Goal: Task Accomplishment & Management: Use online tool/utility

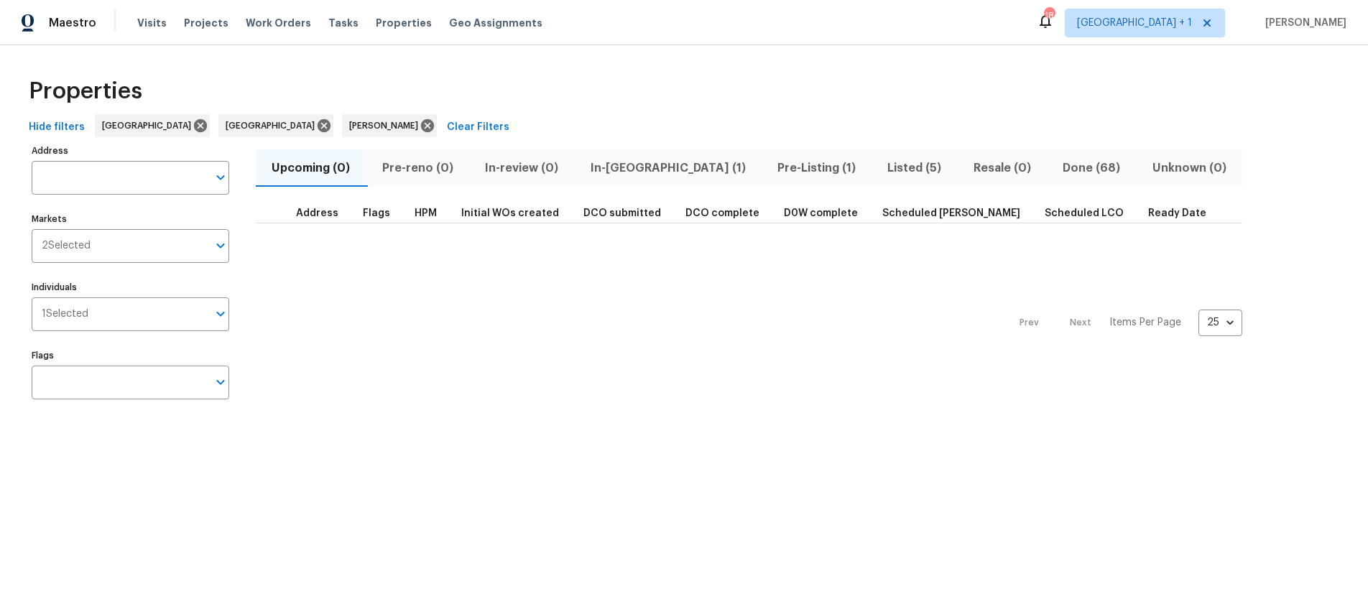
click at [880, 170] on span "Listed (5)" at bounding box center [914, 168] width 68 height 20
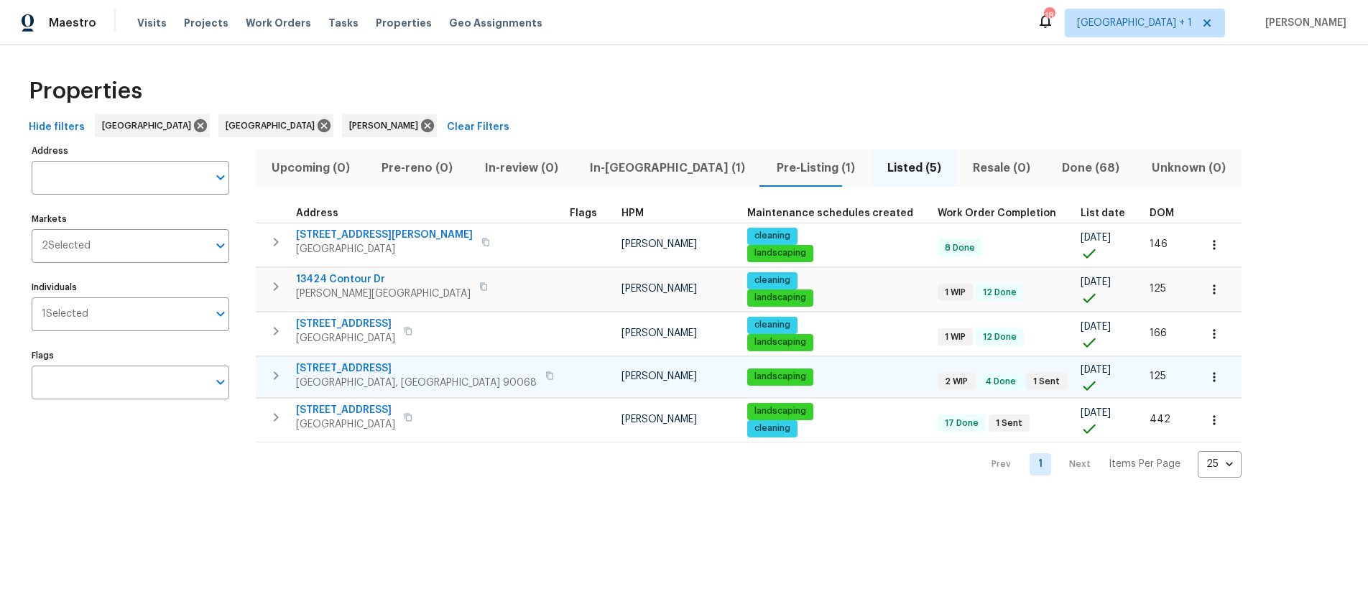
click at [365, 379] on span "Los Angeles, CA 90068" at bounding box center [416, 383] width 241 height 14
click at [372, 287] on span "Sherman Oaks, CA 91423" at bounding box center [383, 294] width 175 height 14
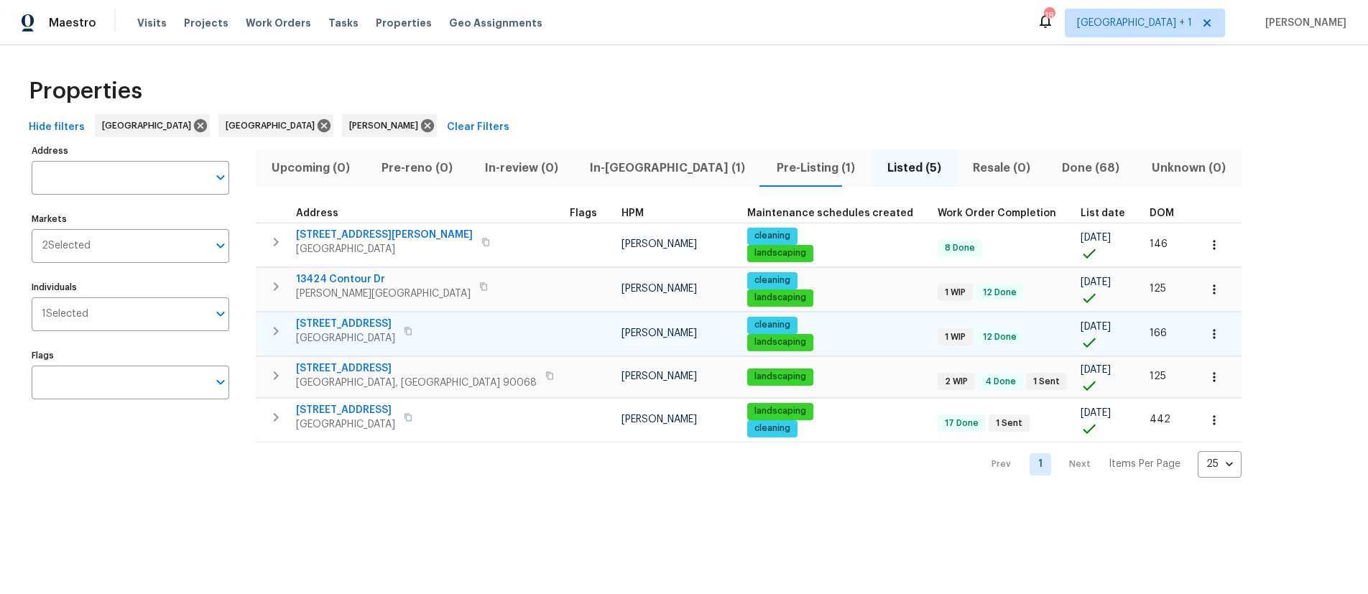
click at [564, 336] on td at bounding box center [590, 334] width 52 height 44
click at [360, 334] on span "Orange, CA 92868" at bounding box center [345, 338] width 99 height 14
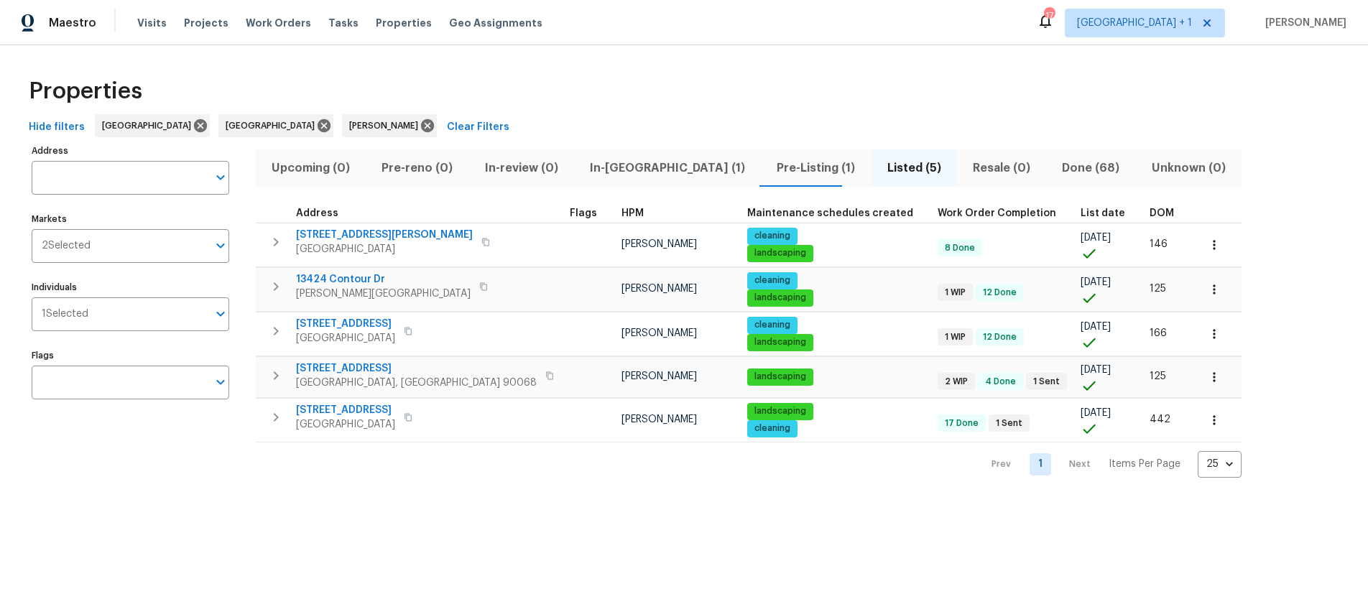
click at [770, 160] on span "Pre-Listing (1)" at bounding box center [816, 168] width 93 height 20
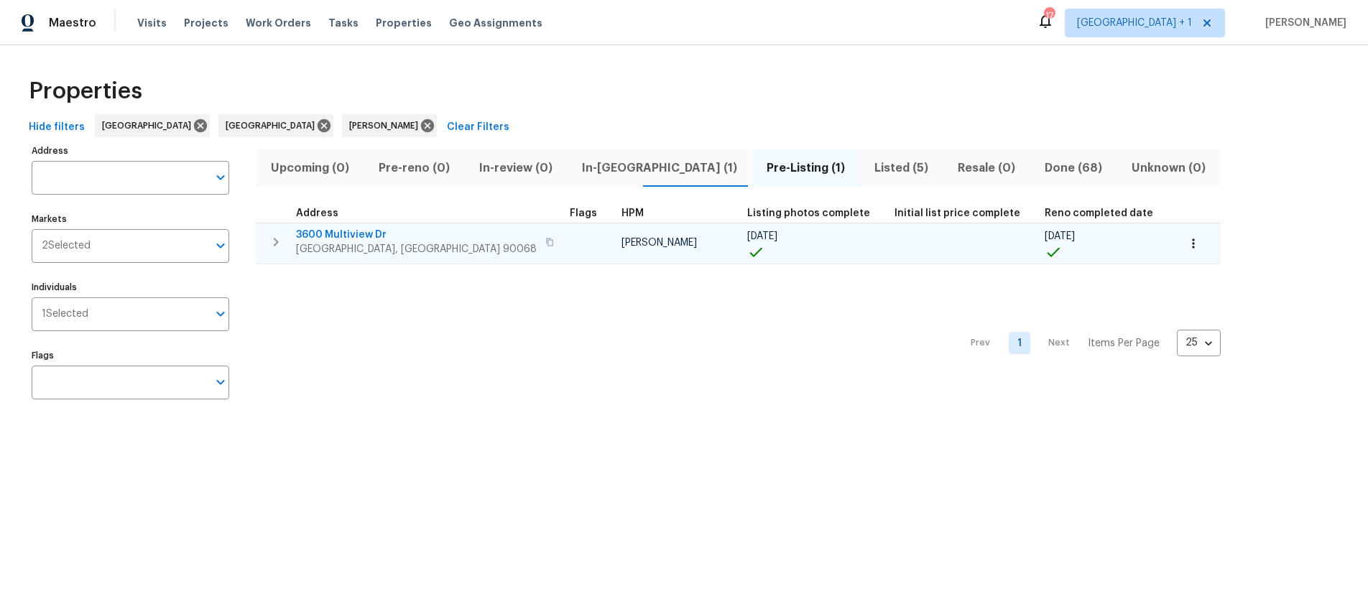
click at [366, 246] on span "Los Angeles, CA 90068" at bounding box center [416, 249] width 241 height 14
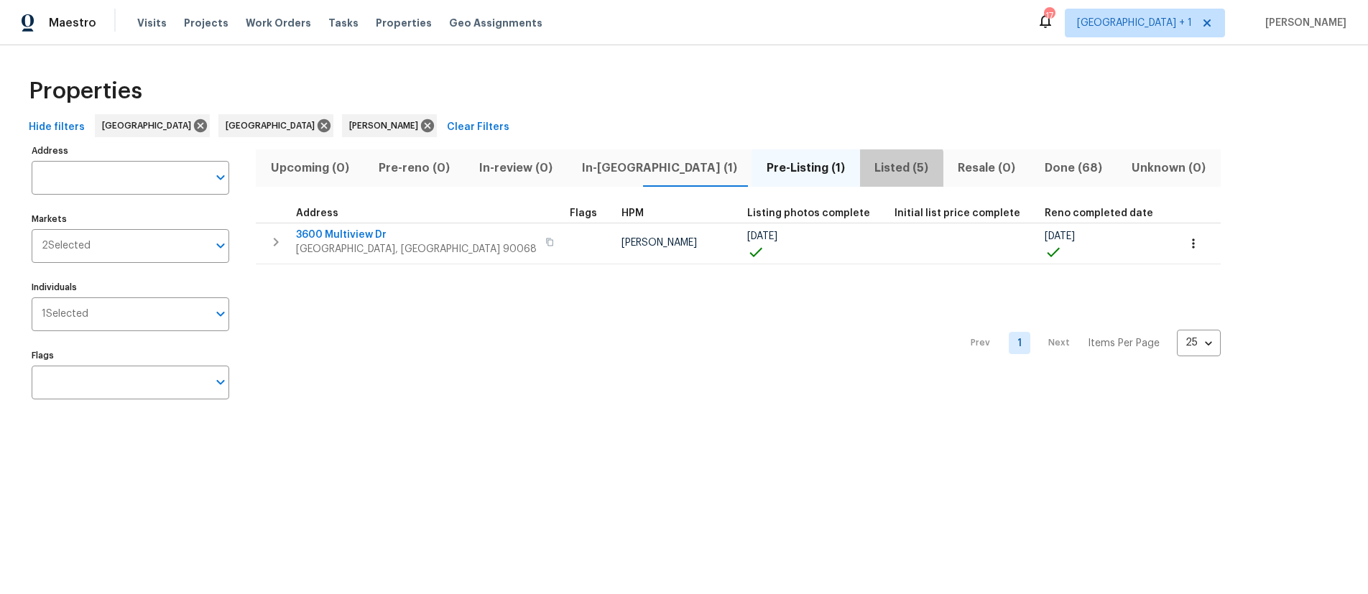
click at [869, 175] on span "Listed (5)" at bounding box center [902, 168] width 66 height 20
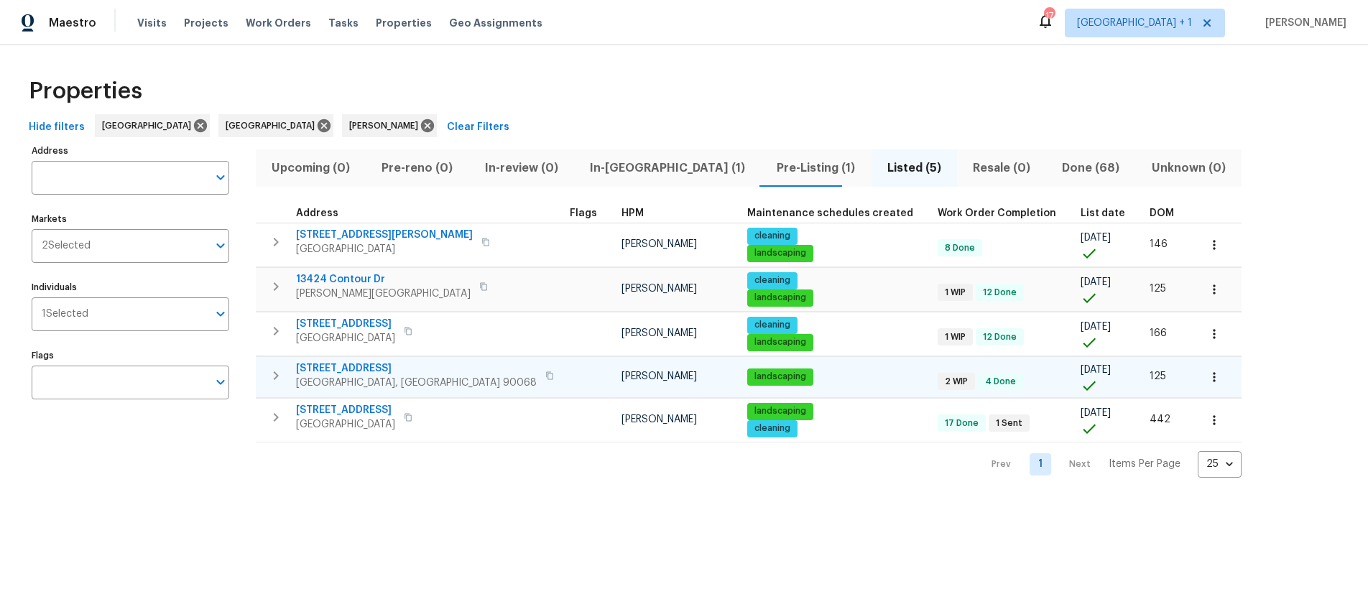
click at [358, 364] on span "2252 Verde Oak Dr" at bounding box center [416, 368] width 241 height 14
click at [1225, 269] on div "Address Address Markets 2 Selected Markets Individuals 1 Selected Individuals F…" at bounding box center [684, 309] width 1322 height 337
click at [1291, 226] on div "Address Address Markets 2 Selected Markets Individuals 1 Selected Individuals F…" at bounding box center [684, 309] width 1322 height 337
click at [433, 99] on div "Properties" at bounding box center [684, 91] width 1322 height 46
click at [121, 459] on div "Address Address Markets 2 Selected Markets Individuals 1 Selected Individuals F…" at bounding box center [140, 309] width 216 height 337
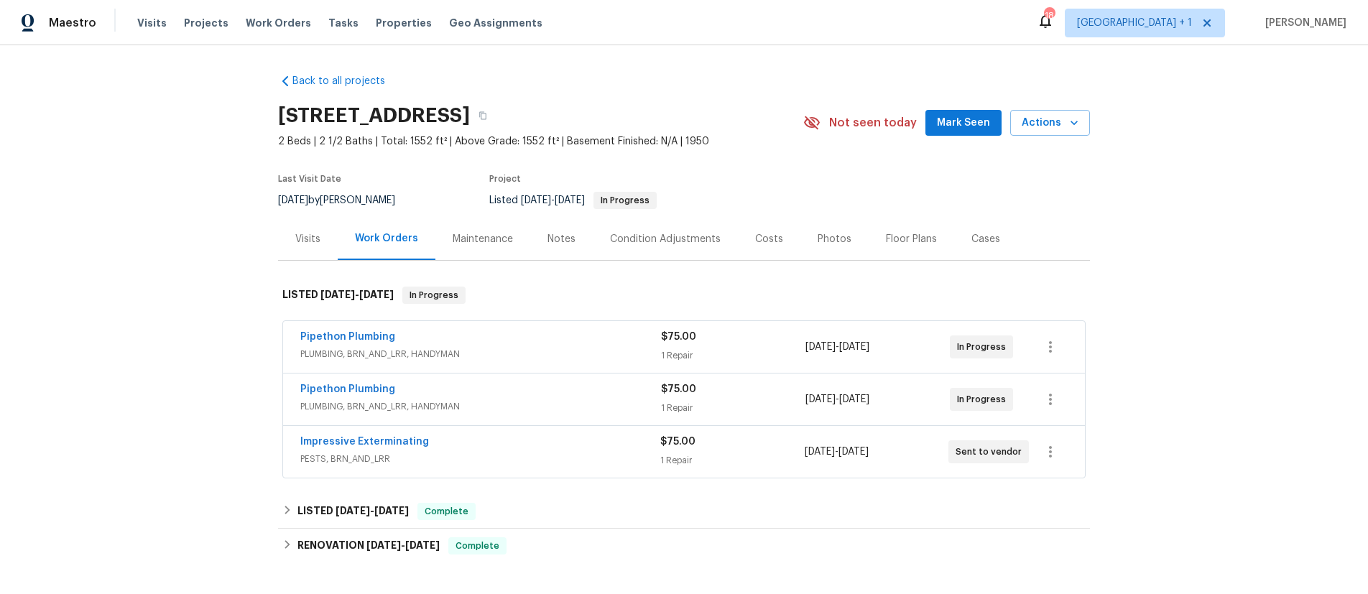
click at [446, 439] on div "Impressive Exterminating" at bounding box center [480, 443] width 360 height 17
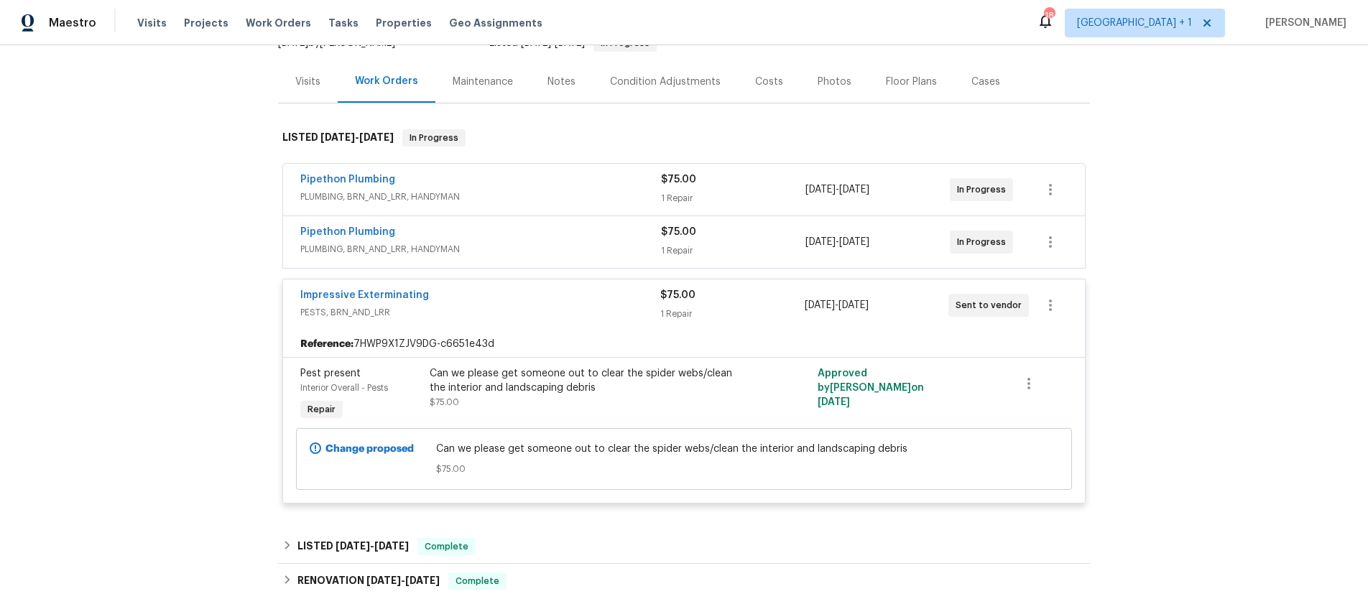
scroll to position [160, 0]
click at [89, 255] on div "Back to all projects 2252 Verde Oak Dr, Los Angeles, CA 90068 2 Beds | 2 1/2 Ba…" at bounding box center [684, 319] width 1368 height 549
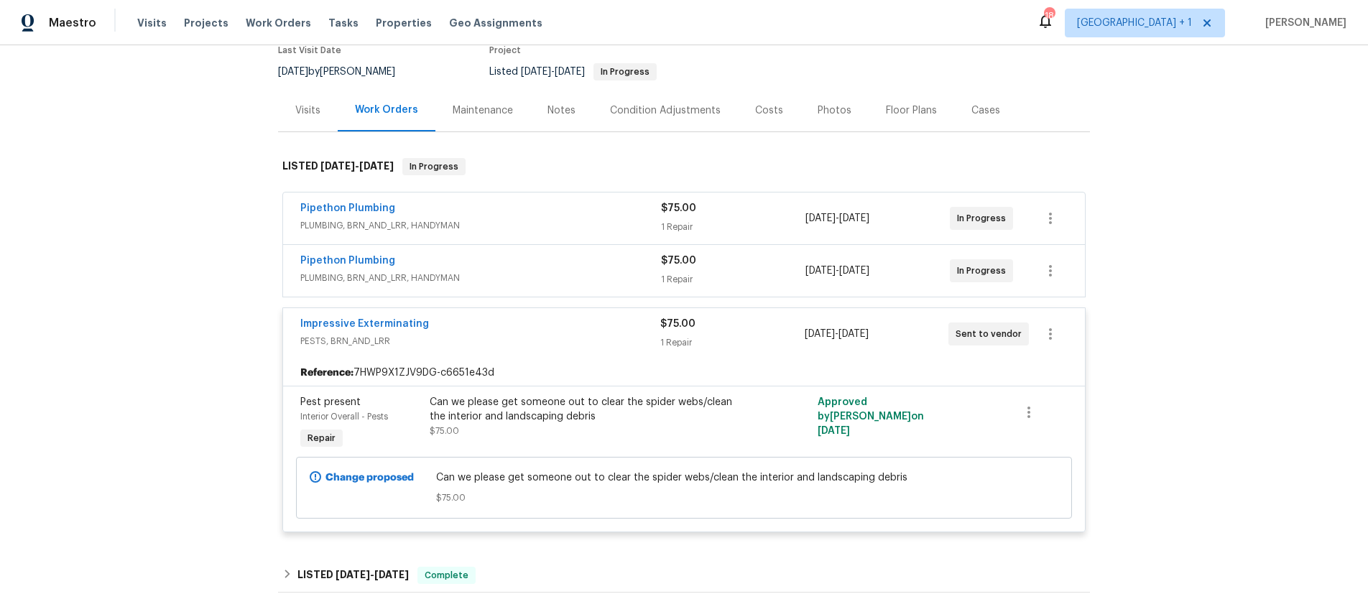
scroll to position [161, 0]
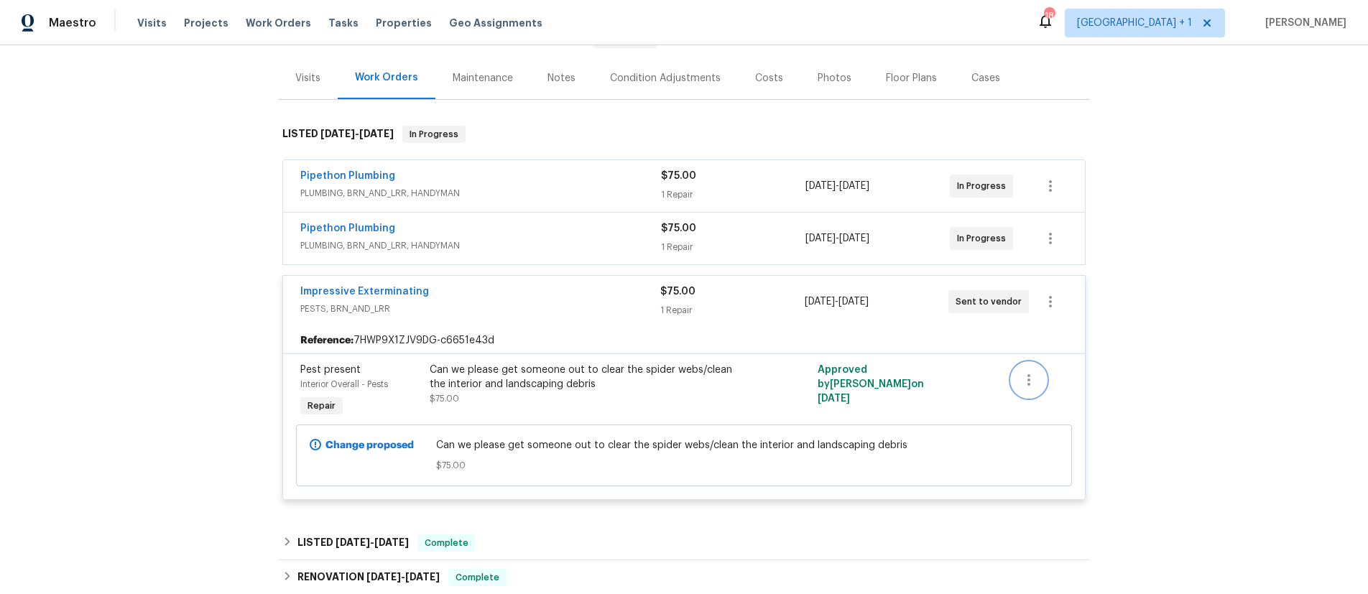
click at [1028, 379] on icon "button" at bounding box center [1029, 379] width 3 height 11
click at [1033, 385] on li "Cancel" at bounding box center [1034, 381] width 55 height 24
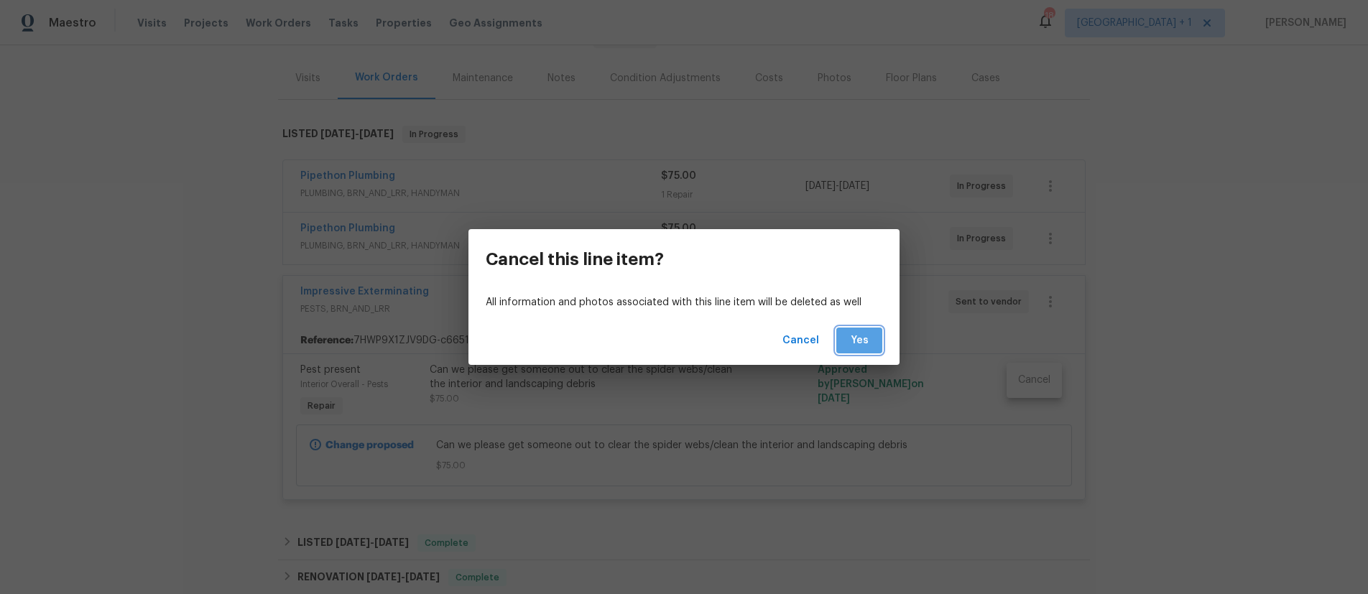
click at [857, 338] on span "Yes" at bounding box center [859, 341] width 23 height 18
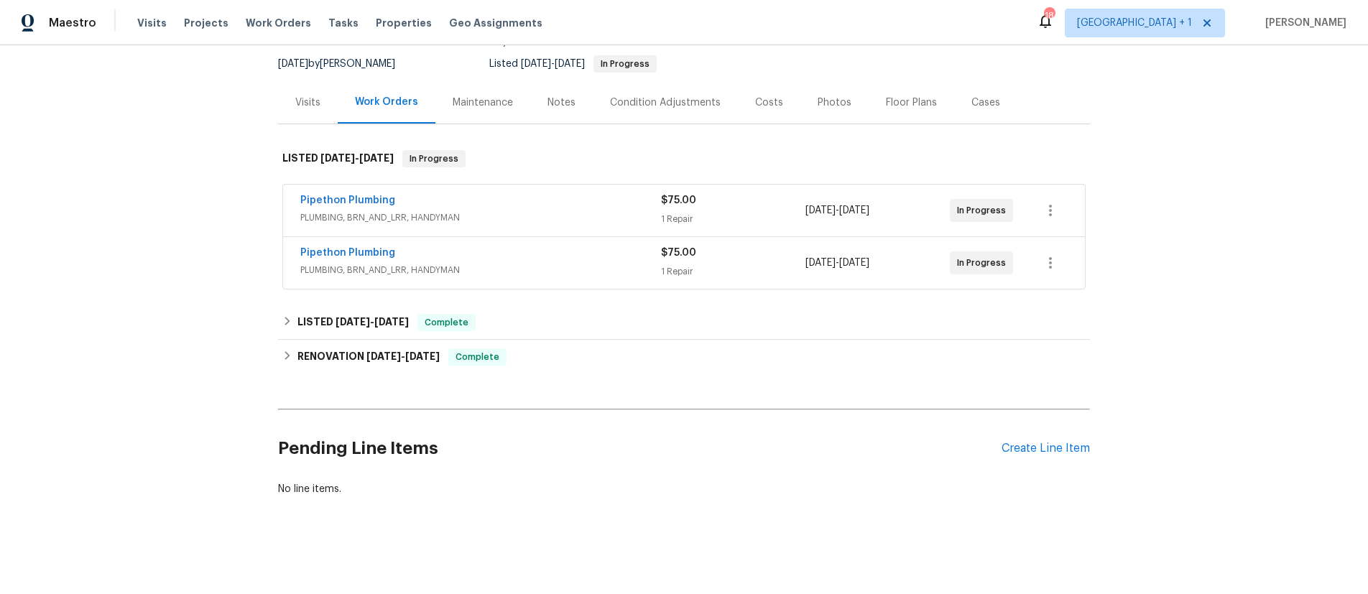
scroll to position [116, 0]
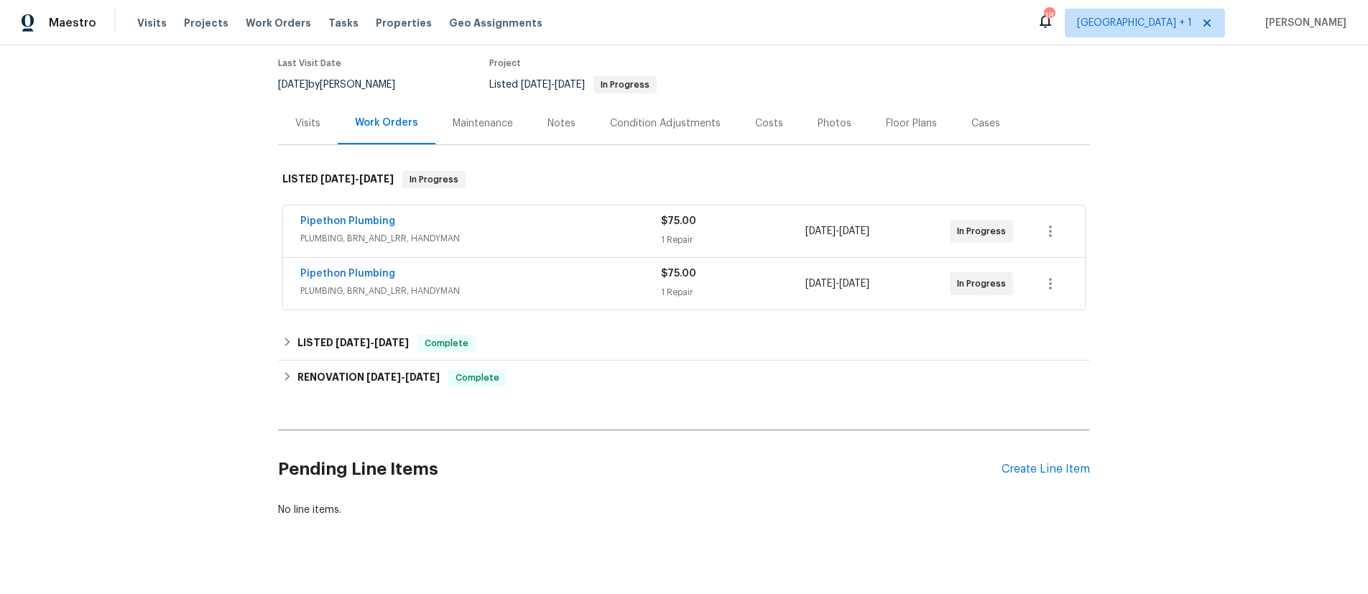
click at [548, 121] on div "Notes" at bounding box center [562, 123] width 28 height 14
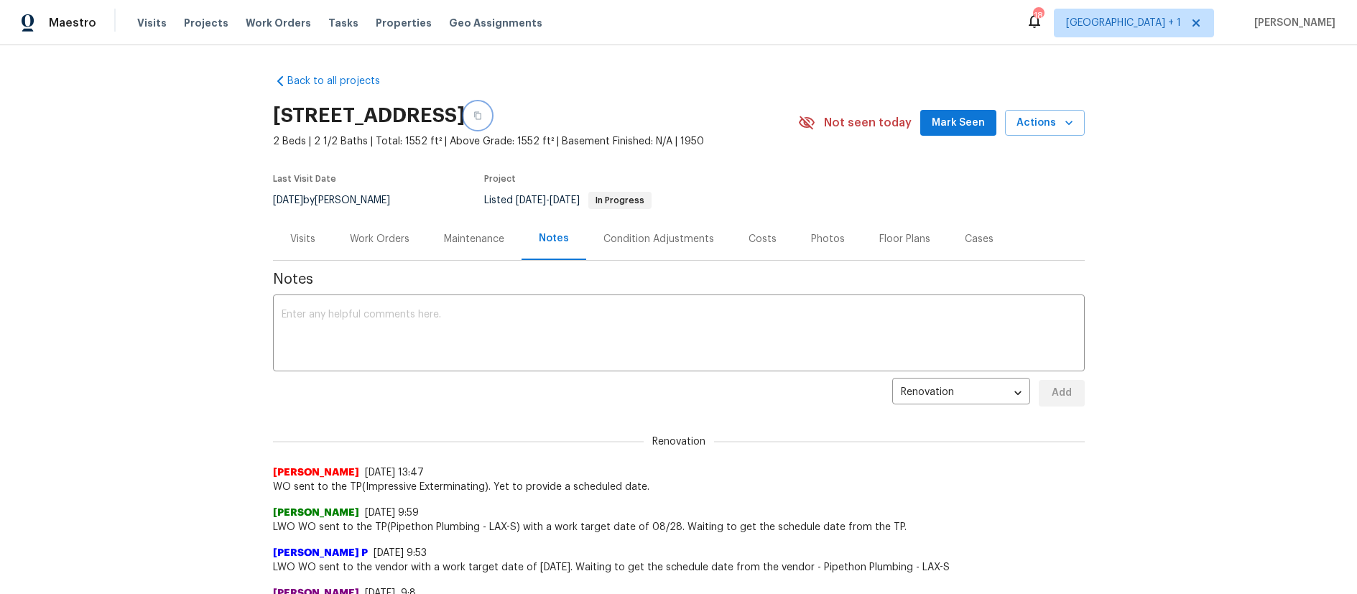
click at [481, 116] on icon "button" at bounding box center [477, 116] width 7 height 8
click at [539, 236] on div "Notes" at bounding box center [554, 238] width 30 height 14
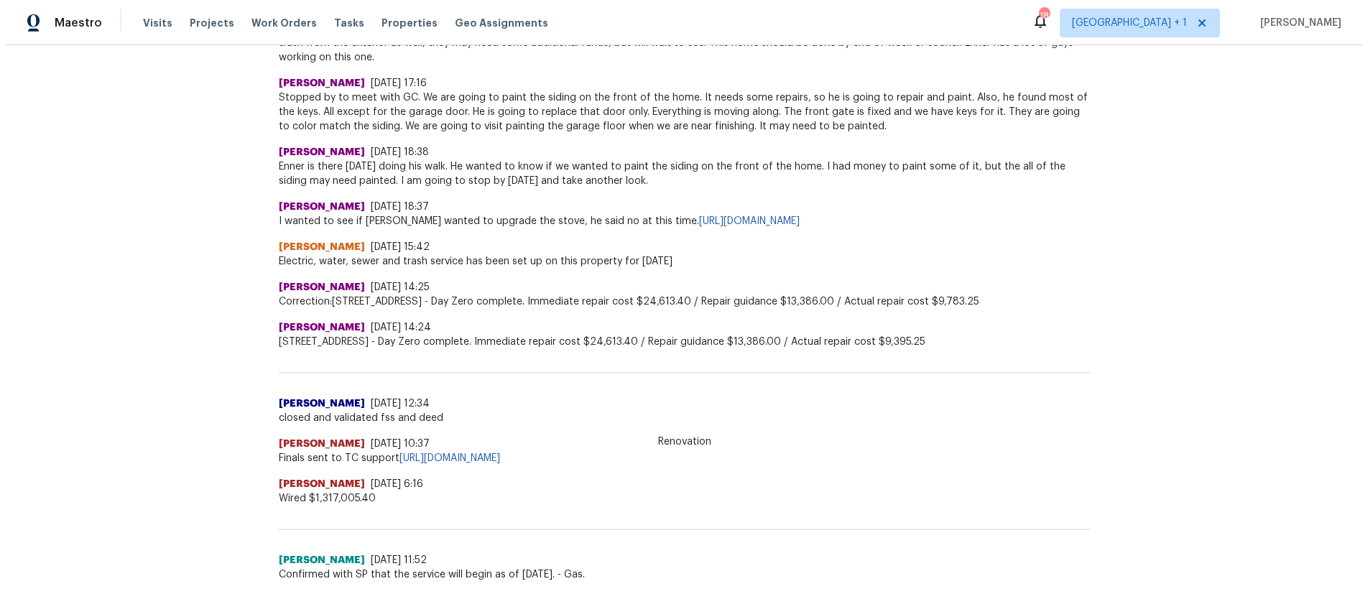
scroll to position [110, 0]
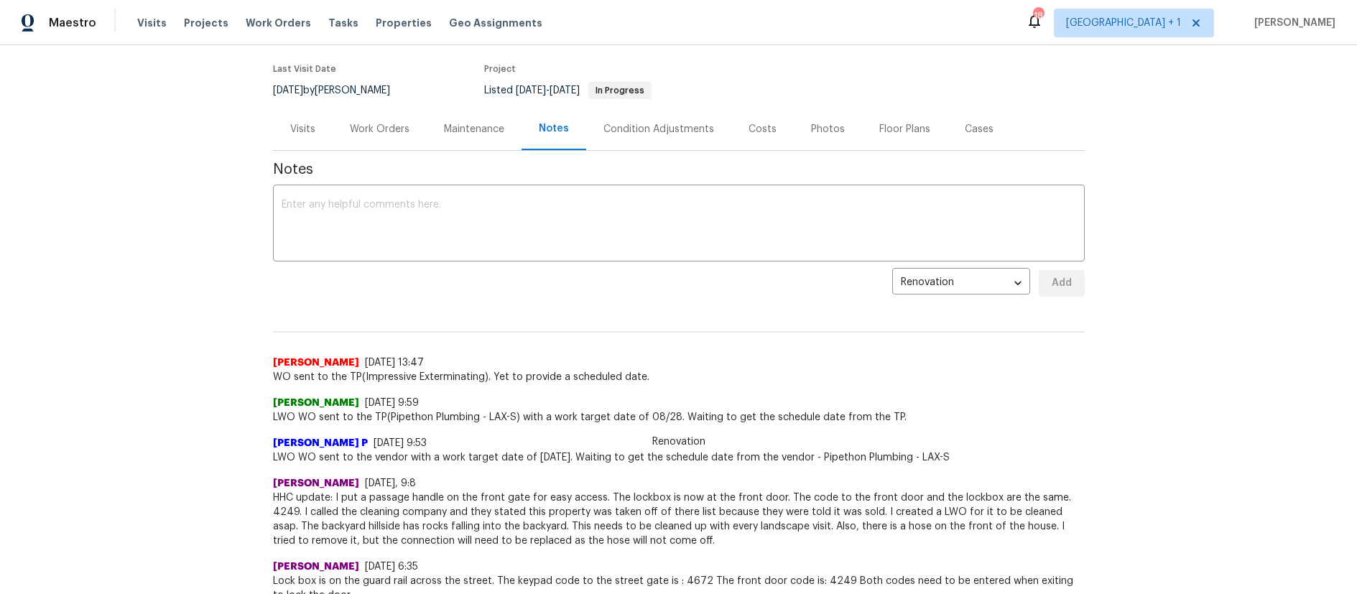
click at [384, 134] on div "Work Orders" at bounding box center [380, 129] width 60 height 14
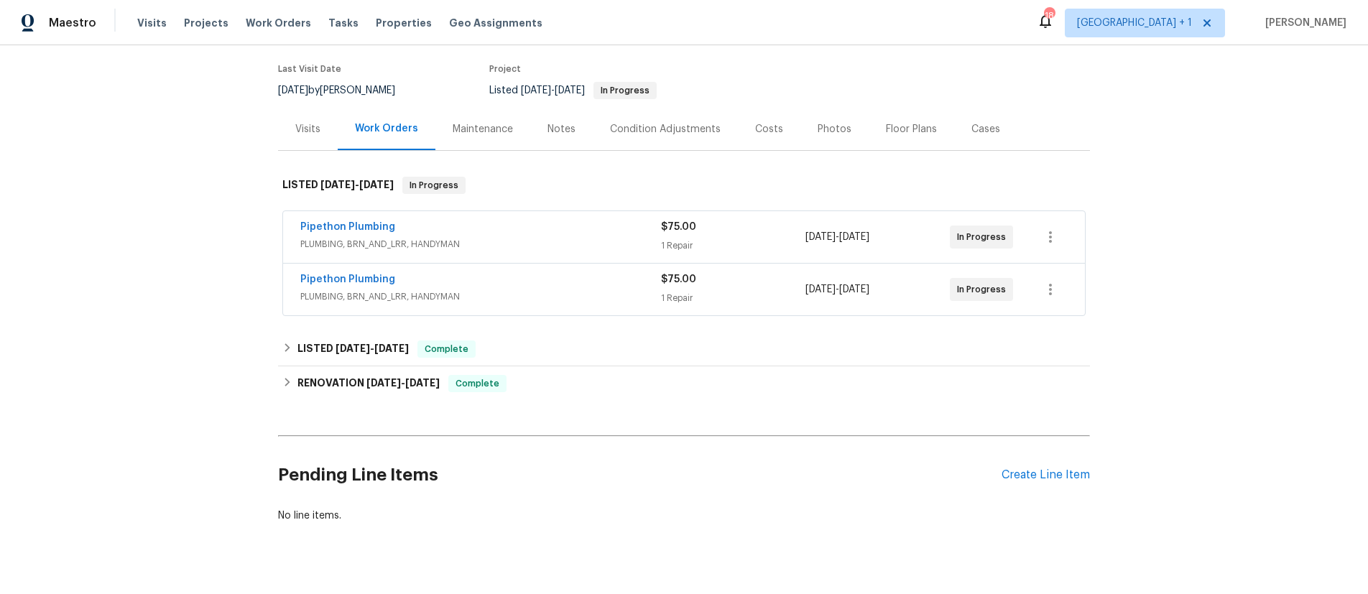
click at [1208, 335] on div "Back to all projects 2252 Verde Oak Dr, Los Angeles, CA 90068 2 Beds | 2 1/2 Ba…" at bounding box center [684, 319] width 1368 height 549
click at [208, 262] on div "Back to all projects 2252 Verde Oak Dr, Los Angeles, CA 90068 2 Beds | 2 1/2 Ba…" at bounding box center [684, 319] width 1368 height 549
click at [471, 135] on div "Maintenance" at bounding box center [483, 129] width 60 height 14
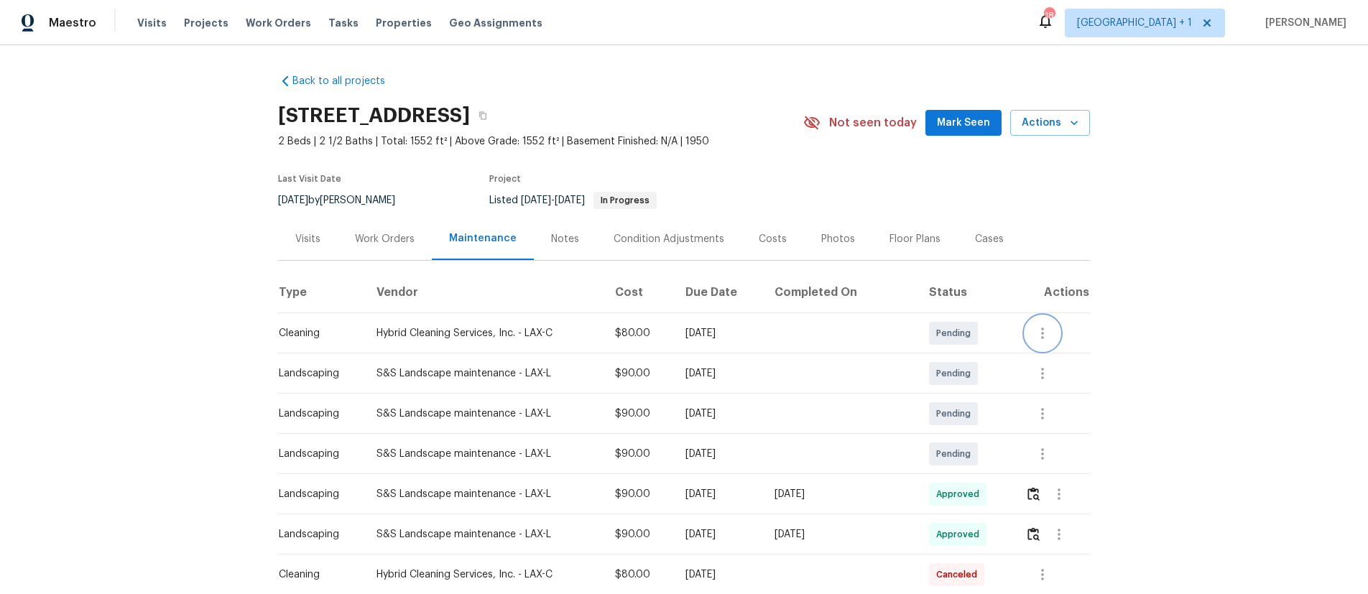
click at [1042, 333] on icon "button" at bounding box center [1042, 333] width 17 height 17
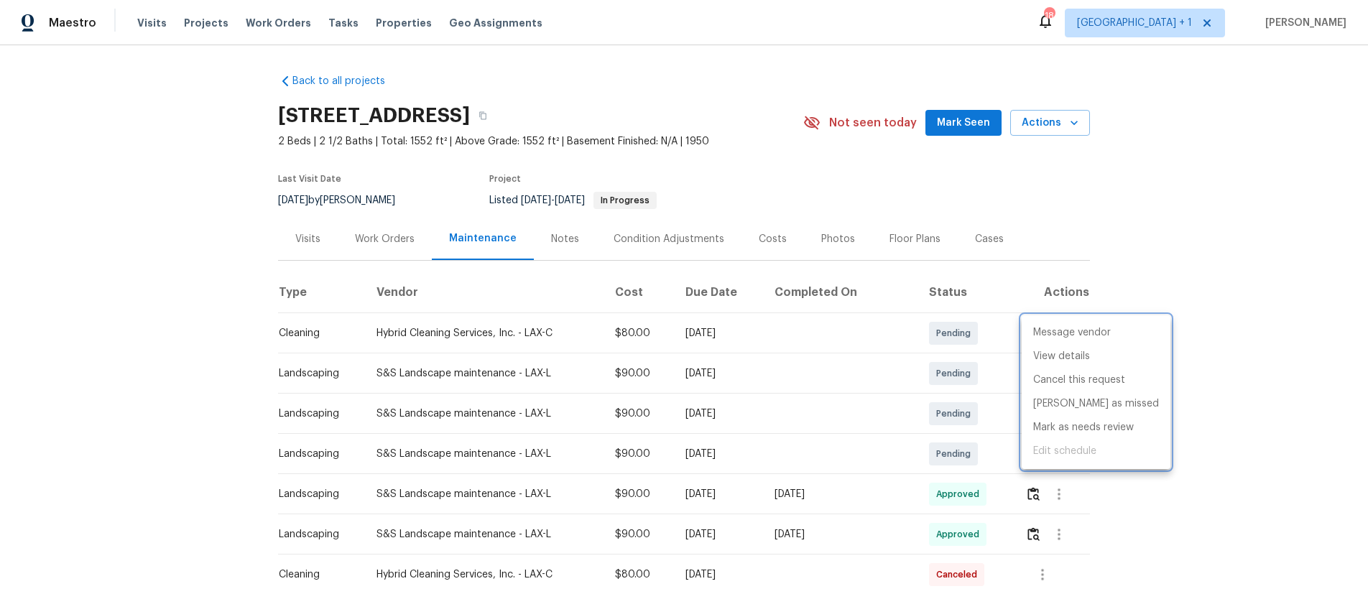
click at [790, 326] on div at bounding box center [684, 297] width 1368 height 594
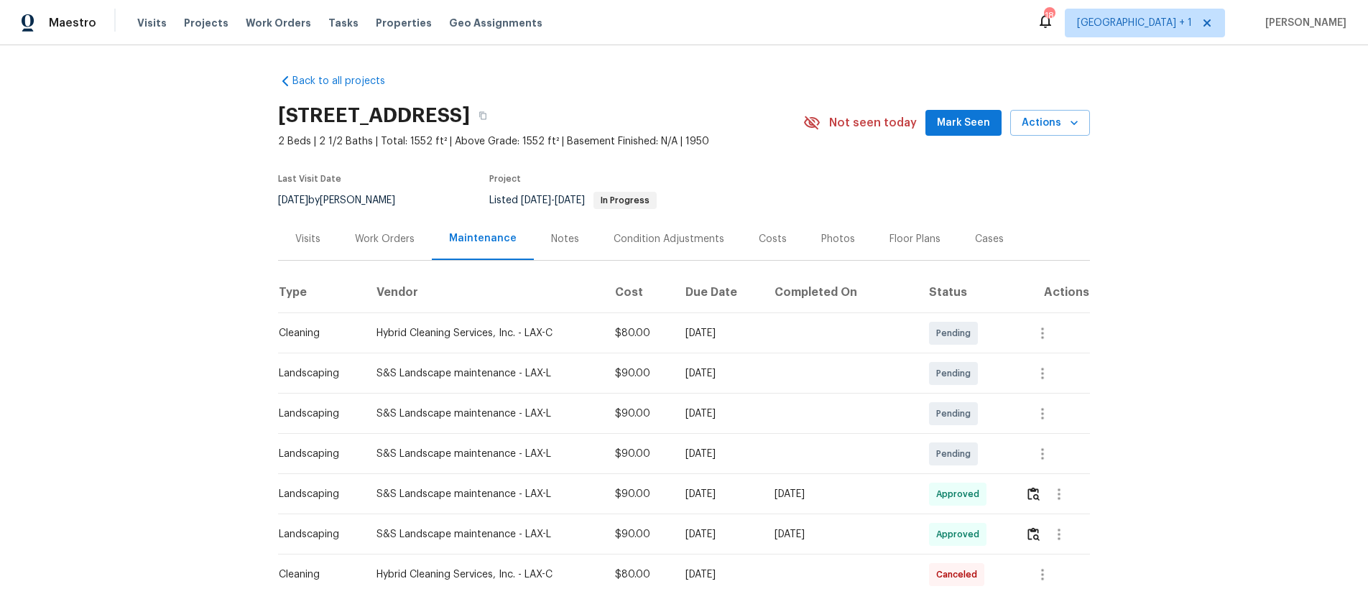
click at [551, 240] on div "Notes" at bounding box center [565, 239] width 28 height 14
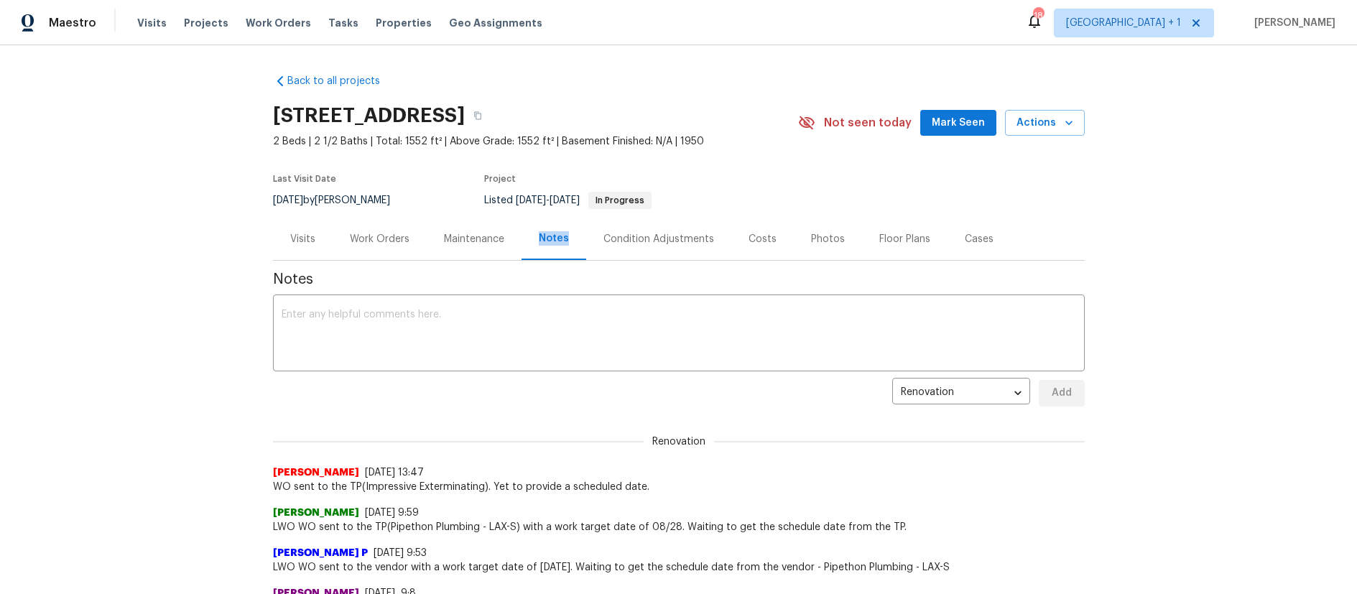
click at [550, 240] on div "Notes" at bounding box center [554, 238] width 30 height 14
click at [384, 239] on div "Work Orders" at bounding box center [380, 239] width 60 height 14
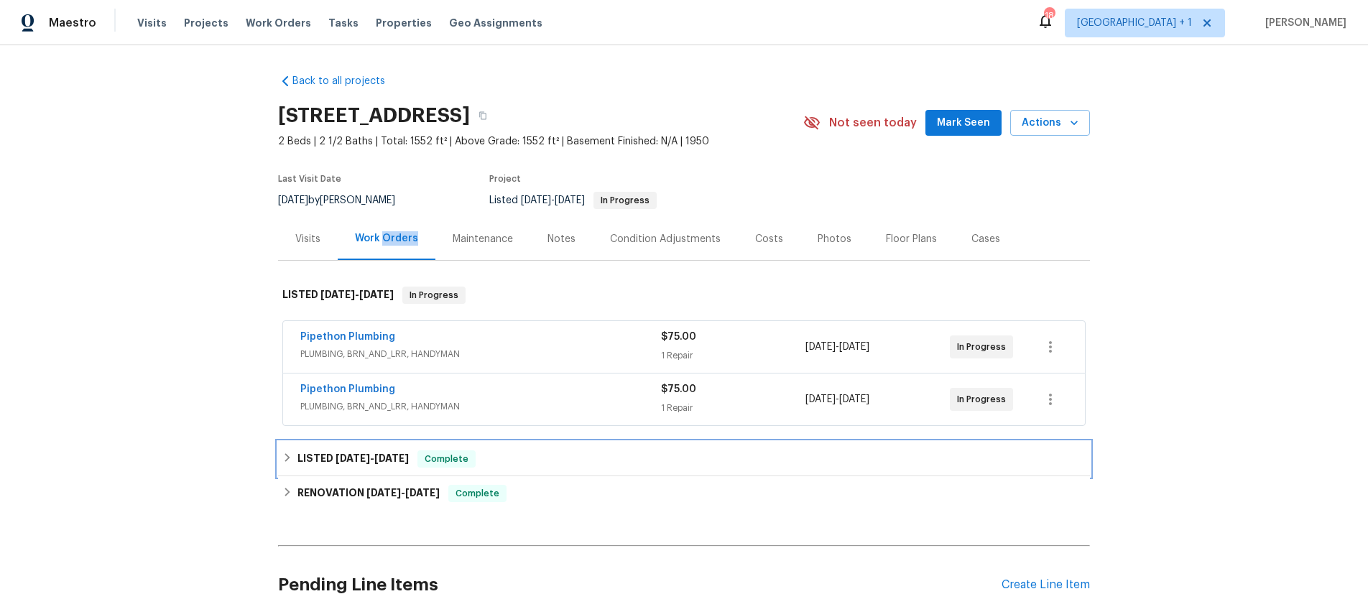
click at [318, 456] on h6 "LISTED 4/23/25 - 4/24/25" at bounding box center [353, 459] width 111 height 17
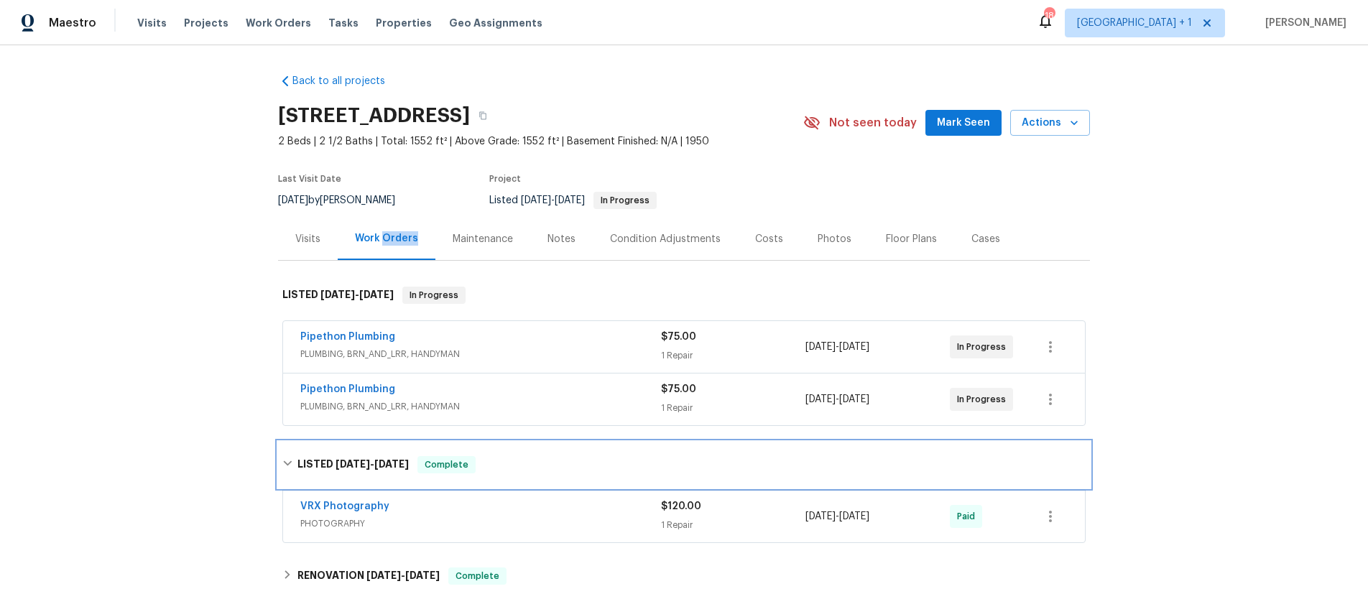
scroll to position [25, 0]
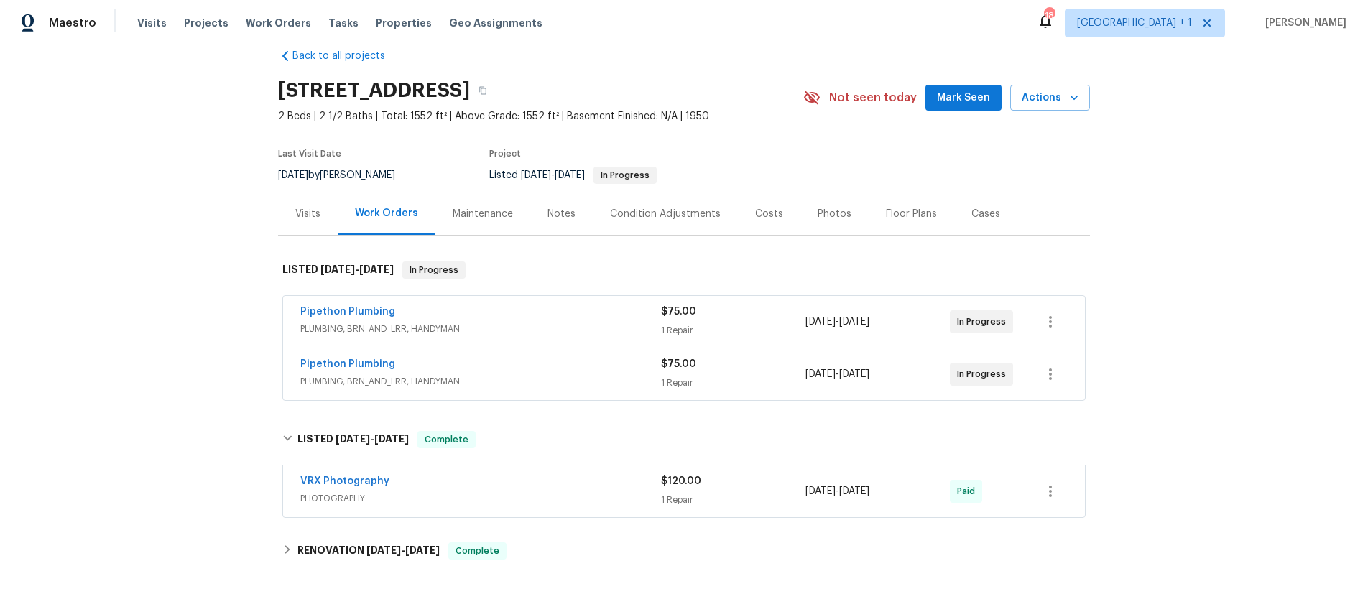
click at [475, 217] on div "Maintenance" at bounding box center [483, 214] width 60 height 14
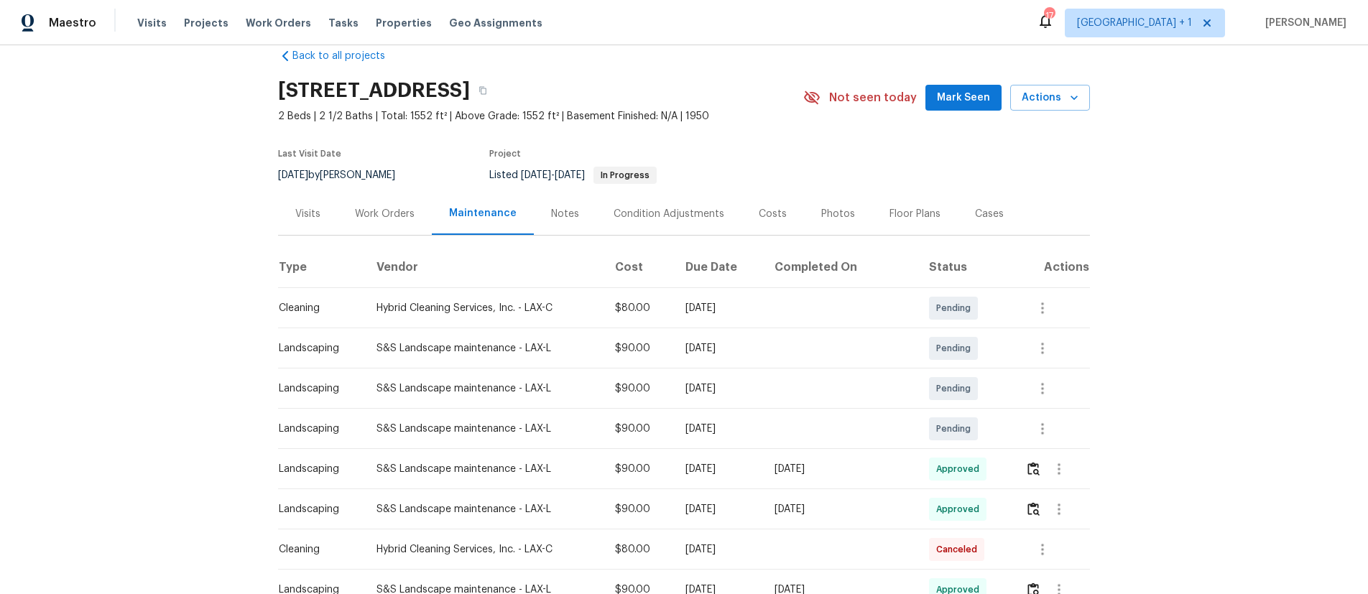
click at [169, 223] on div "Back to all projects 2252 Verde Oak Dr, Los Angeles, CA 90068 2 Beds | 2 1/2 Ba…" at bounding box center [684, 319] width 1368 height 549
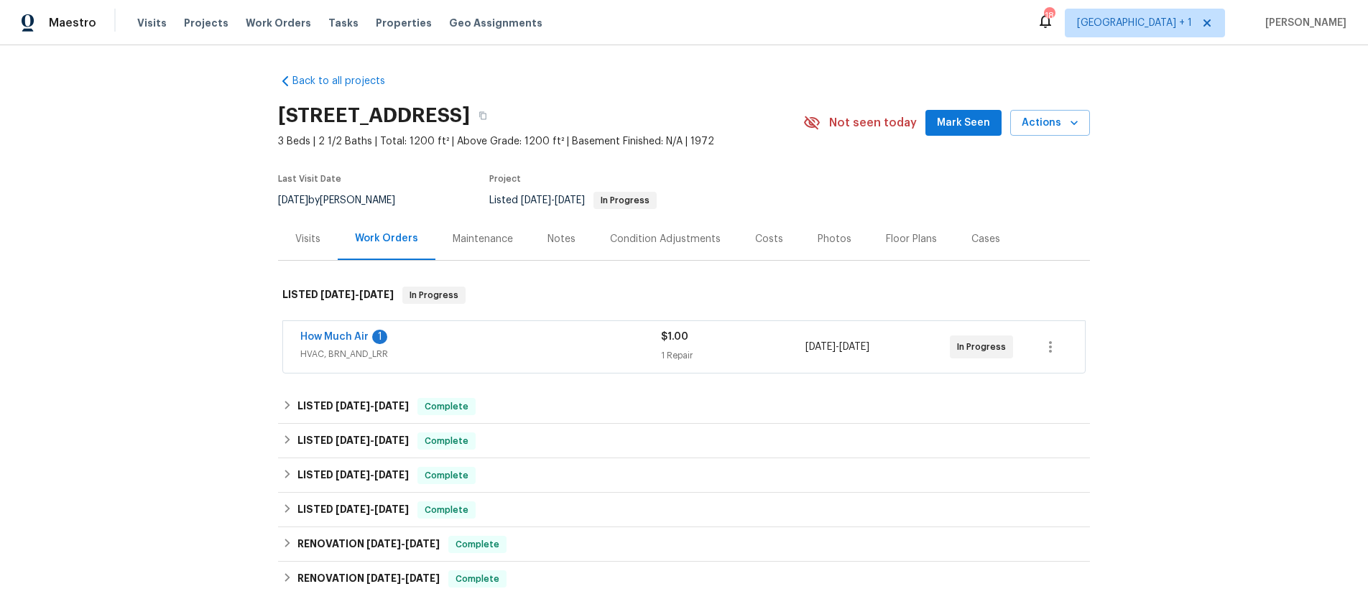
click at [409, 336] on div "How Much Air 1" at bounding box center [480, 338] width 361 height 17
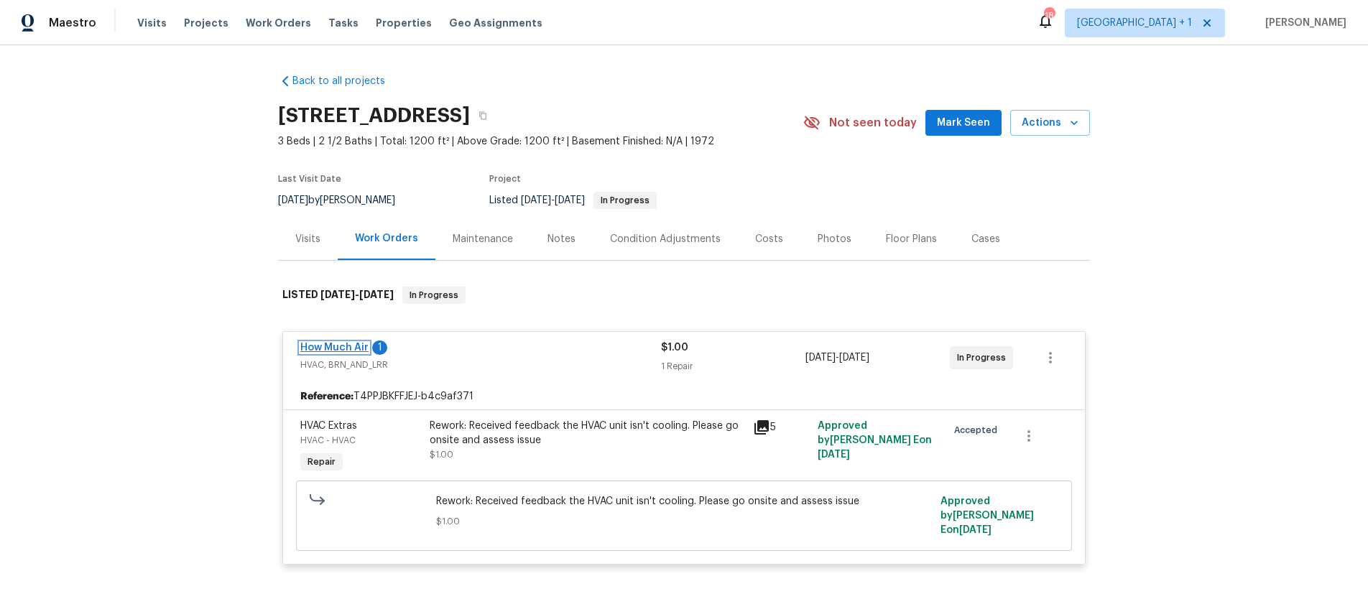
click at [351, 352] on link "How Much Air" at bounding box center [334, 348] width 68 height 10
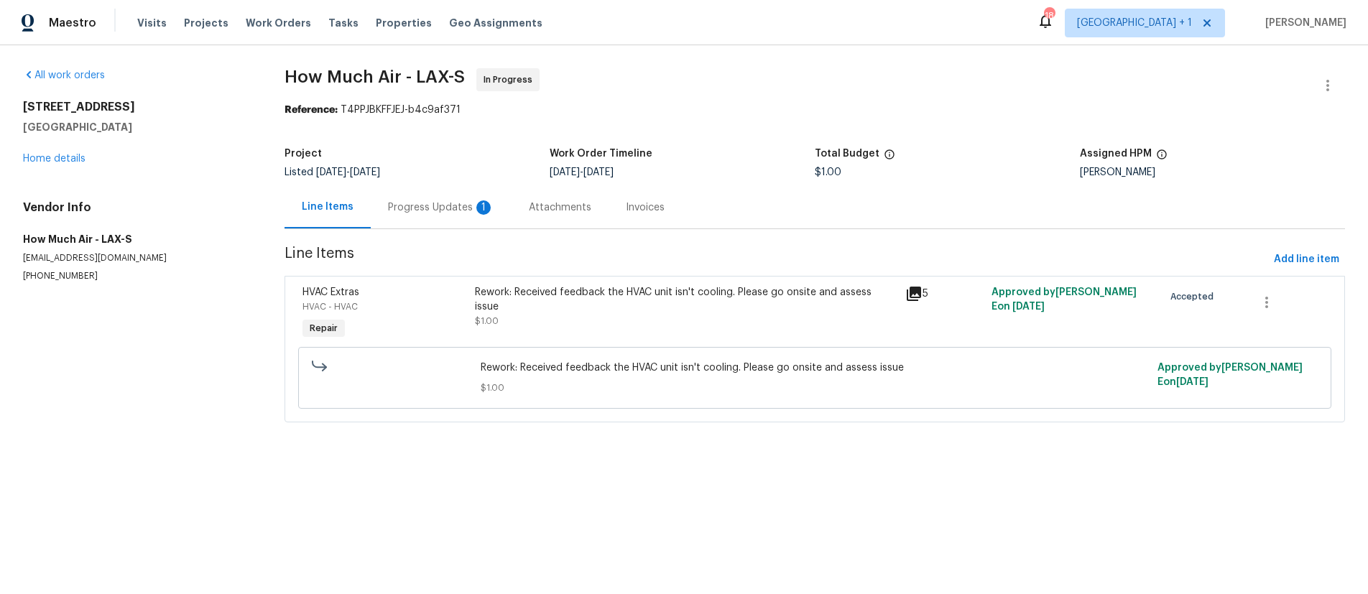
click at [431, 207] on div "Progress Updates 1" at bounding box center [441, 207] width 106 height 14
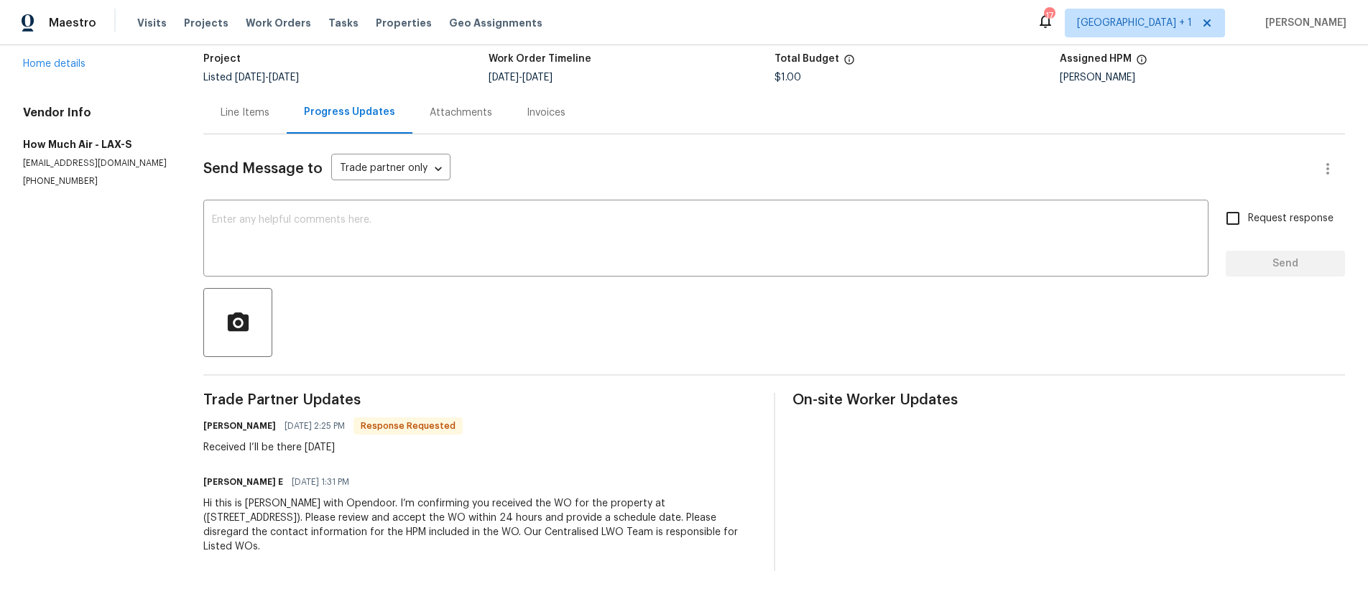
scroll to position [103, 0]
click at [102, 379] on section "All work orders 700 W La Veta Ave Unit H7 Orange, CA 92868 Home details Vendor …" at bounding box center [96, 272] width 146 height 598
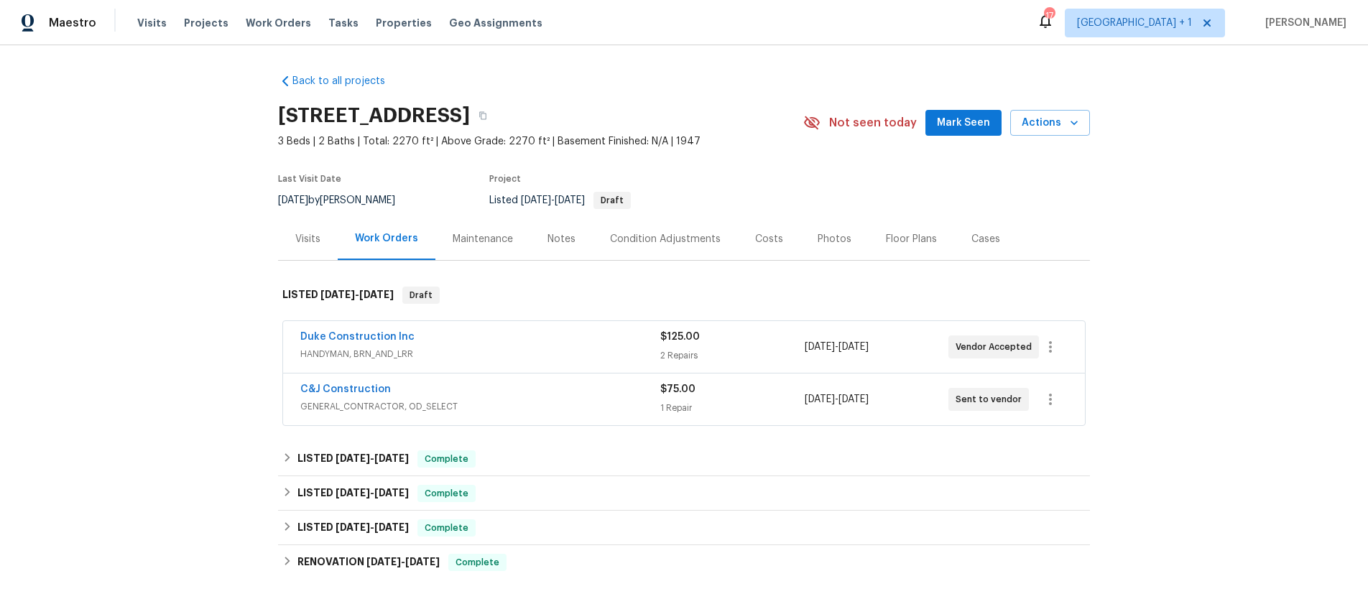
click at [484, 396] on div "C&J Construction" at bounding box center [480, 390] width 360 height 17
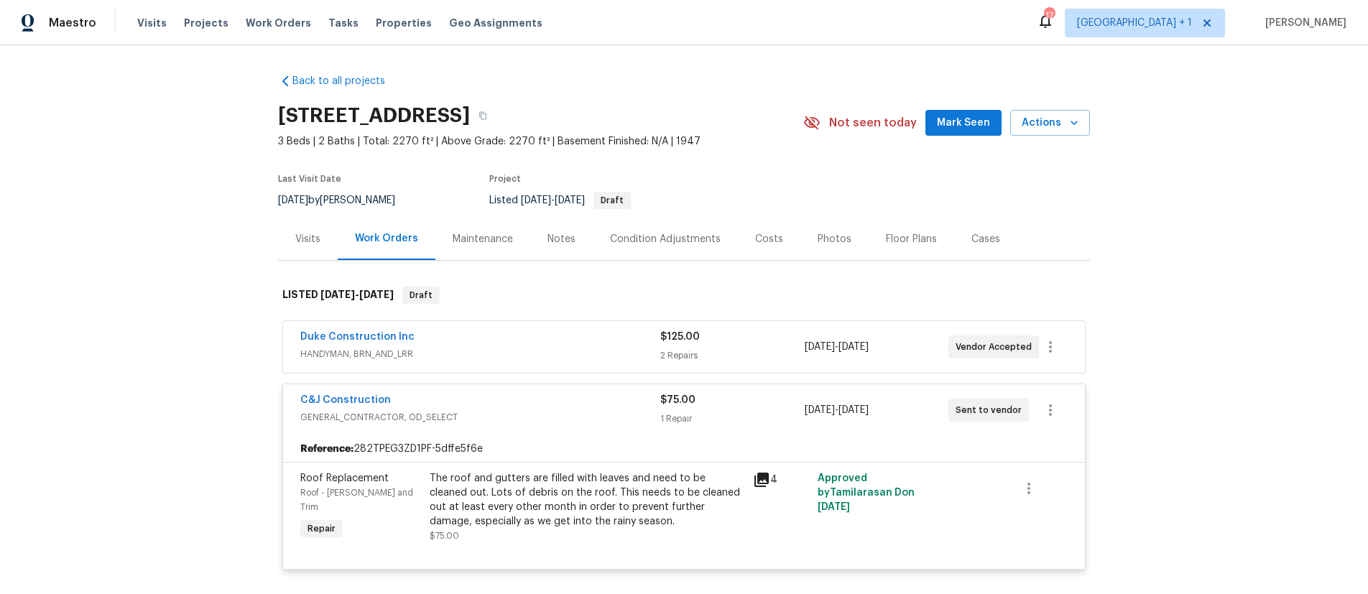
click at [436, 346] on div "Duke Construction Inc" at bounding box center [480, 338] width 360 height 17
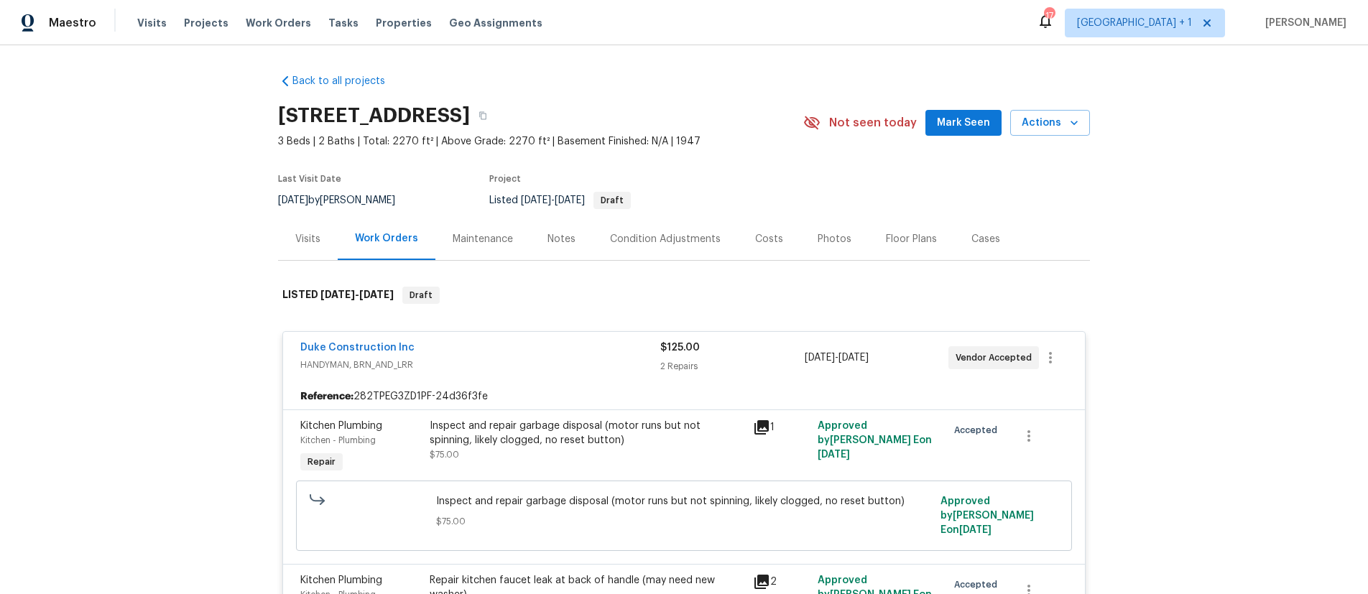
click at [132, 315] on div "Back to all projects [STREET_ADDRESS] 3 Beds | 2 Baths | Total: 2270 ft² | Abov…" at bounding box center [684, 319] width 1368 height 549
click at [1222, 326] on div "Back to all projects [STREET_ADDRESS] 3 Beds | 2 Baths | Total: 2270 ft² | Abov…" at bounding box center [684, 319] width 1368 height 549
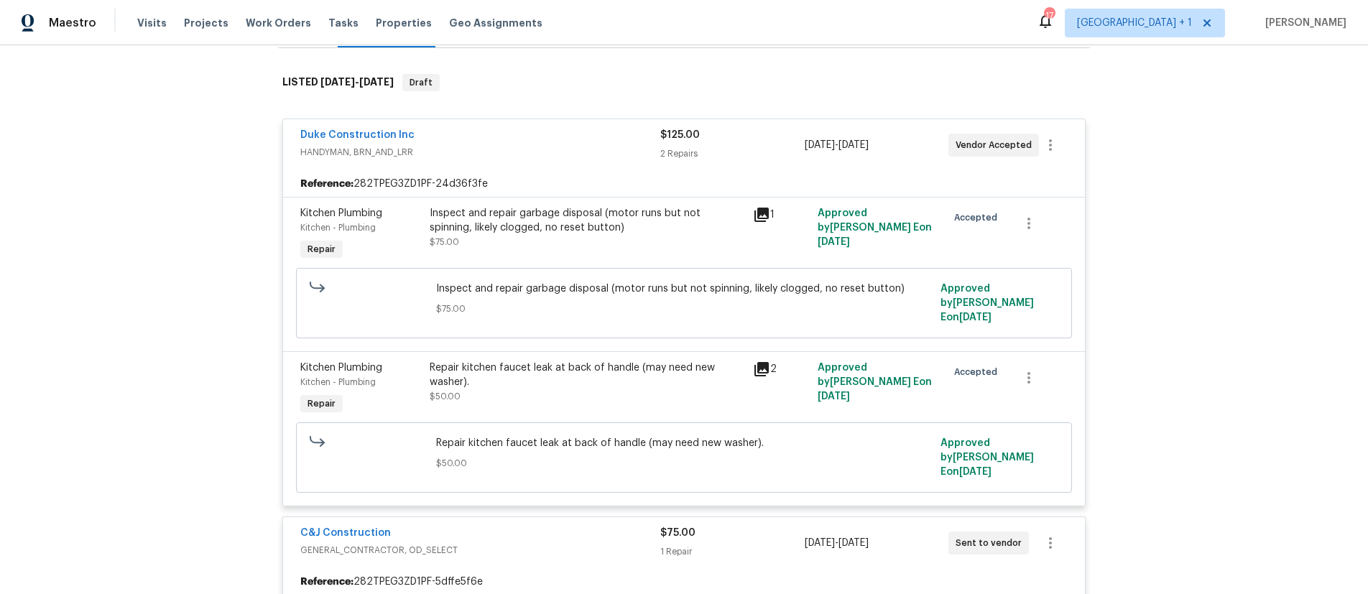
scroll to position [365, 0]
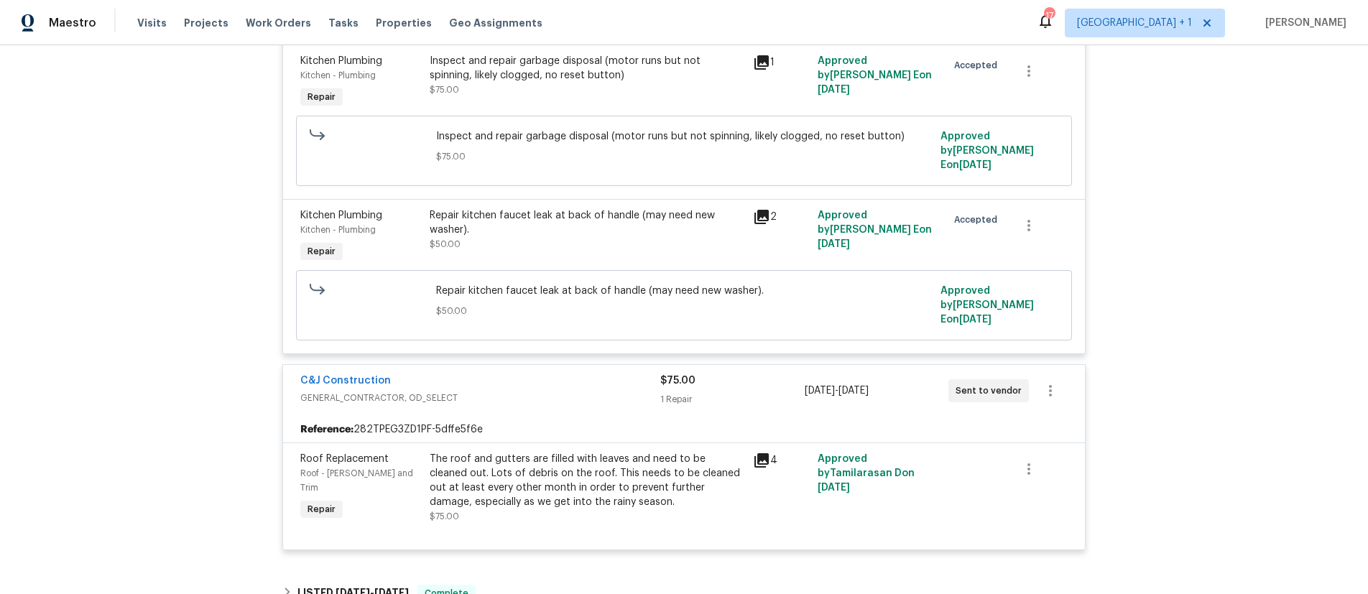
click at [24, 208] on div "Back to all projects [STREET_ADDRESS] 3 Beds | 2 Baths | Total: 2270 ft² | Abov…" at bounding box center [684, 319] width 1368 height 549
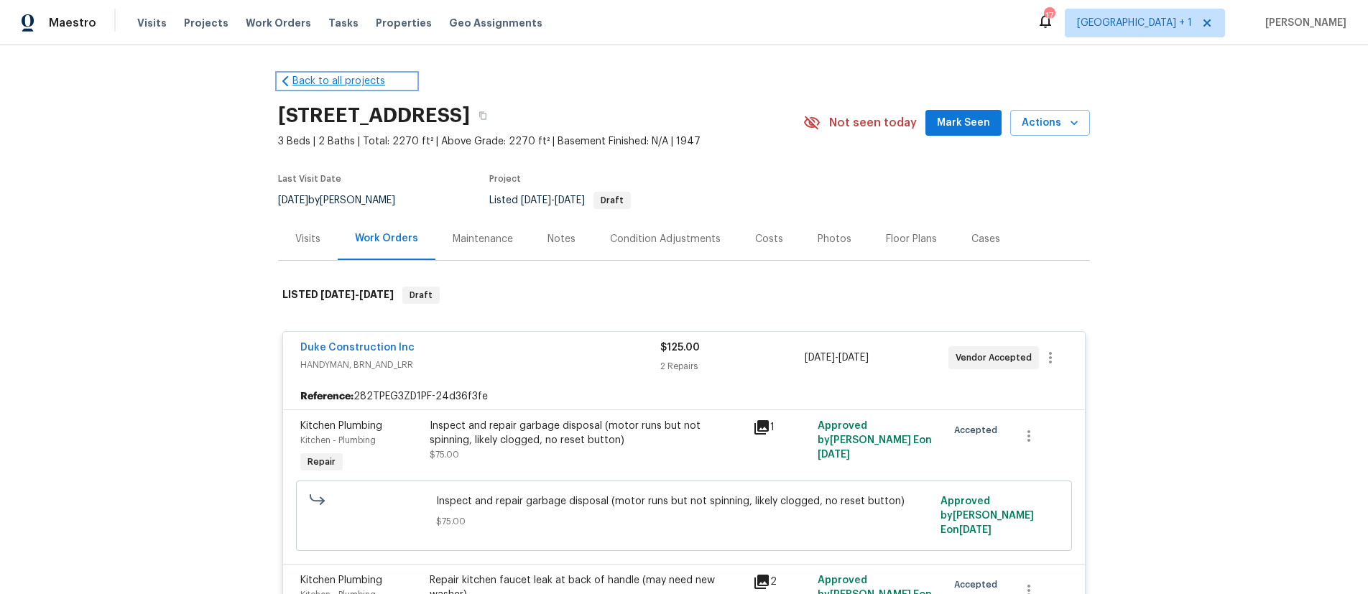
click at [326, 80] on link "Back to all projects" at bounding box center [347, 81] width 138 height 14
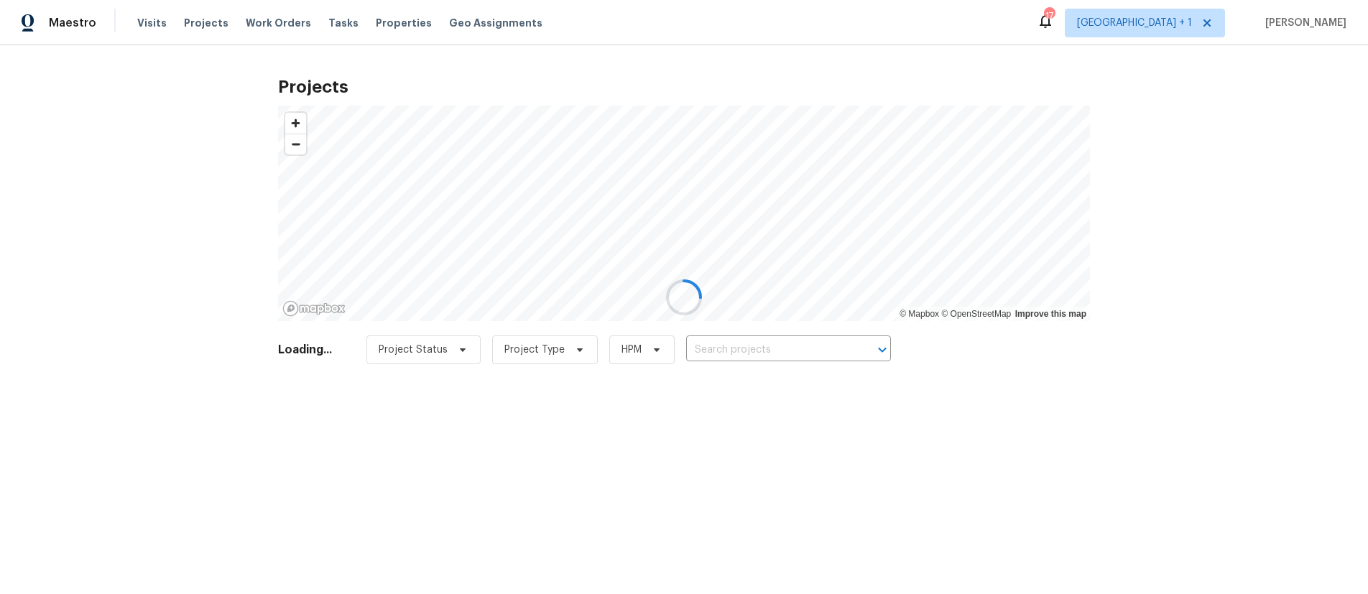
click at [86, 152] on div at bounding box center [684, 297] width 1368 height 594
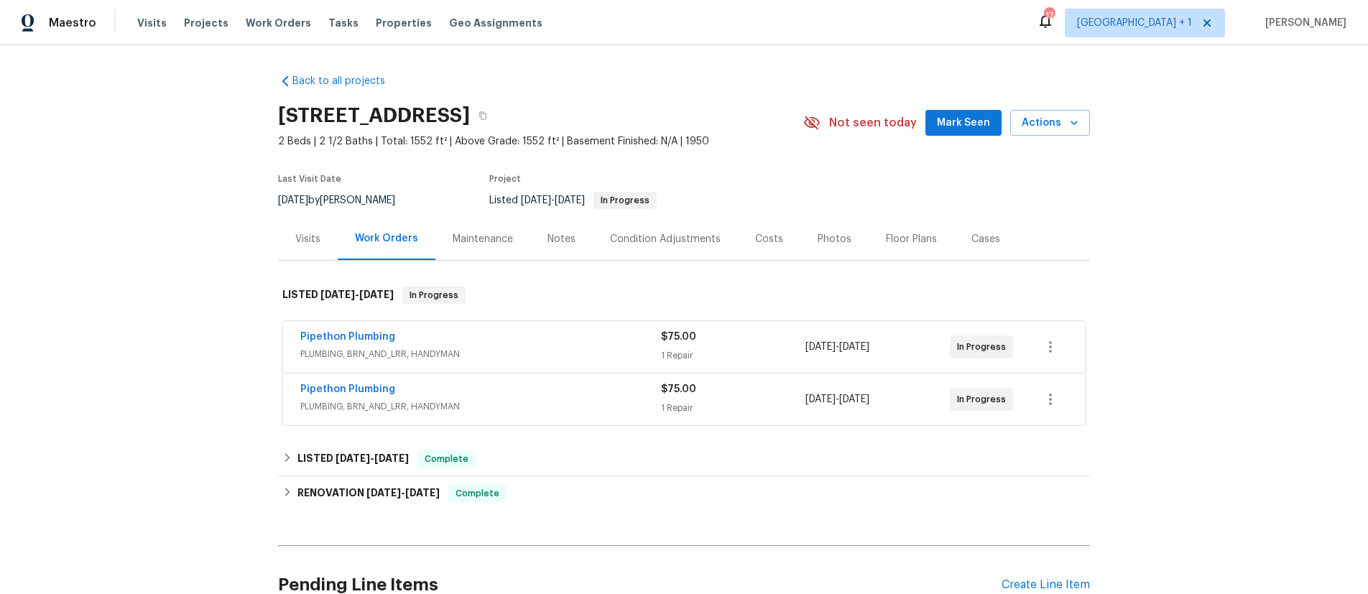
click at [458, 338] on div "Pipethon Plumbing" at bounding box center [480, 338] width 361 height 17
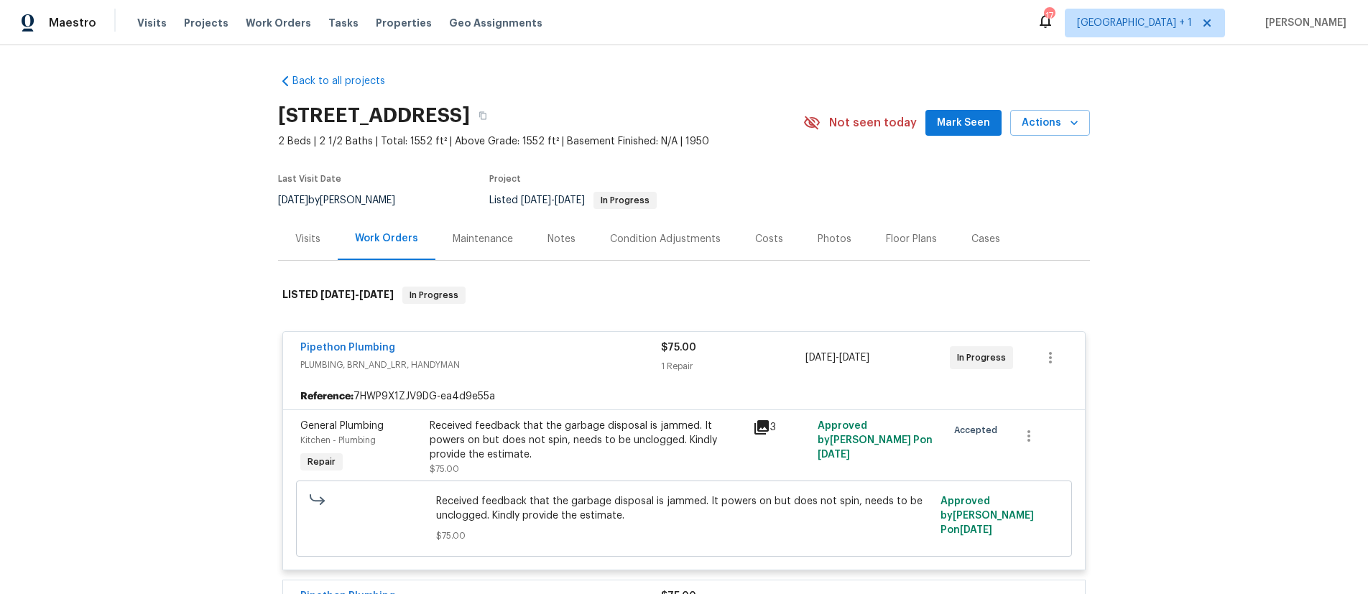
click at [504, 354] on div "Pipethon Plumbing" at bounding box center [480, 349] width 361 height 17
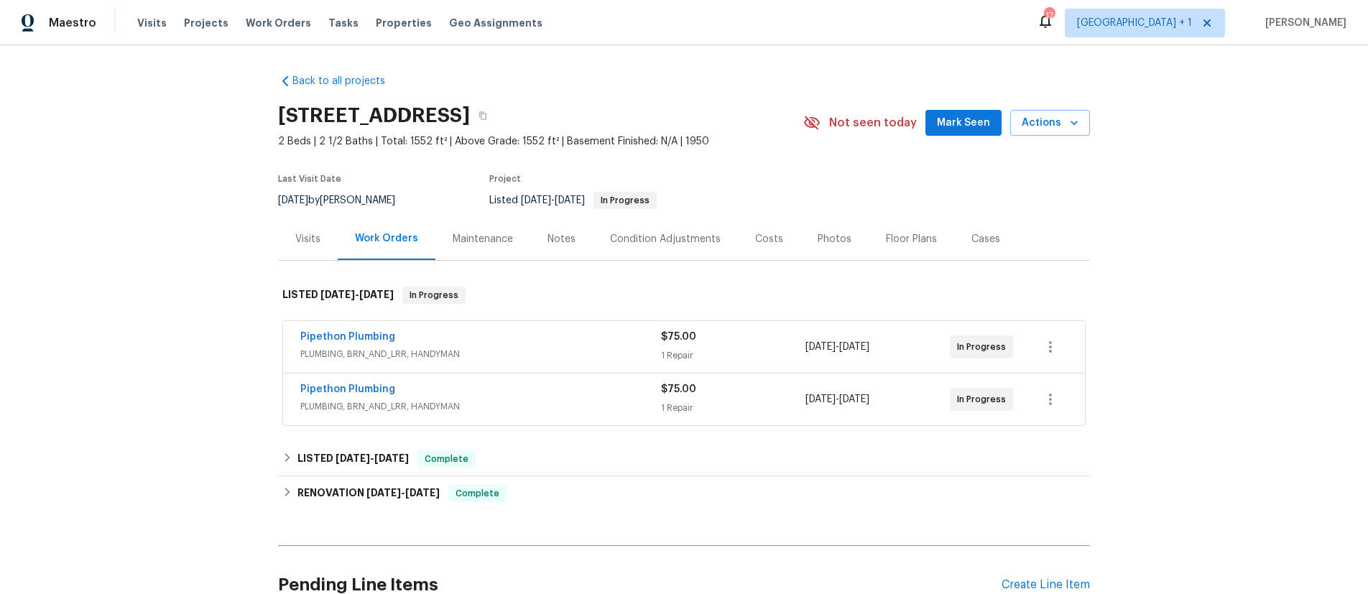
click at [466, 412] on span "PLUMBING, BRN_AND_LRR, HANDYMAN" at bounding box center [480, 407] width 361 height 14
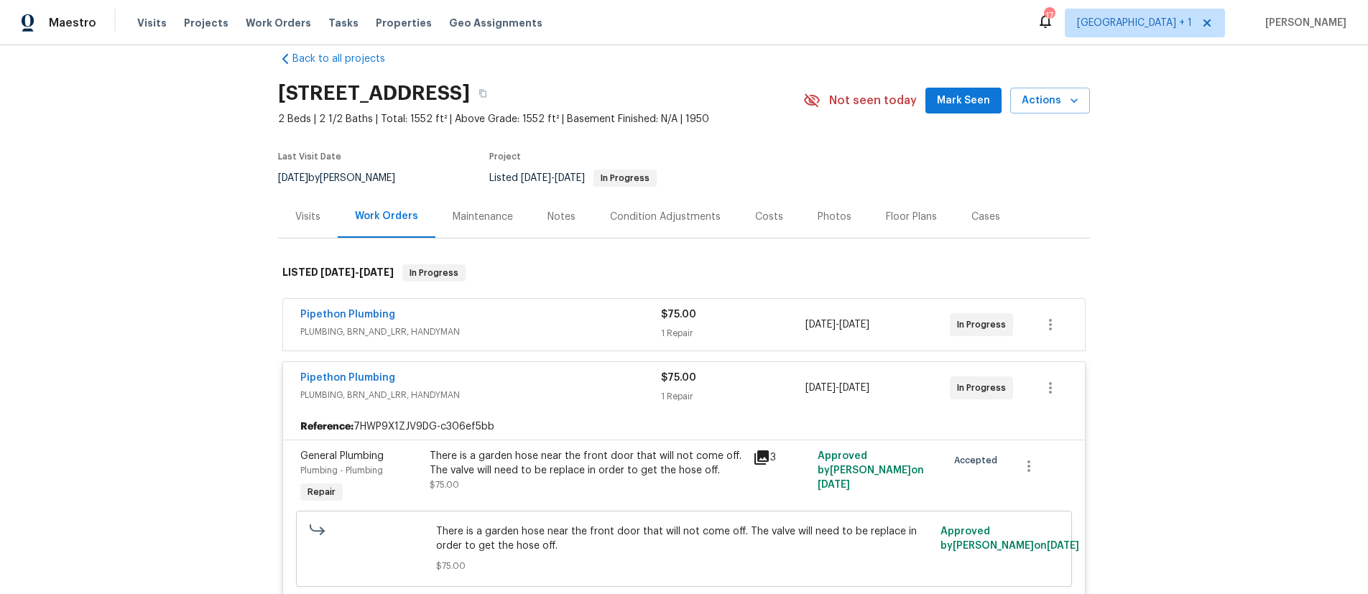
scroll to position [25, 0]
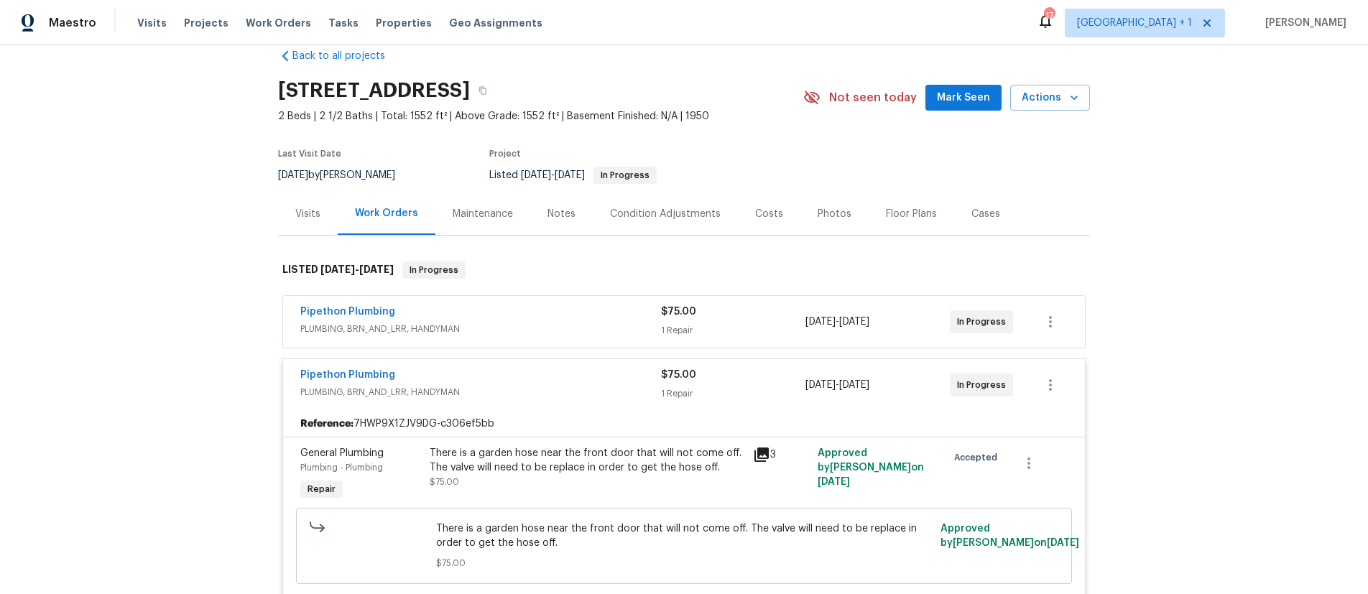
click at [524, 377] on div "Pipethon Plumbing" at bounding box center [480, 376] width 361 height 17
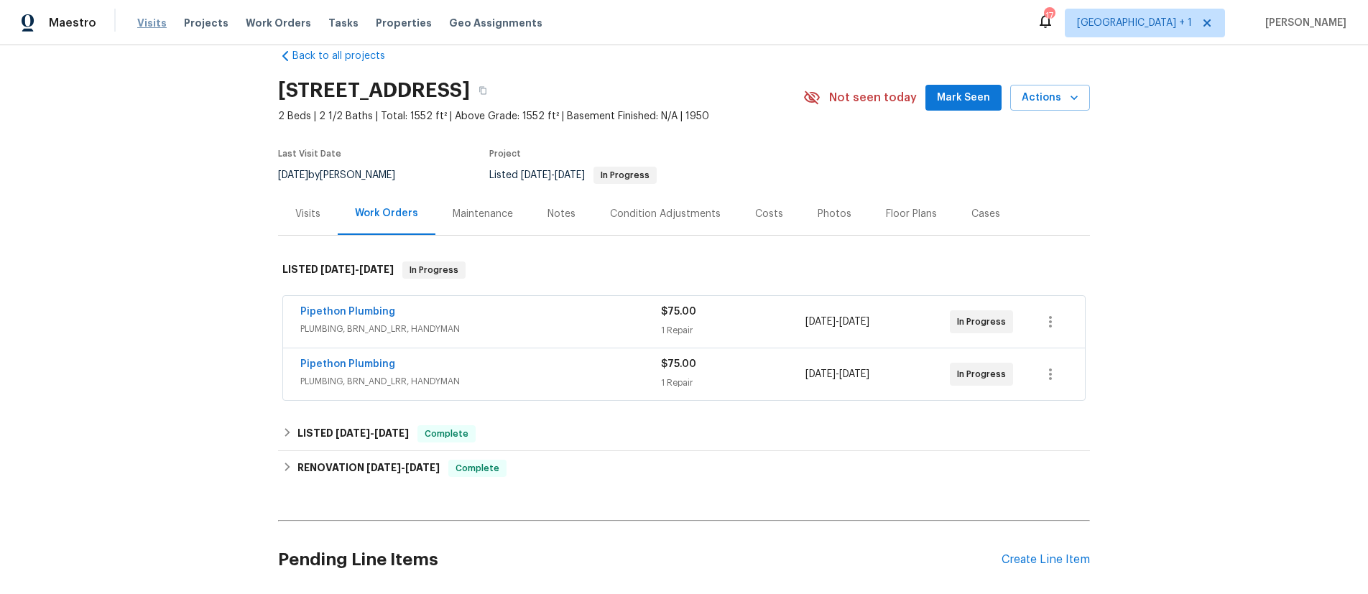
click at [149, 22] on span "Visits" at bounding box center [151, 23] width 29 height 14
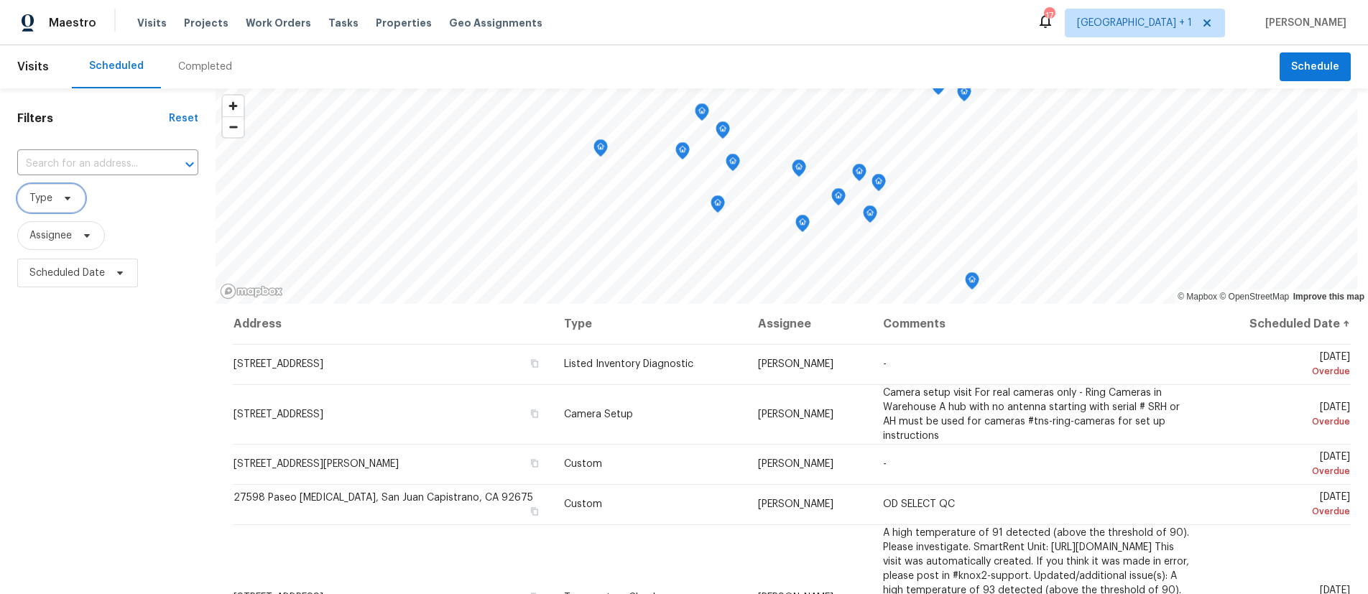
click at [57, 196] on span at bounding box center [65, 198] width 16 height 11
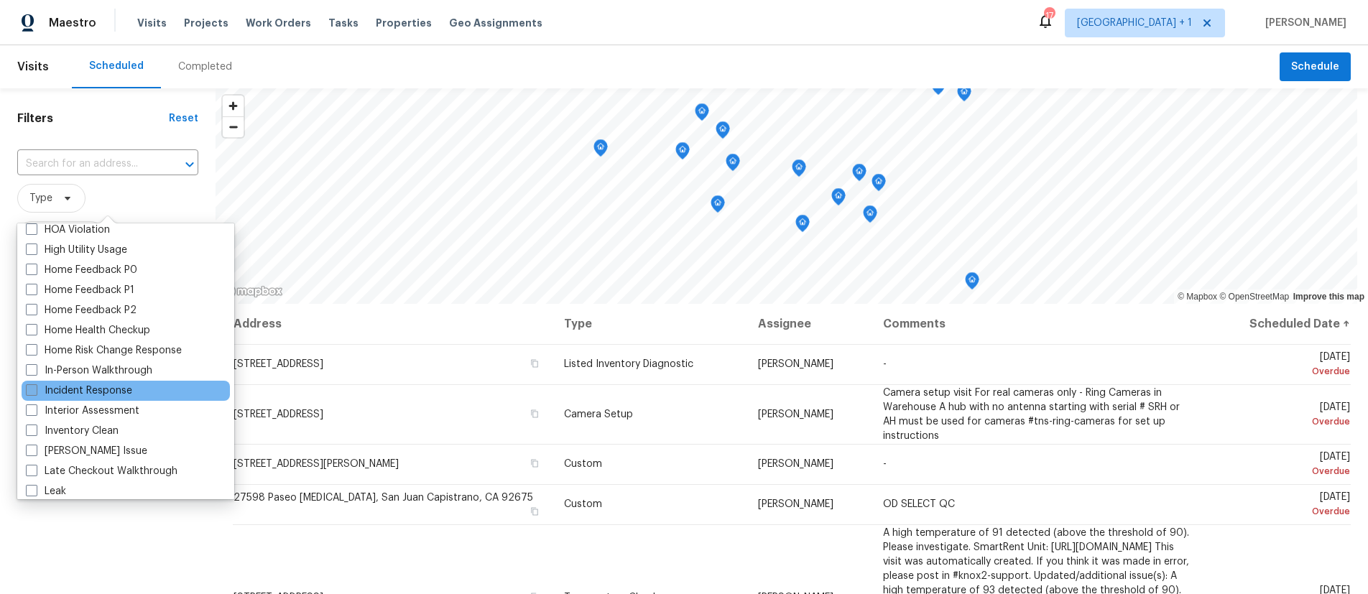
scroll to position [442, 0]
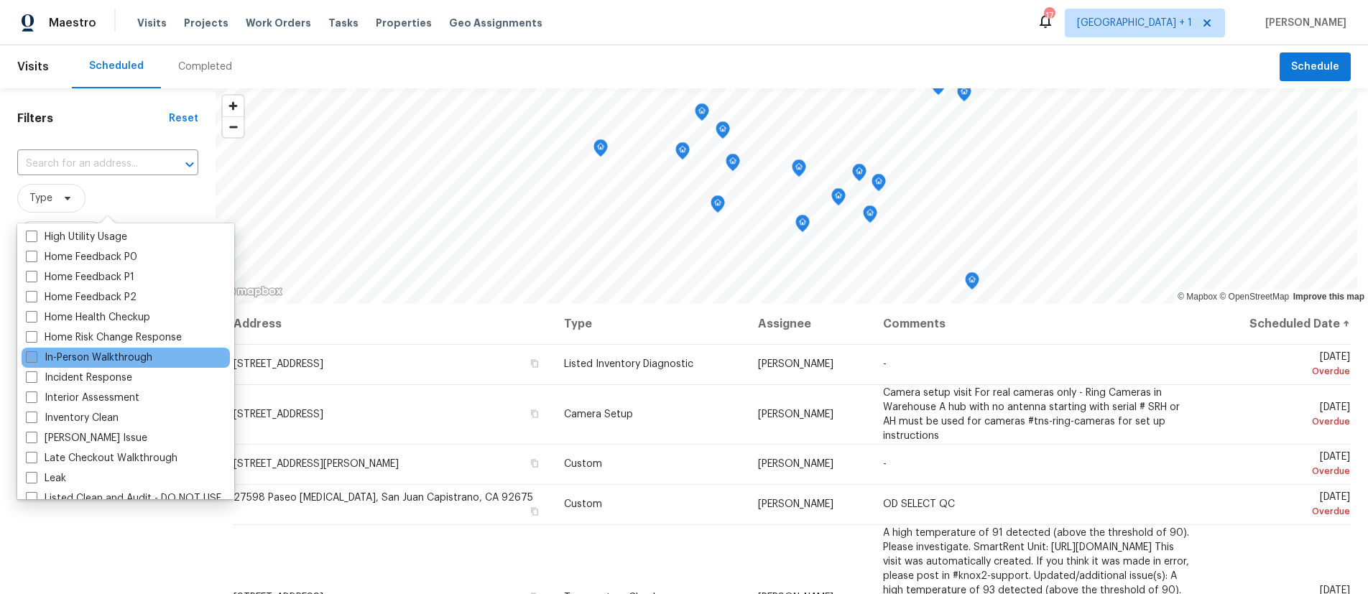
click at [36, 357] on span at bounding box center [31, 356] width 11 height 11
click at [35, 357] on input "In-Person Walkthrough" at bounding box center [30, 355] width 9 height 9
checkbox input "true"
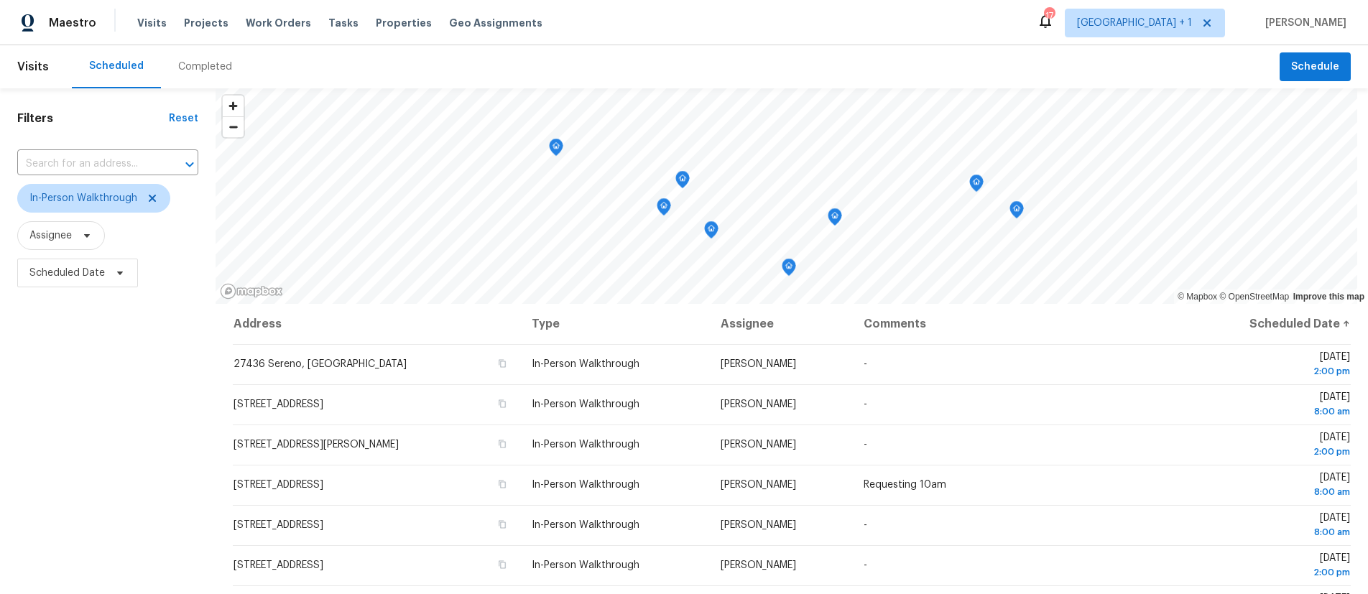
click at [213, 193] on div "Filters Reset ​ In-Person Walkthrough Assignee Scheduled Date" at bounding box center [108, 433] width 216 height 691
click at [84, 281] on span "Scheduled Date" at bounding box center [77, 273] width 121 height 29
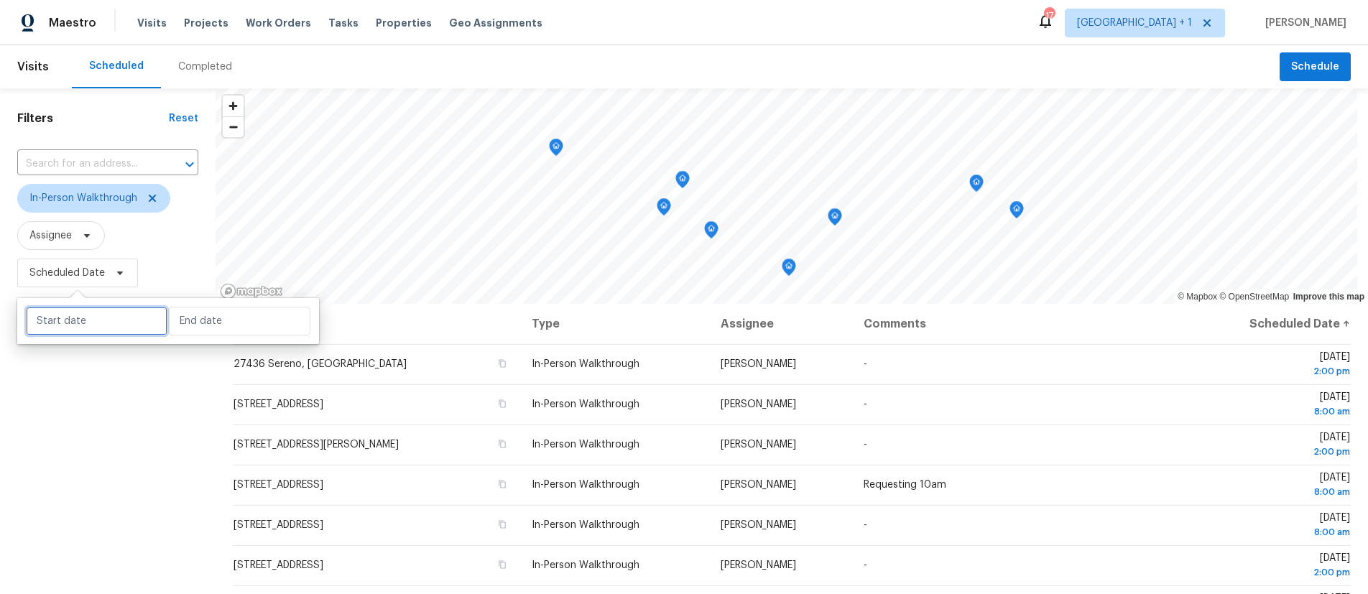
select select "7"
select select "2025"
select select "8"
select select "2025"
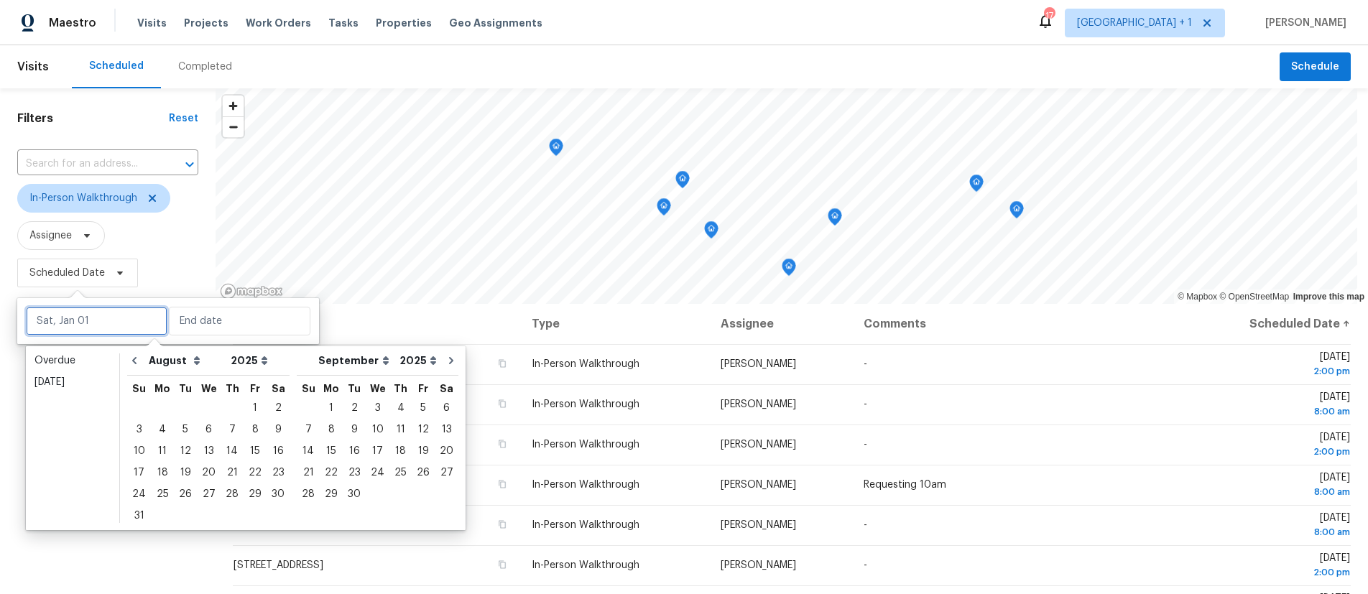
click at [75, 316] on input "text" at bounding box center [97, 321] width 142 height 29
click at [244, 490] on div "29" at bounding box center [255, 494] width 23 height 20
type input "[DATE]"
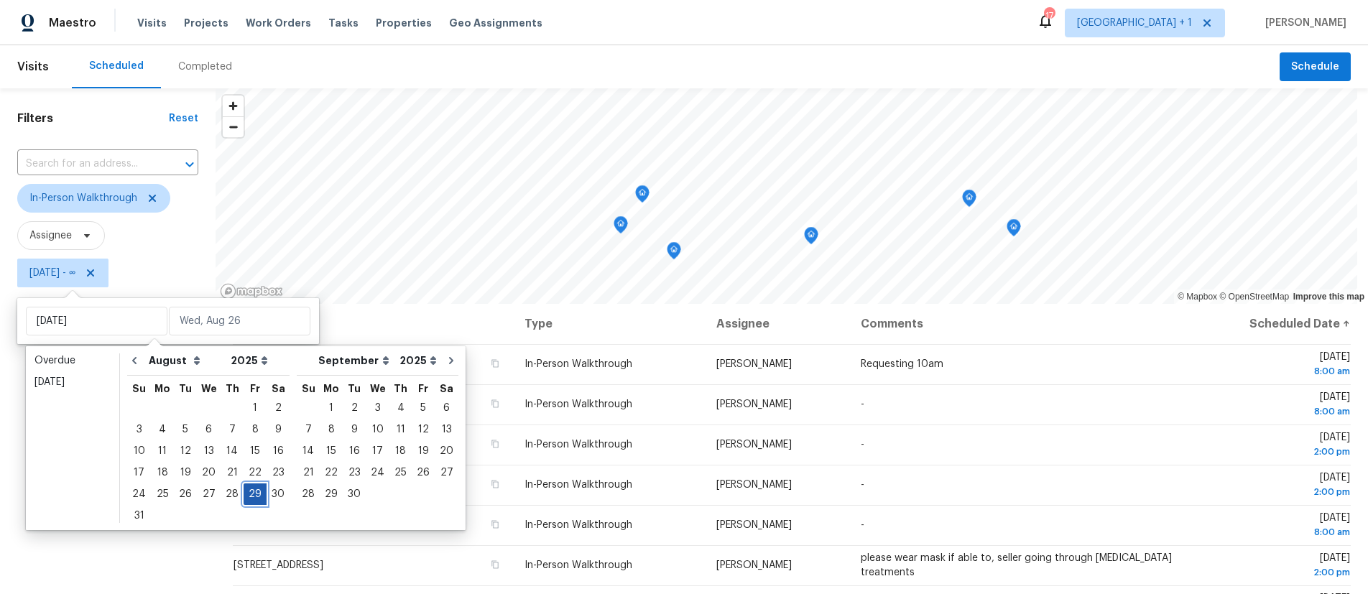
click at [244, 490] on div "29" at bounding box center [255, 494] width 23 height 20
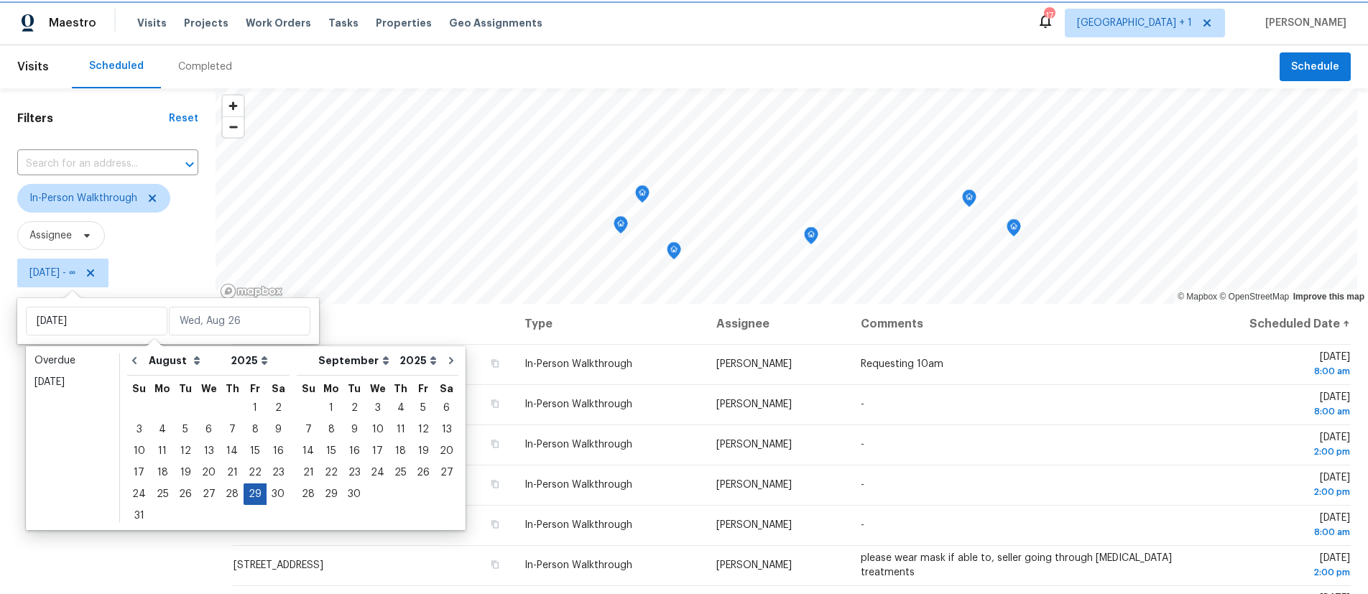
type input "[DATE]"
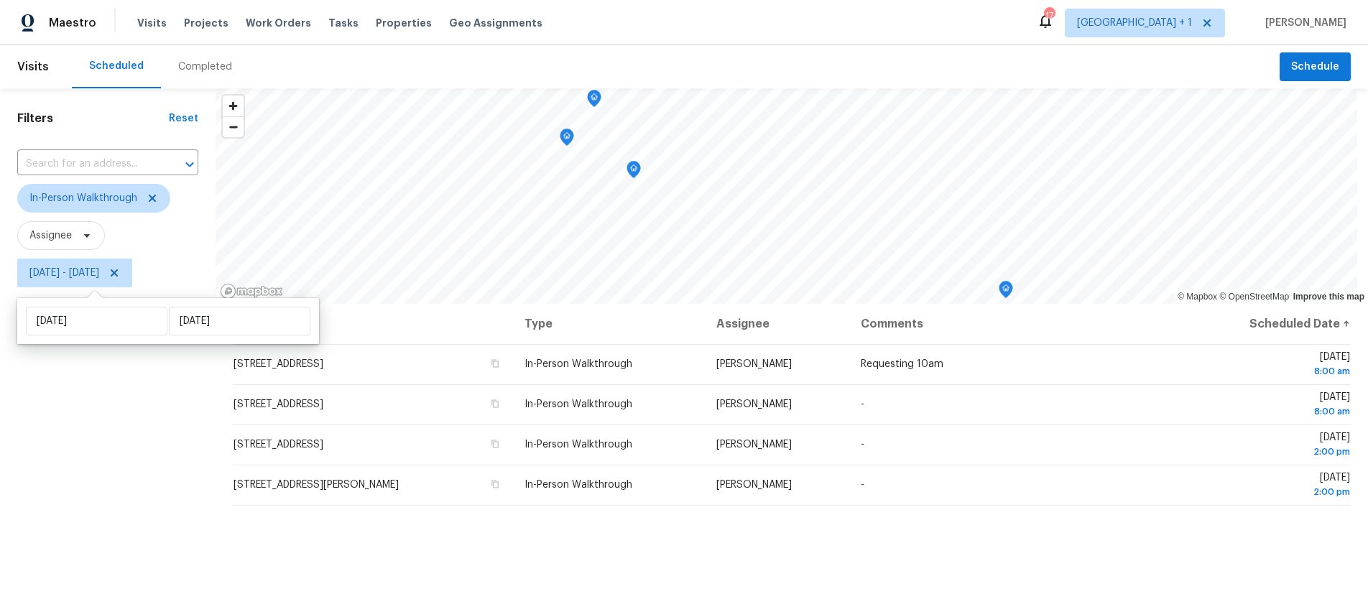
click at [104, 486] on div "Filters Reset ​ In-Person Walkthrough Assignee [DATE] - [DATE]" at bounding box center [108, 433] width 216 height 691
drag, startPoint x: 122, startPoint y: 446, endPoint x: 111, endPoint y: 443, distance: 11.4
click at [87, 526] on div "Filters Reset ​ In-Person Walkthrough Assignee [DATE] - [DATE]" at bounding box center [108, 433] width 216 height 691
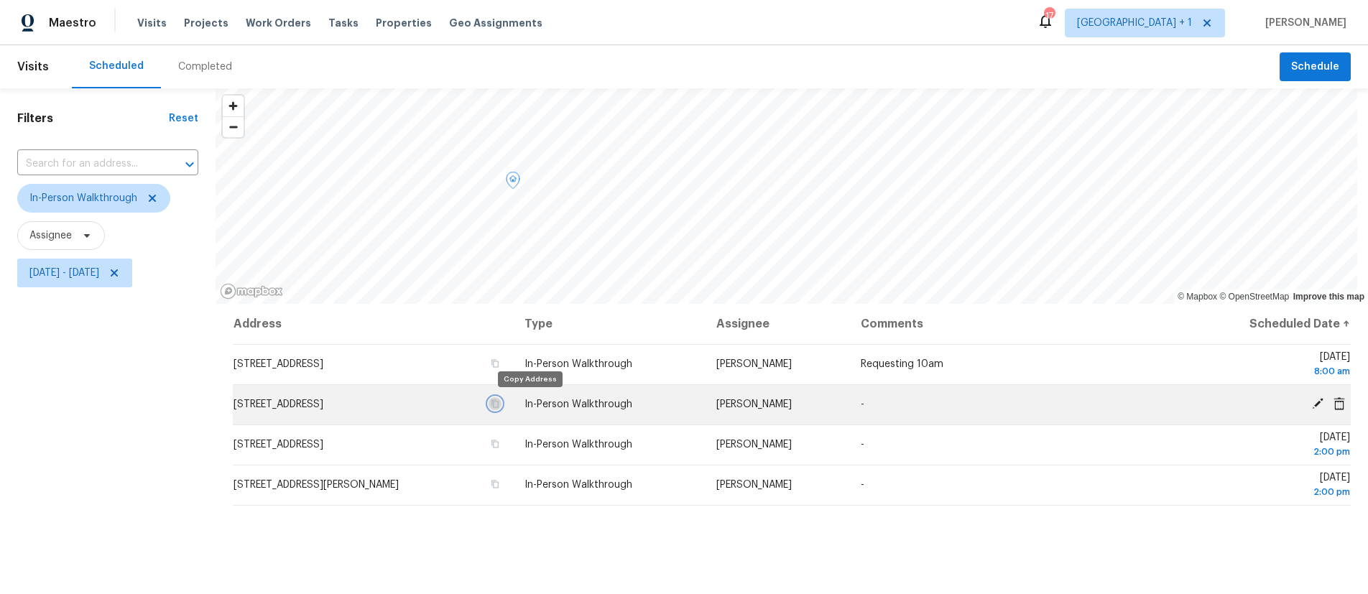
click at [499, 404] on icon "button" at bounding box center [495, 404] width 9 height 9
click at [499, 403] on icon "button" at bounding box center [495, 404] width 9 height 9
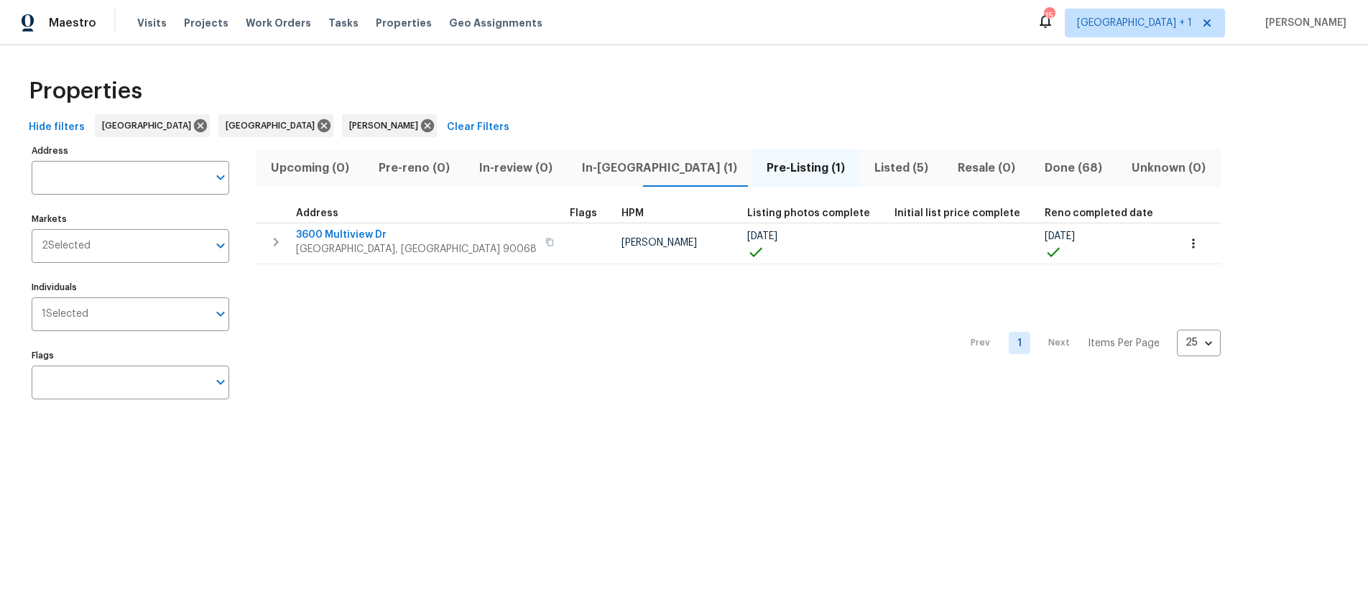
click at [429, 378] on div "Prev 1 Next Items Per Page 25 25 ​" at bounding box center [738, 338] width 965 height 149
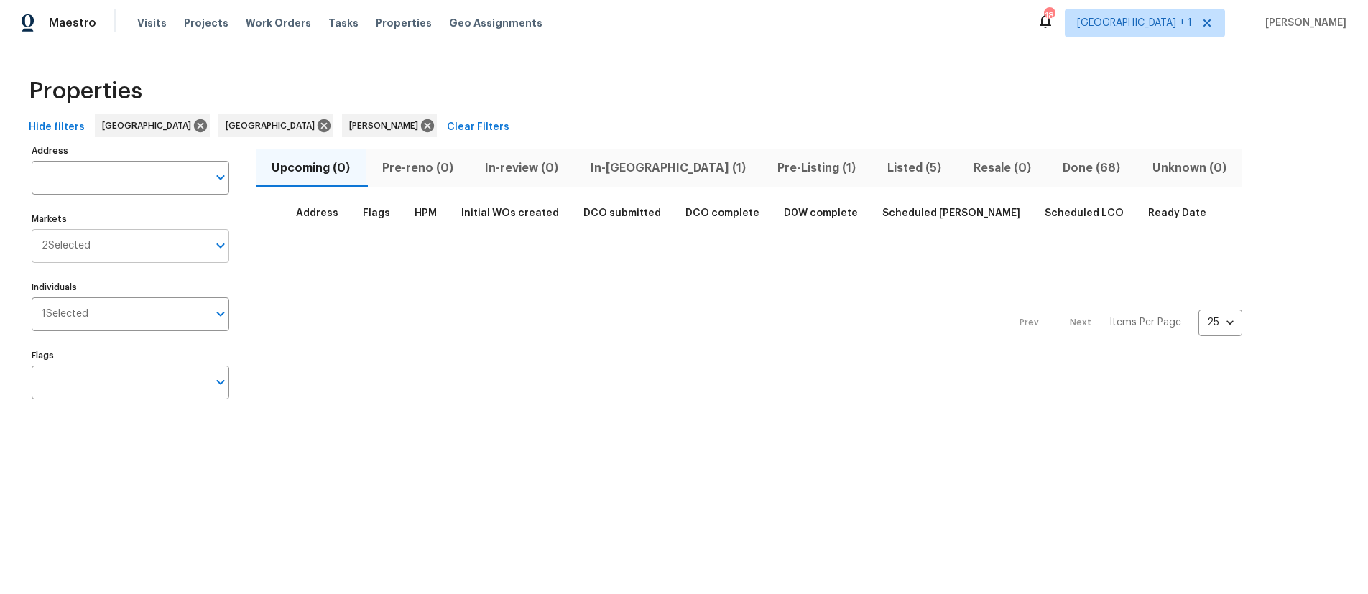
click at [98, 250] on input "Markets" at bounding box center [149, 246] width 117 height 34
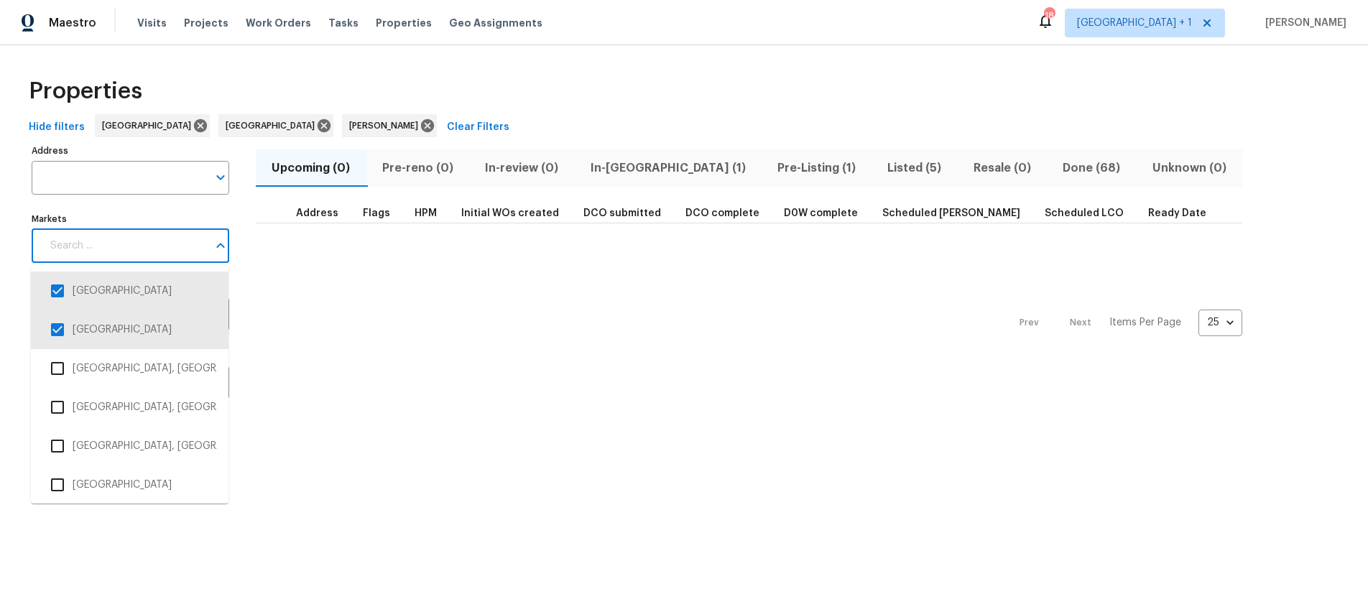
click at [98, 250] on input "Markets" at bounding box center [125, 246] width 166 height 34
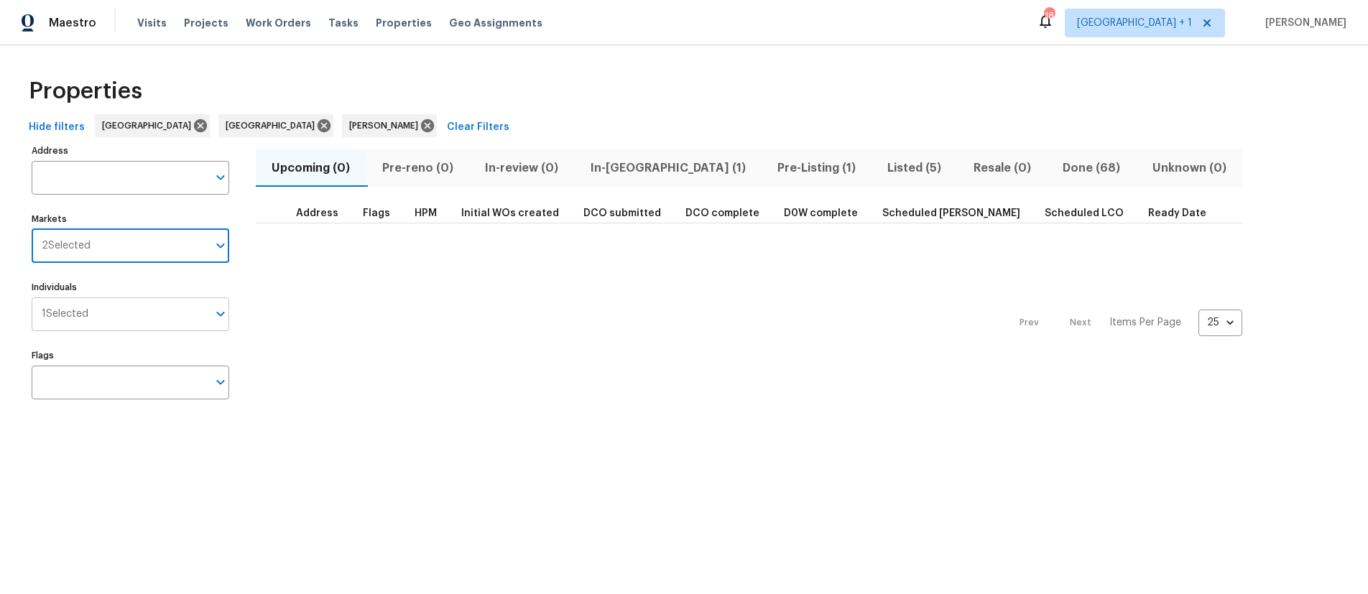
click at [52, 327] on div "1 Selected Individuals" at bounding box center [131, 315] width 198 height 34
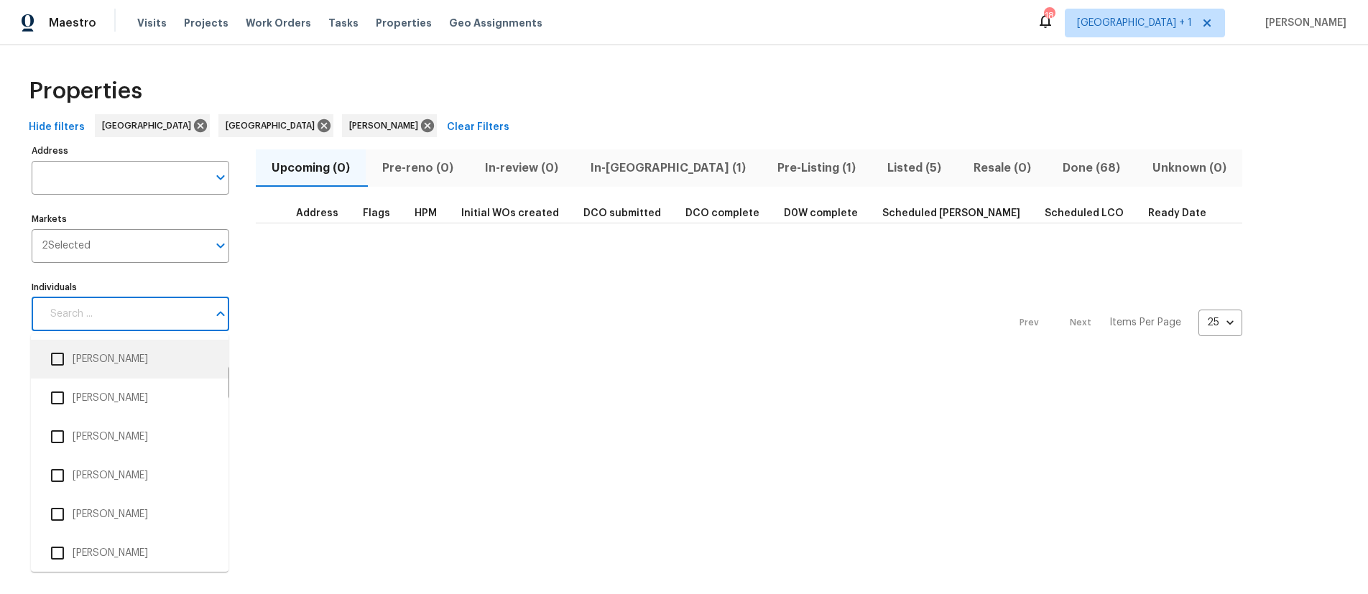
click at [303, 334] on div "Prev Next Items Per Page 25 25 ​" at bounding box center [749, 318] width 987 height 190
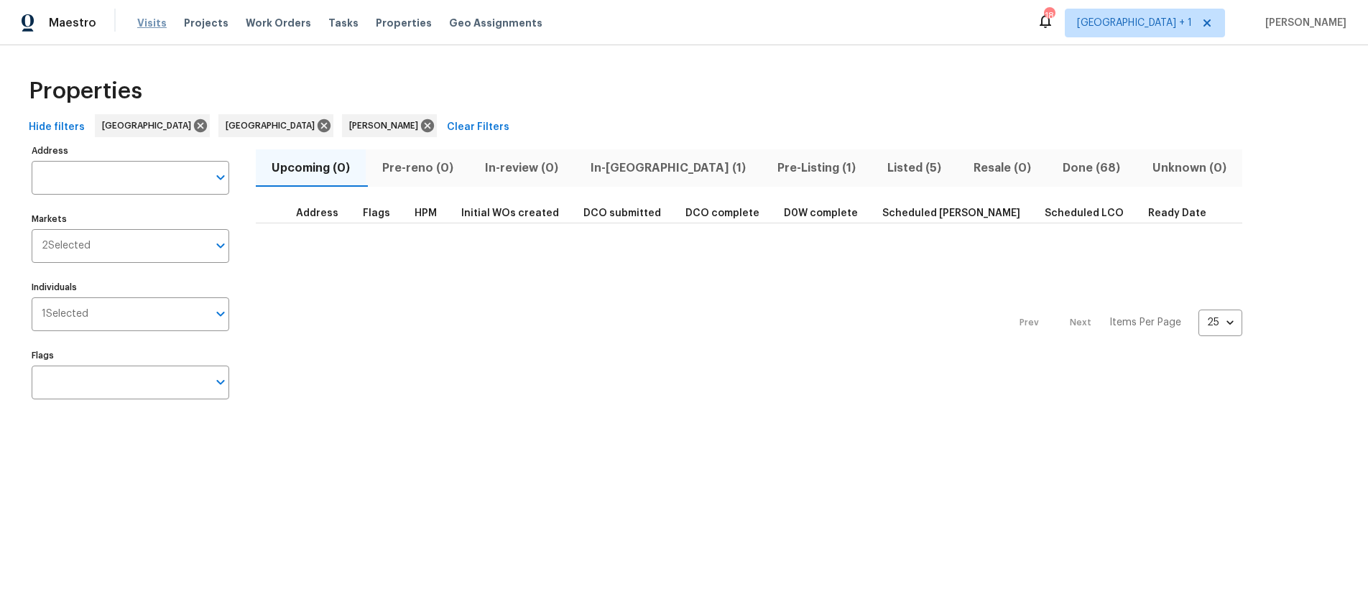
click at [138, 17] on span "Visits" at bounding box center [151, 23] width 29 height 14
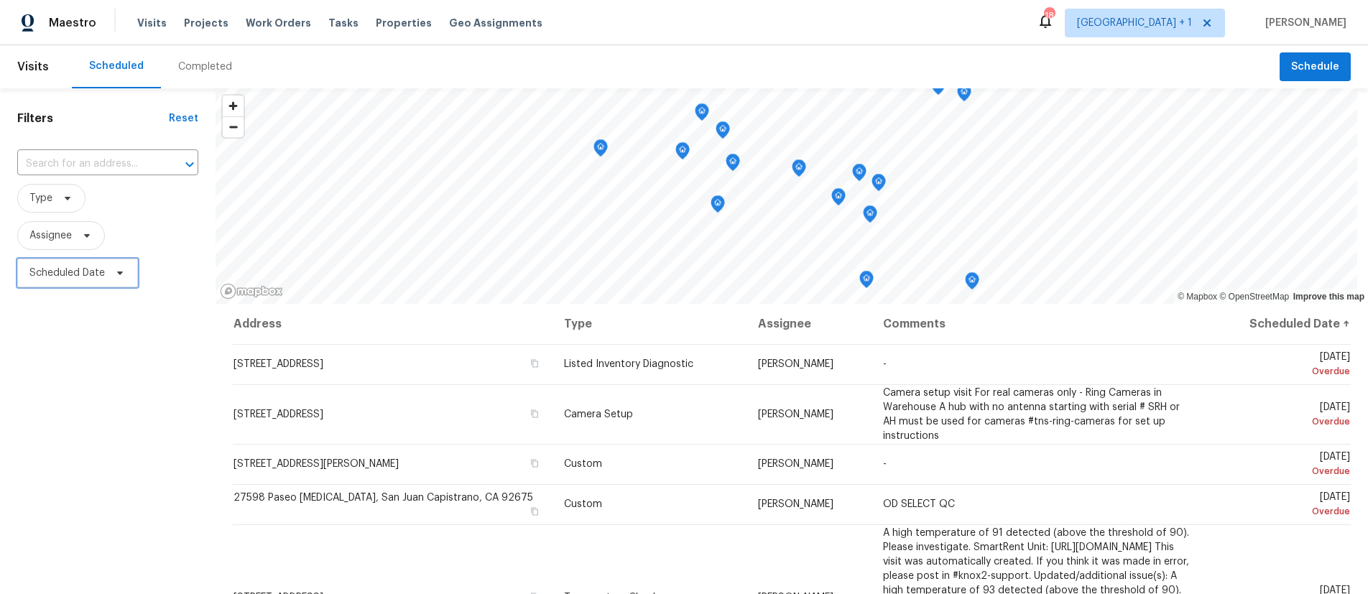
click at [67, 271] on span "Scheduled Date" at bounding box center [66, 273] width 75 height 14
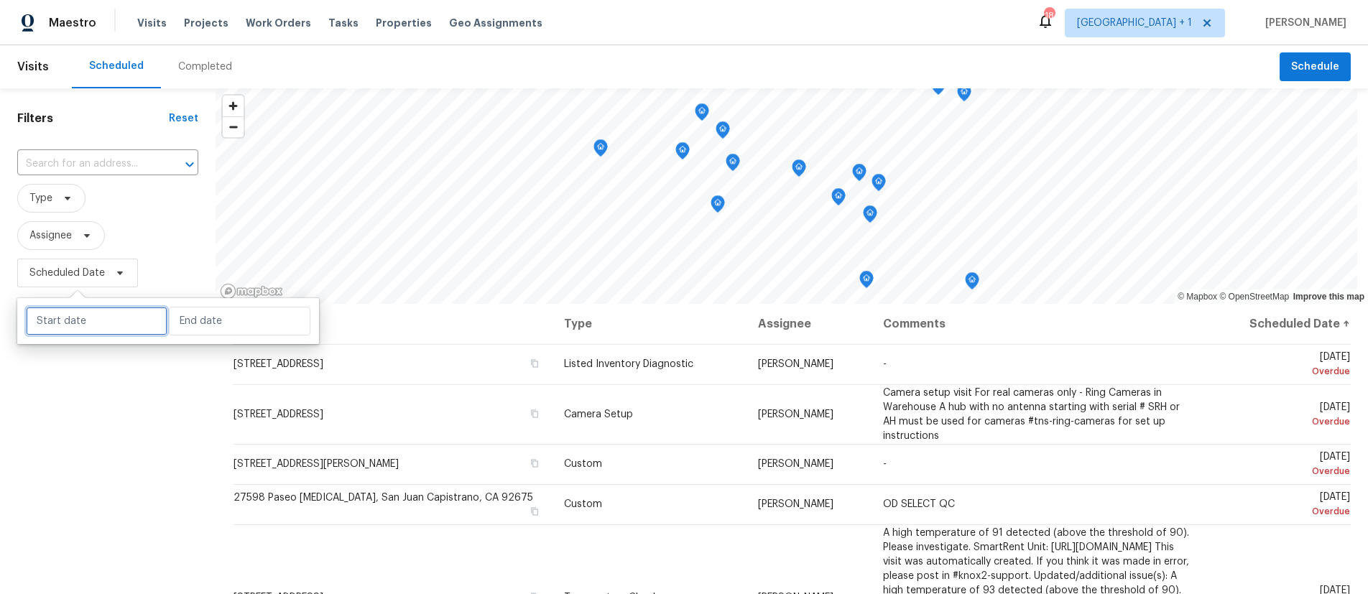
select select "7"
select select "2025"
select select "8"
select select "2025"
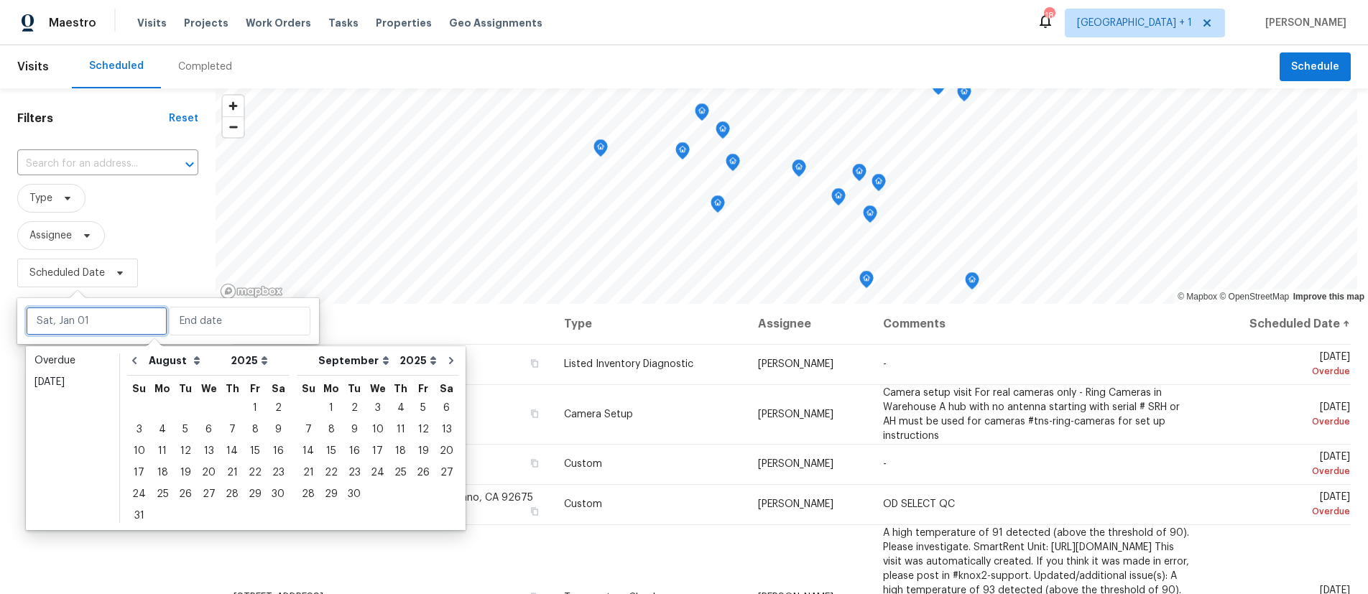
click at [80, 313] on input "text" at bounding box center [97, 321] width 142 height 29
click at [252, 492] on div "29" at bounding box center [255, 494] width 23 height 20
type input "[DATE]"
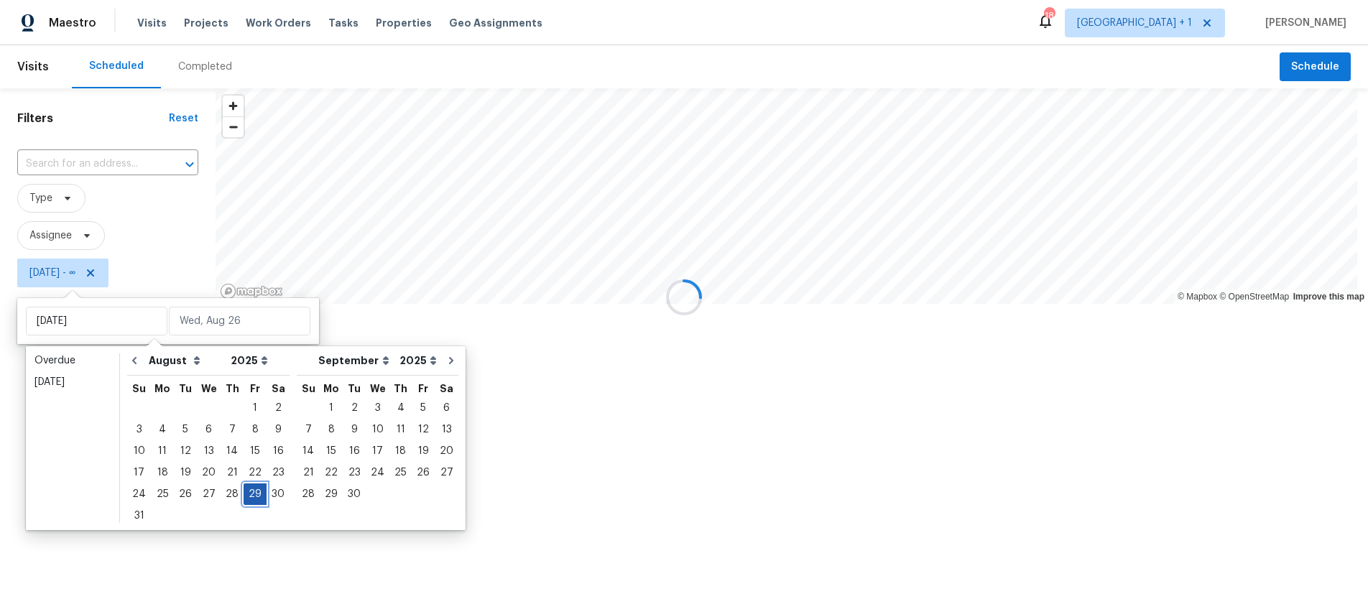
click at [252, 492] on div "29" at bounding box center [255, 494] width 23 height 20
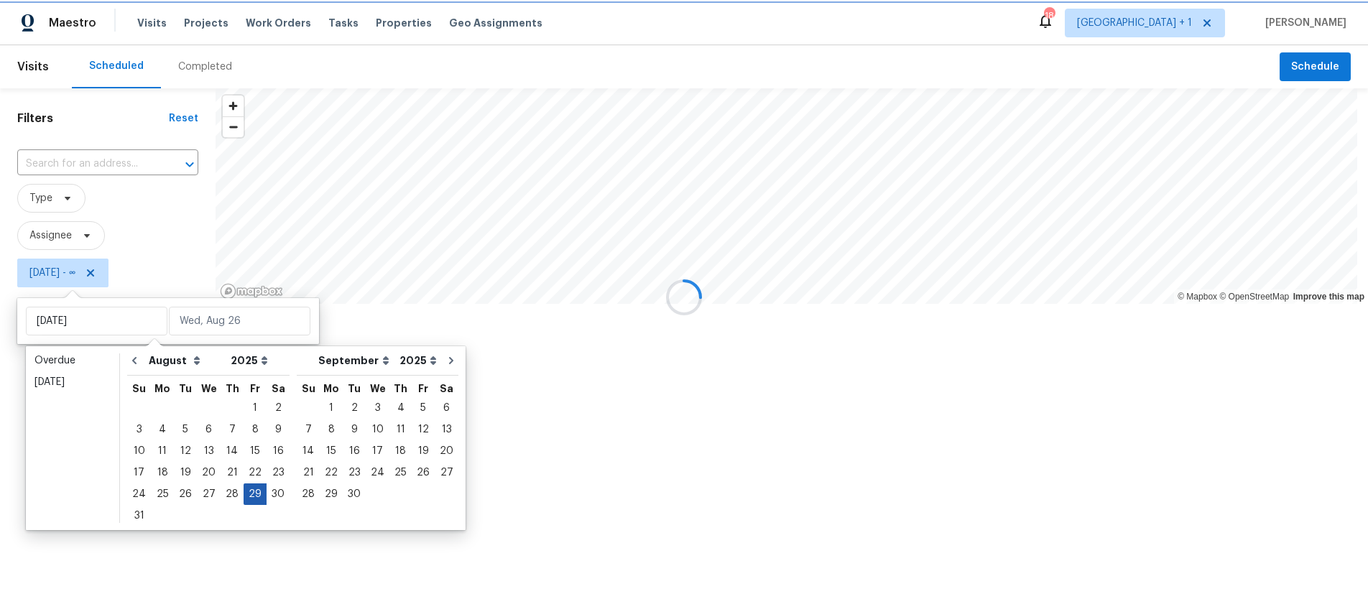
type input "[DATE]"
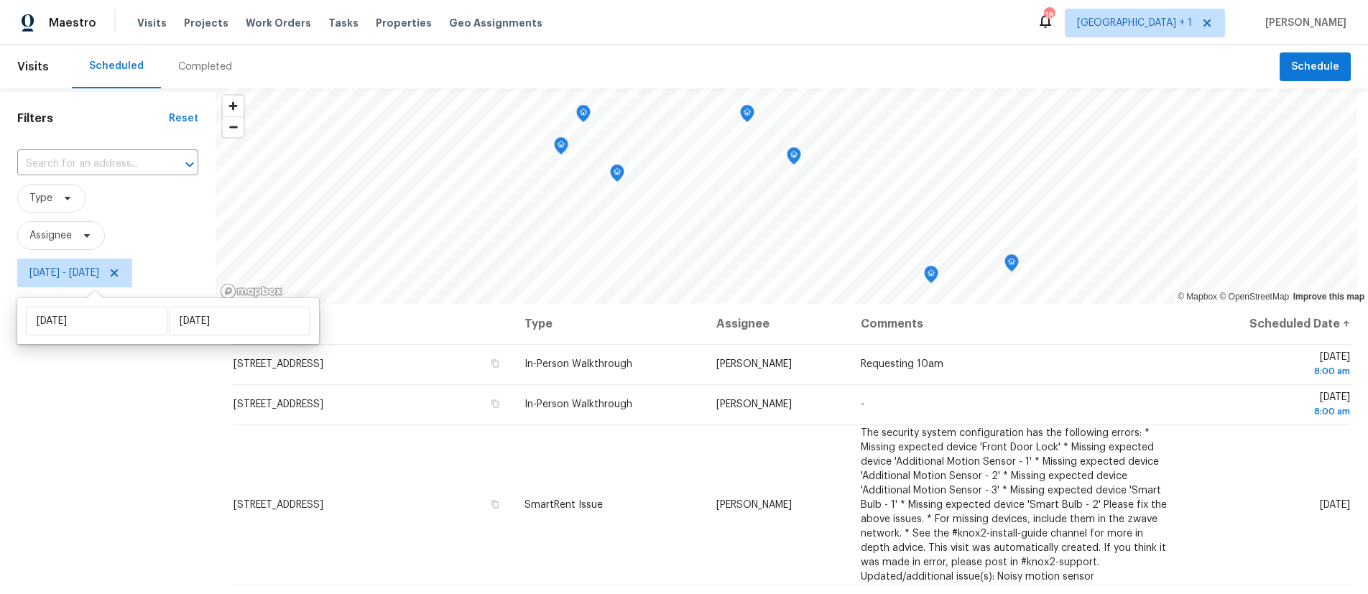
click at [77, 464] on div "Filters Reset ​ Type Assignee [DATE] - [DATE]" at bounding box center [108, 433] width 216 height 691
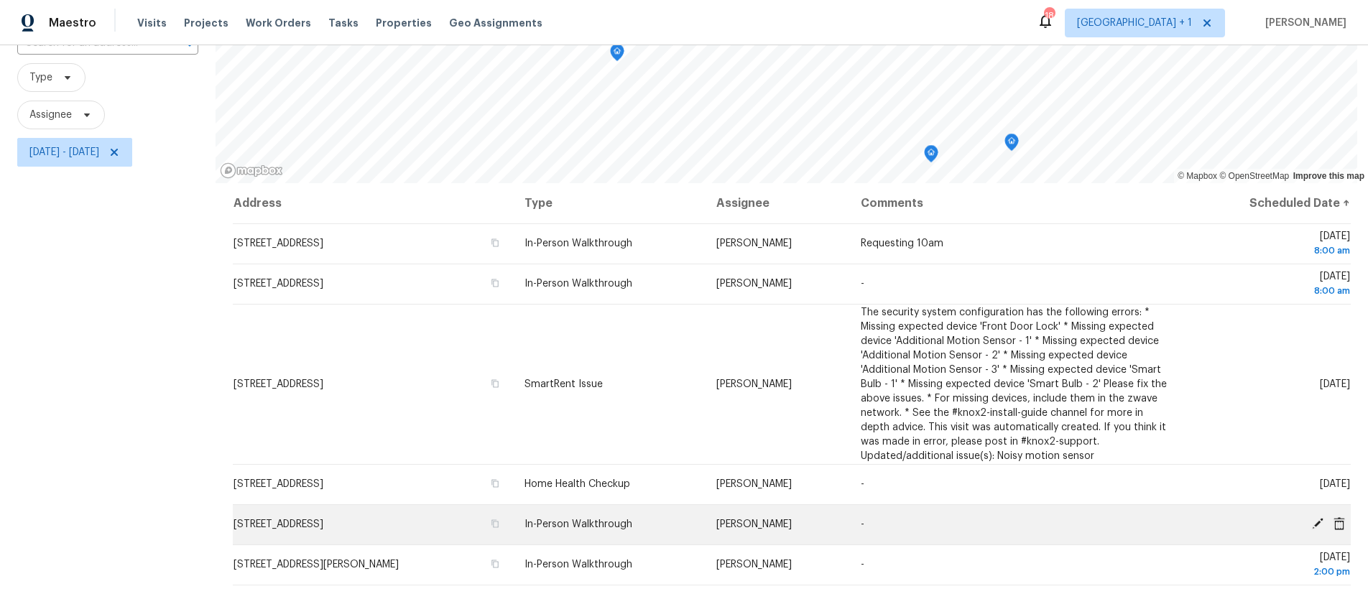
scroll to position [105, 0]
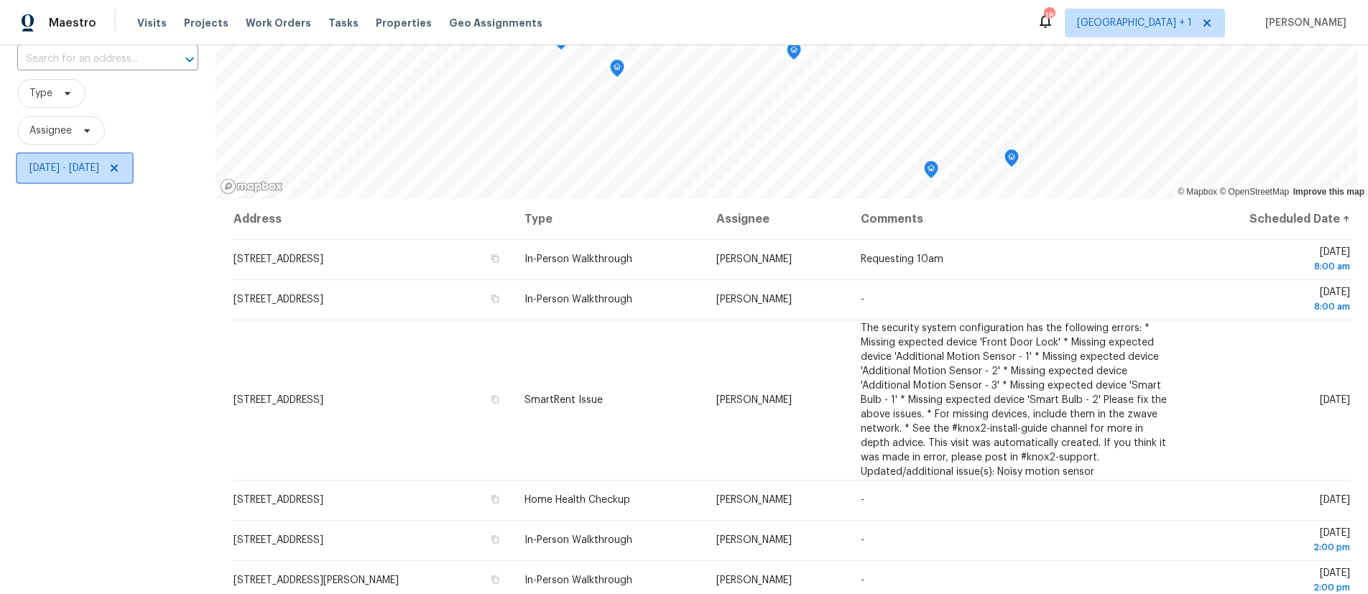
click at [120, 167] on icon at bounding box center [114, 167] width 11 height 11
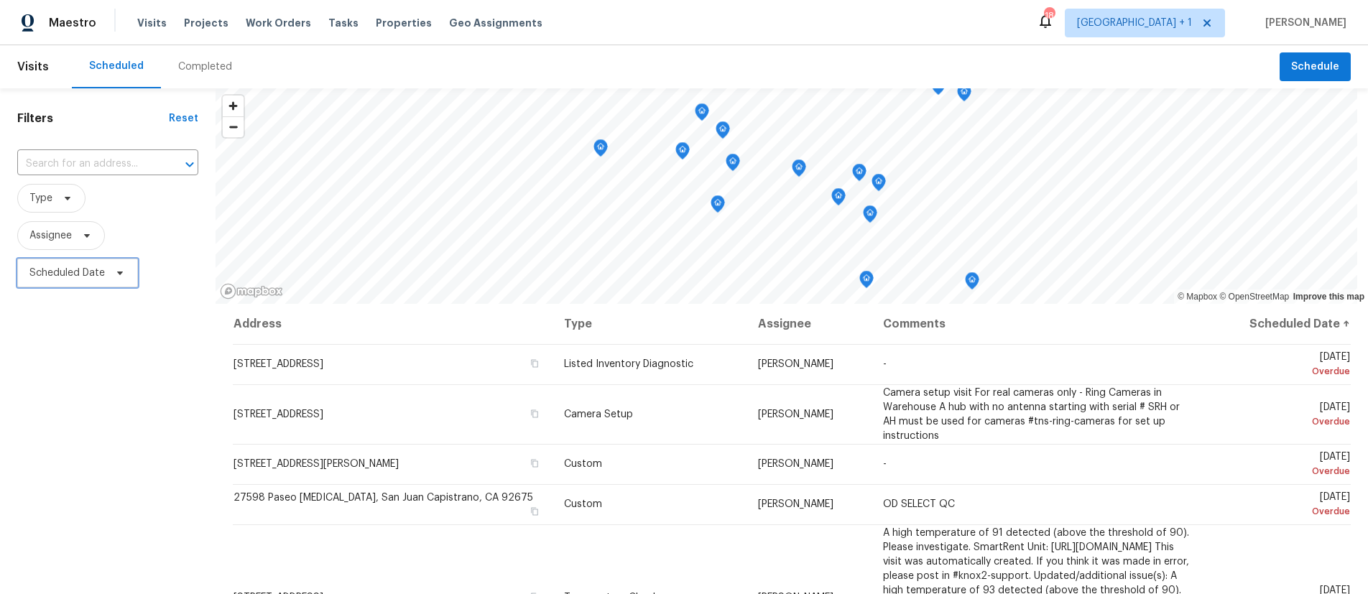
click at [41, 277] on span "Scheduled Date" at bounding box center [66, 273] width 75 height 14
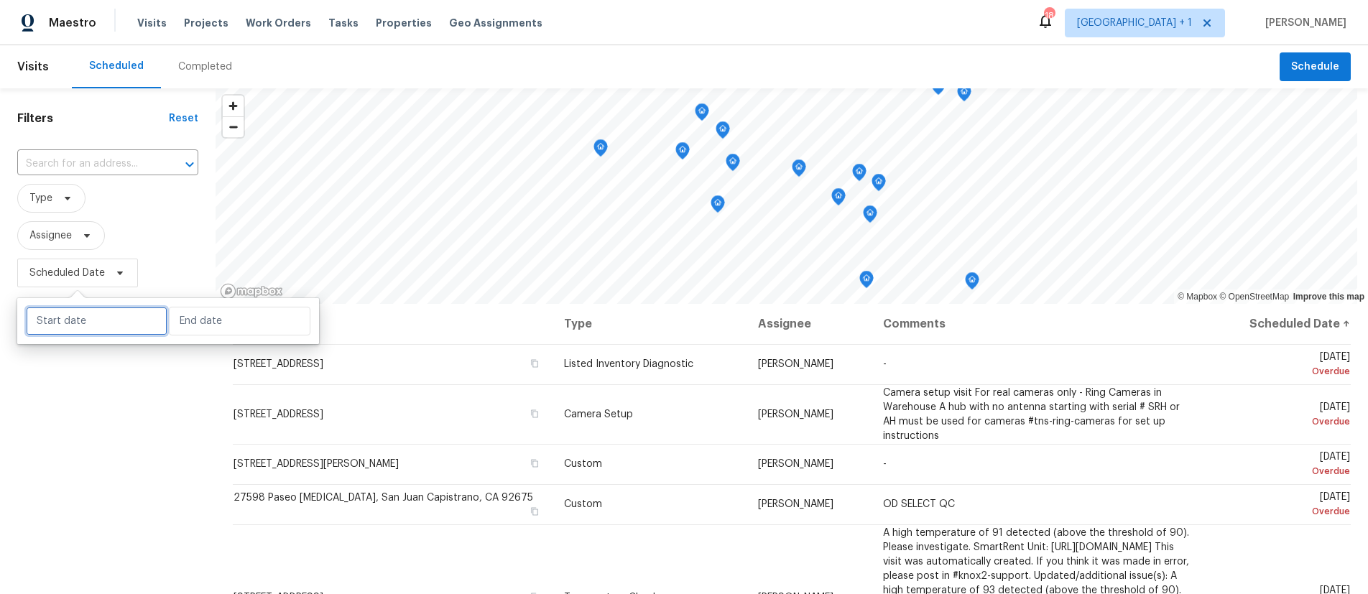
select select "7"
select select "2025"
select select "8"
select select "2025"
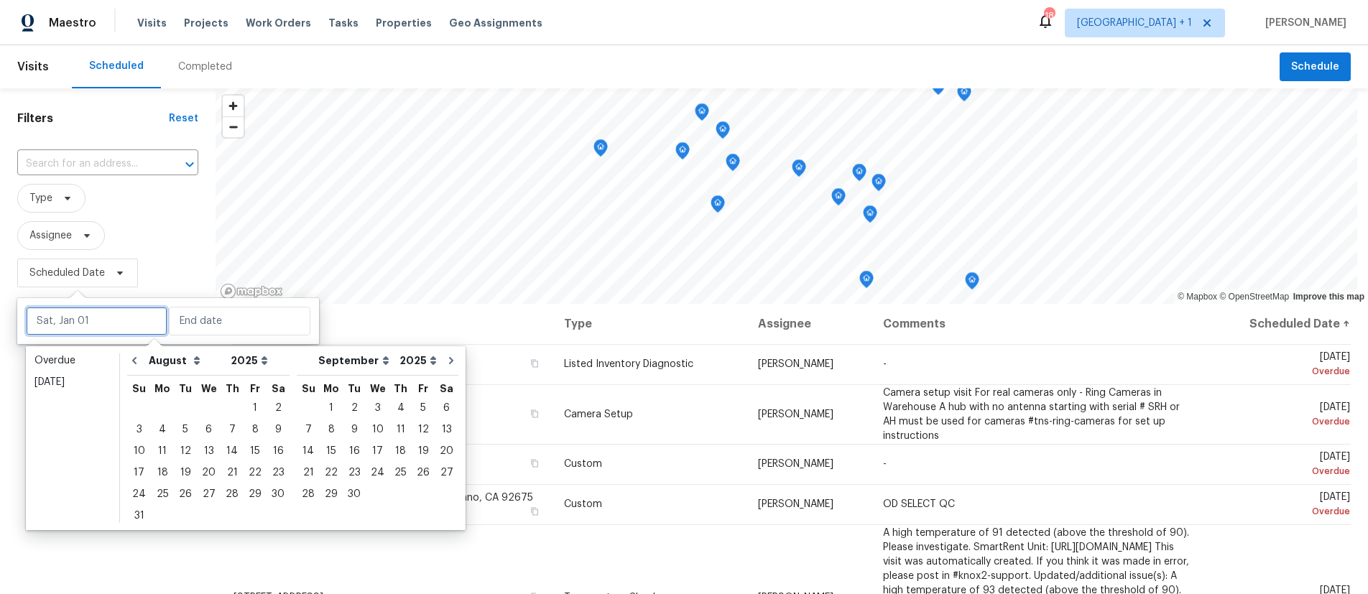
click at [77, 327] on input "text" at bounding box center [97, 321] width 142 height 29
type input "[DATE]"
click at [178, 492] on div "26" at bounding box center [185, 494] width 23 height 20
type input "[DATE]"
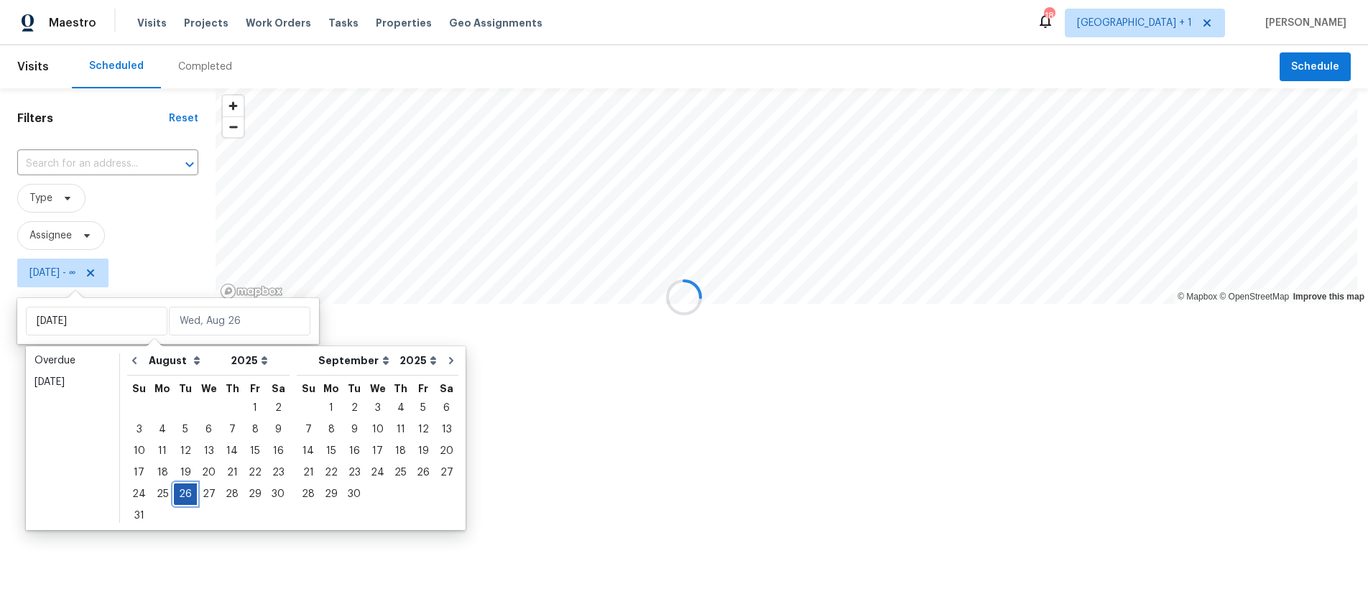
click at [178, 492] on div "26" at bounding box center [185, 494] width 23 height 20
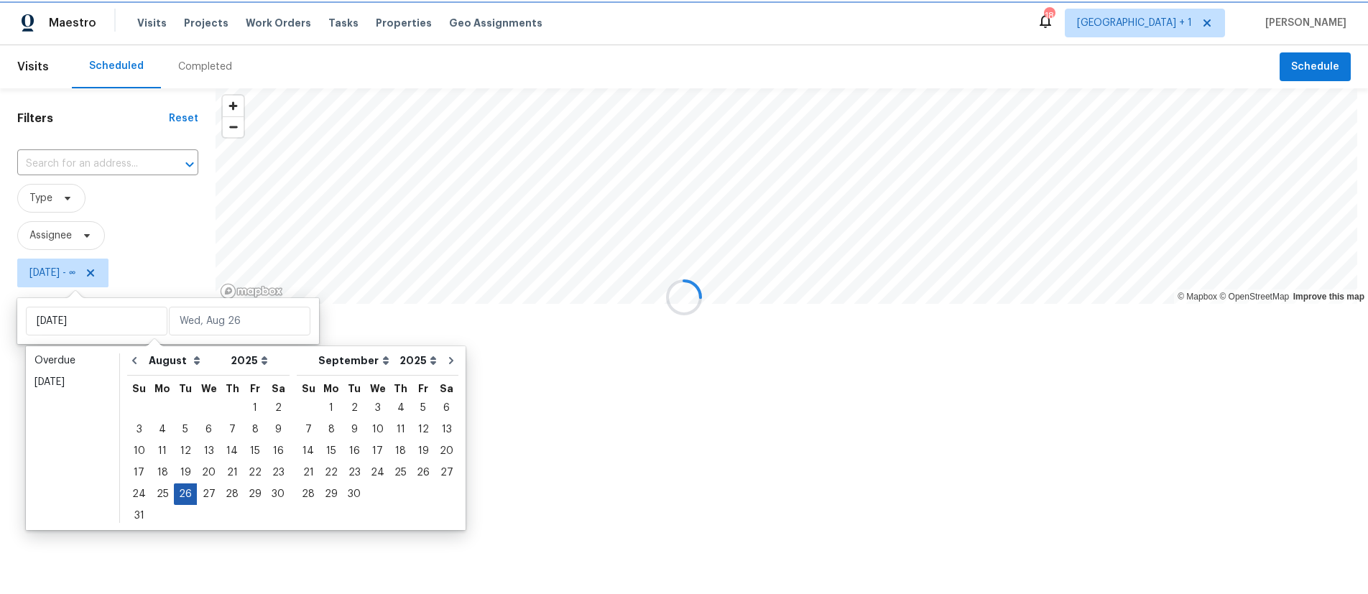
type input "[DATE]"
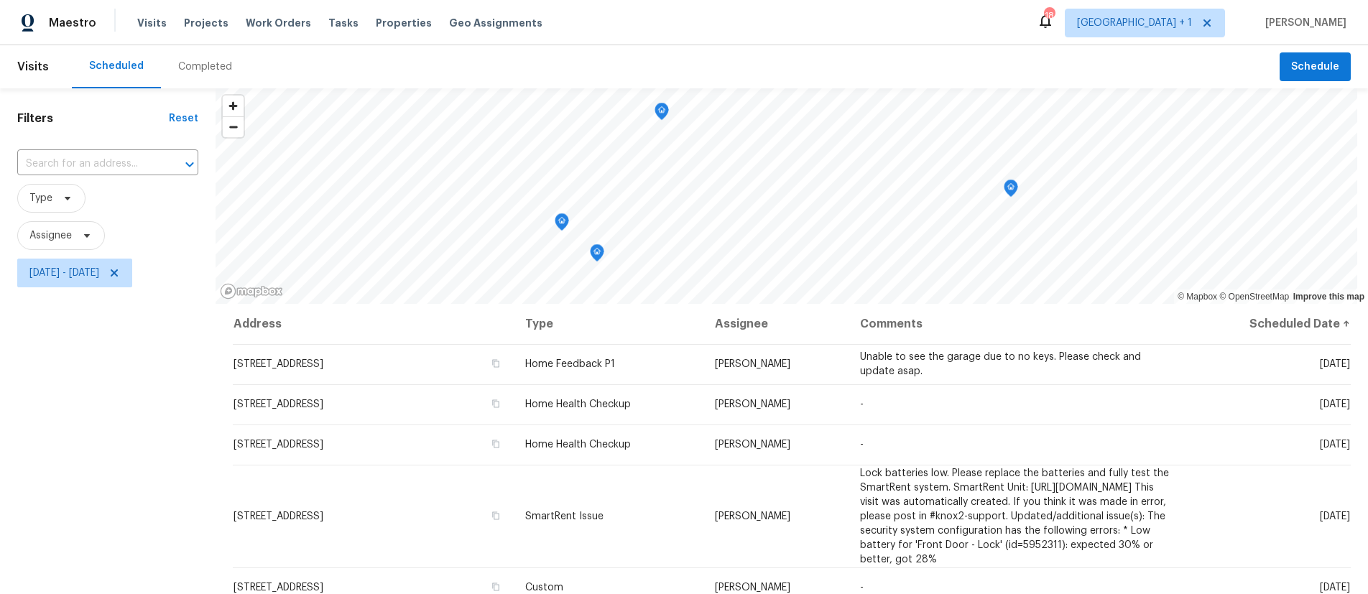
click at [95, 488] on div "Filters Reset ​ Type Assignee [DATE] - [DATE]" at bounding box center [108, 433] width 216 height 691
click at [120, 267] on icon at bounding box center [114, 272] width 11 height 11
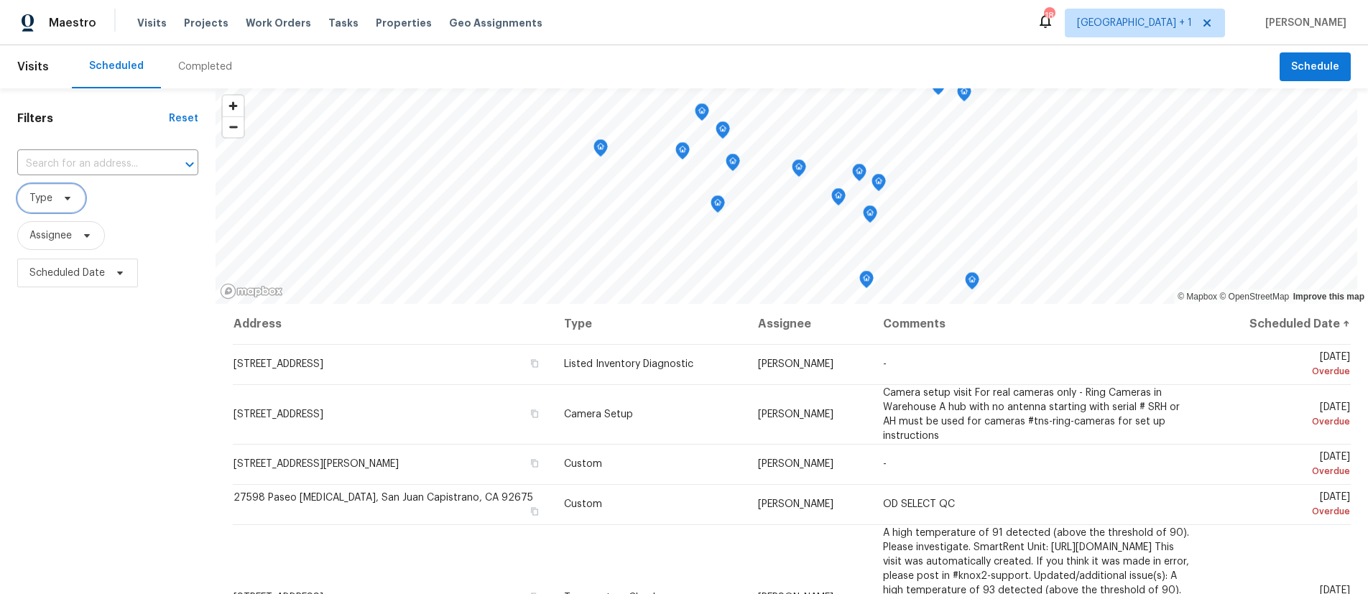
click at [55, 193] on span "Type" at bounding box center [51, 198] width 68 height 29
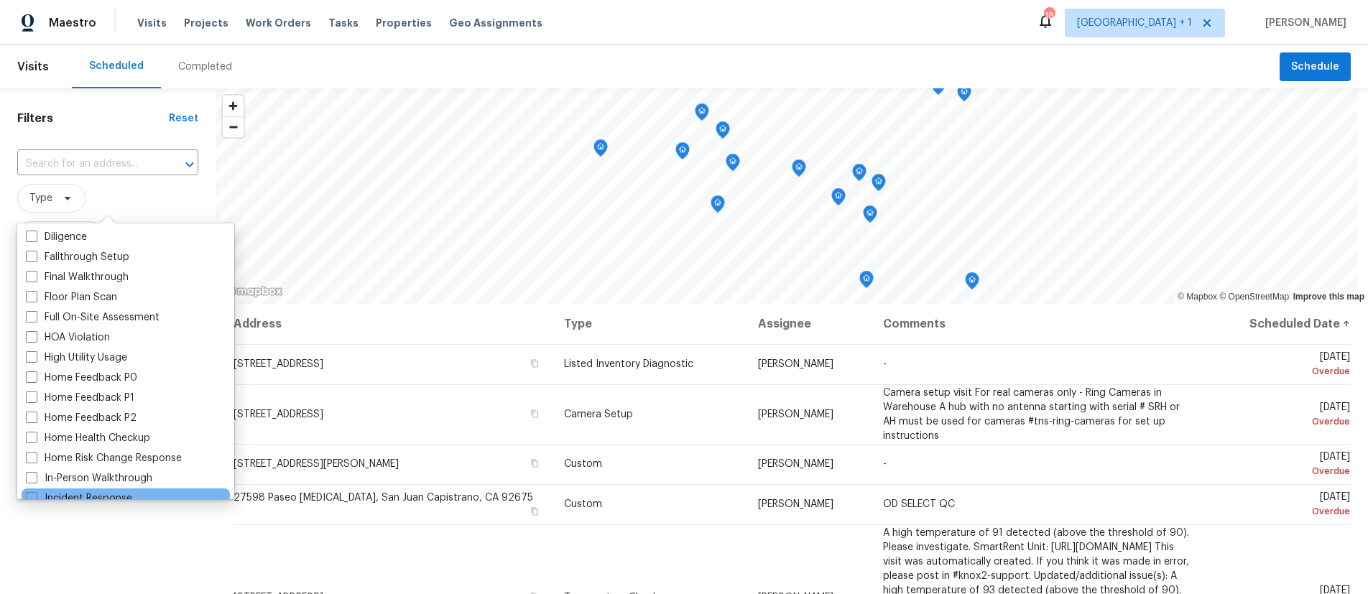
scroll to position [484, 0]
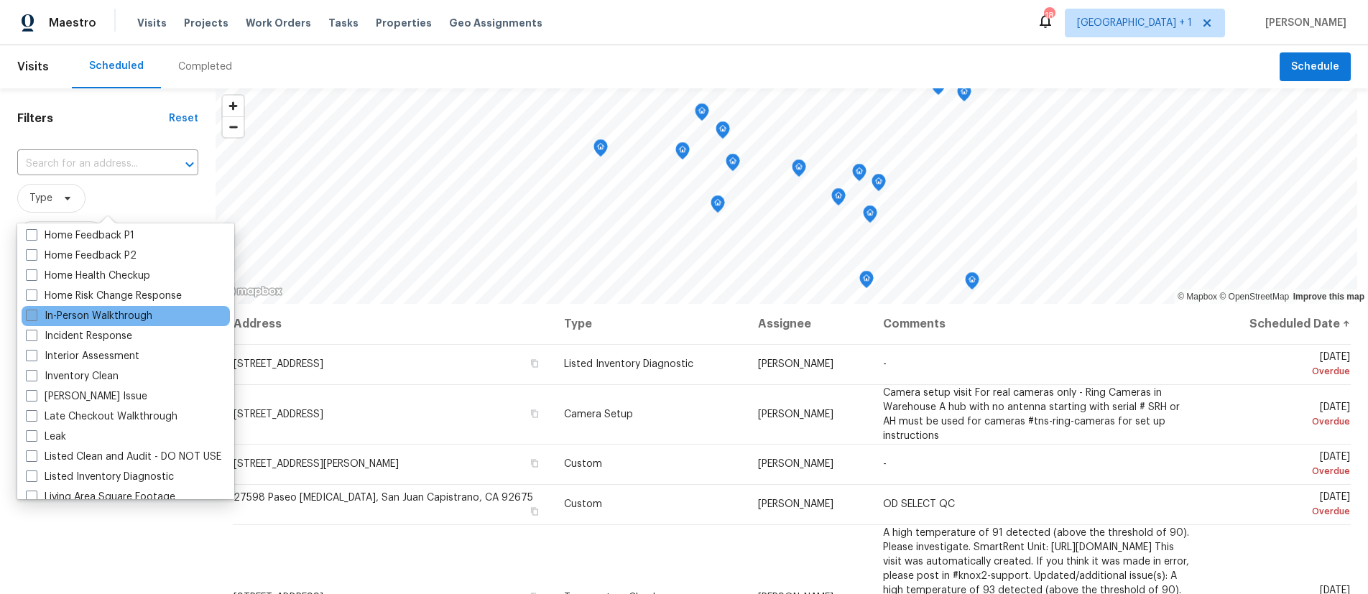
click at [34, 314] on span at bounding box center [31, 315] width 11 height 11
click at [34, 314] on input "In-Person Walkthrough" at bounding box center [30, 313] width 9 height 9
checkbox input "true"
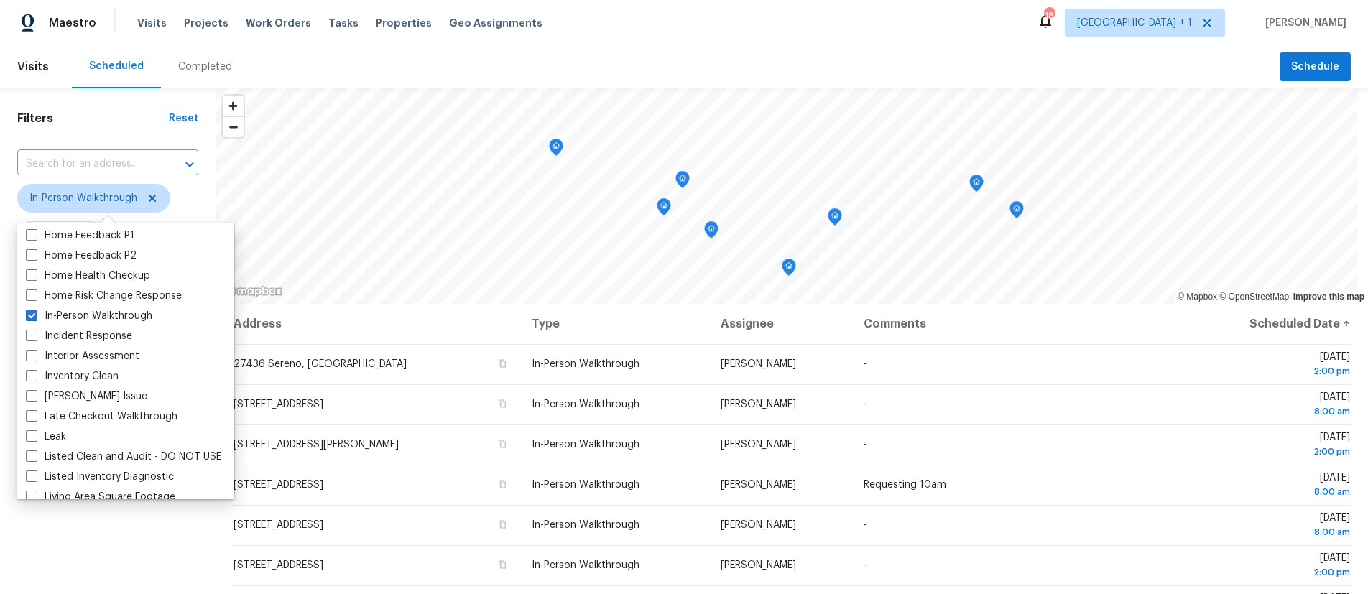
click at [198, 211] on div "Filters Reset ​ In-Person Walkthrough Assignee Scheduled Date" at bounding box center [108, 433] width 216 height 691
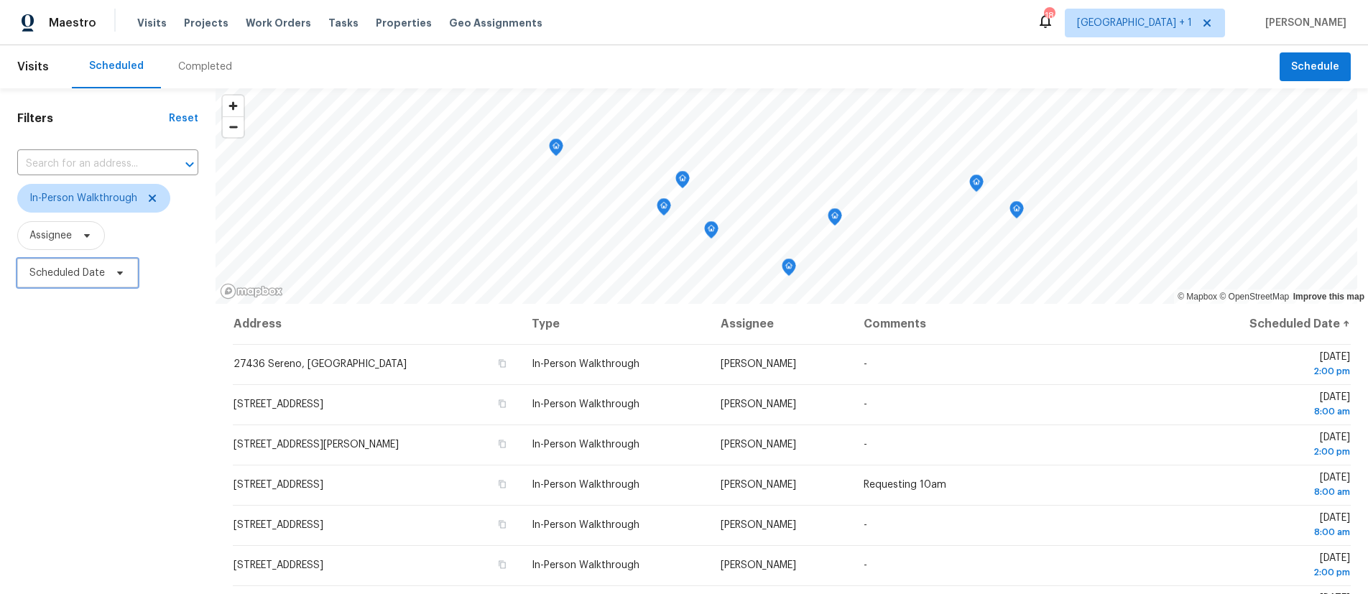
click at [76, 277] on span "Scheduled Date" at bounding box center [66, 273] width 75 height 14
click at [78, 305] on div at bounding box center [168, 321] width 302 height 46
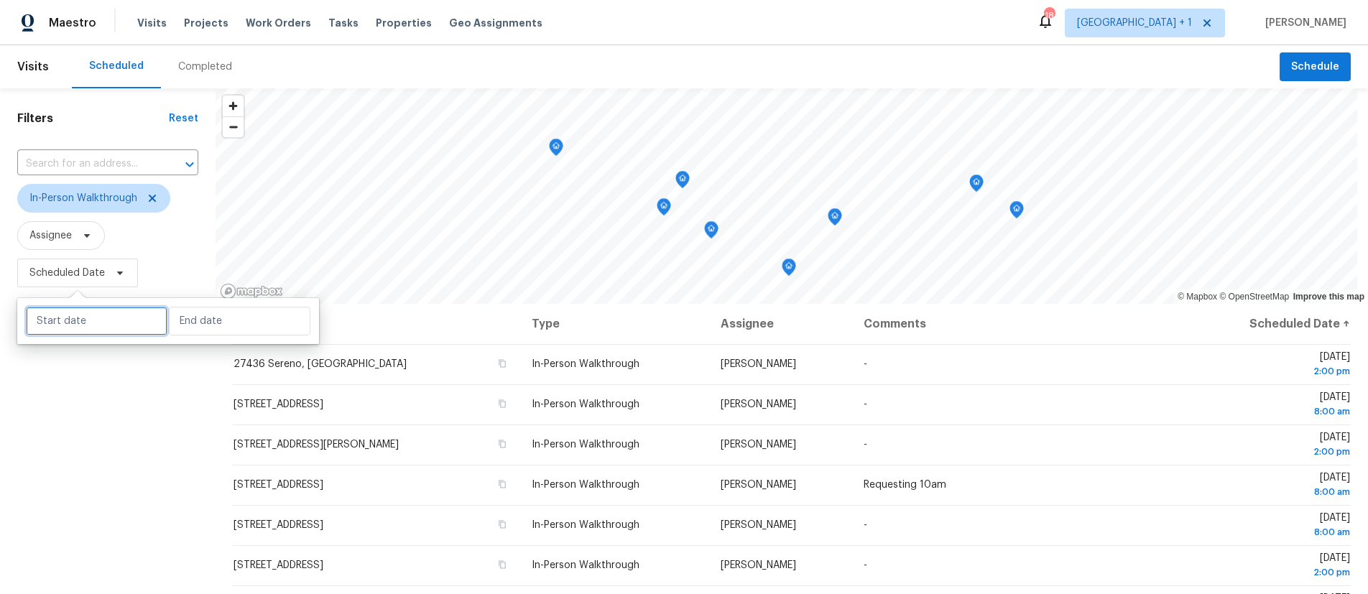
click at [81, 315] on input "text" at bounding box center [97, 321] width 142 height 29
select select "7"
select select "2025"
select select "8"
select select "2025"
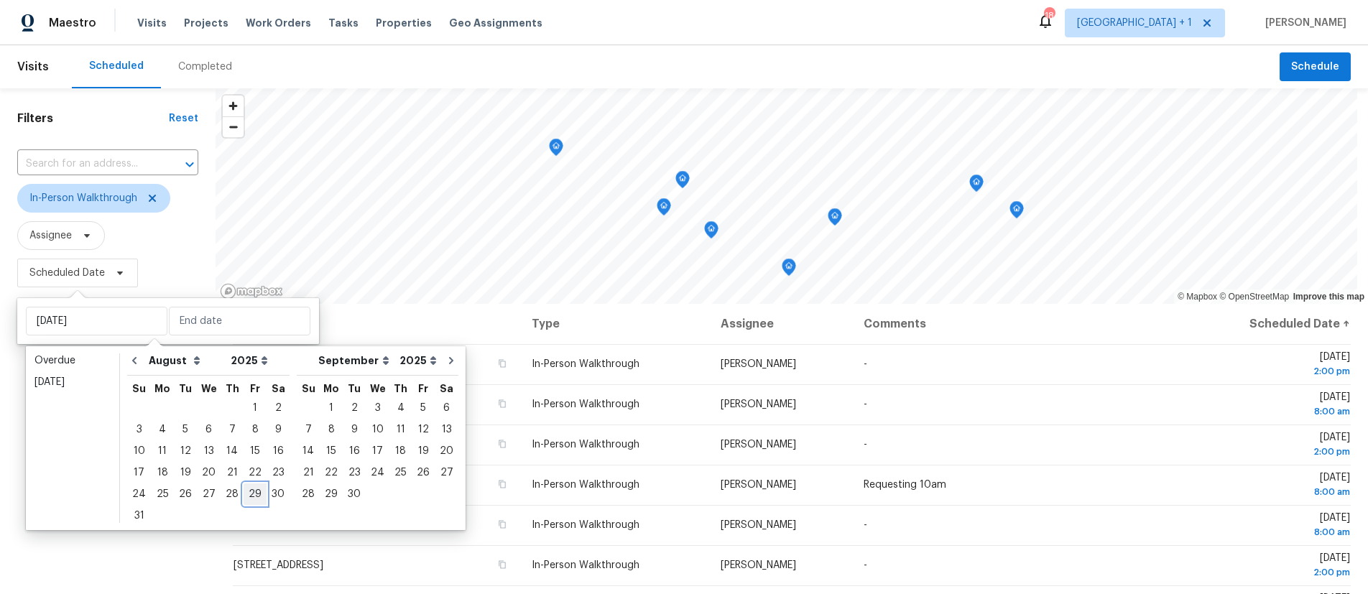
click at [256, 492] on div "29" at bounding box center [255, 494] width 23 height 20
type input "[DATE]"
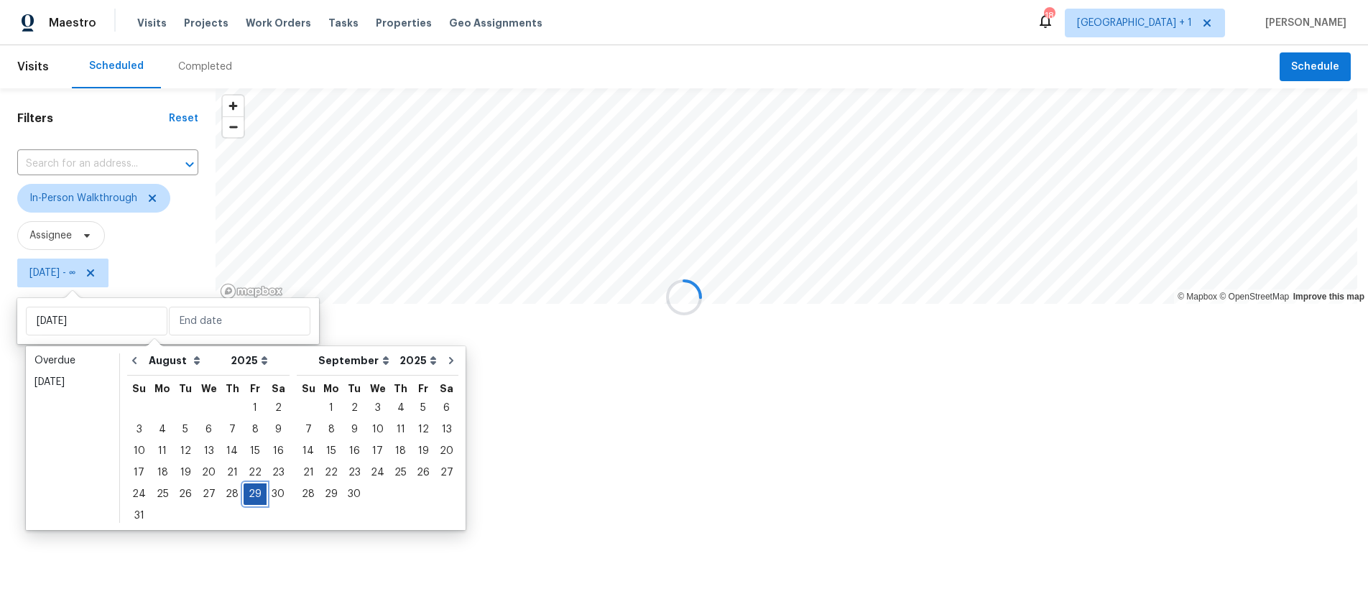
click at [256, 492] on div "29" at bounding box center [255, 494] width 23 height 20
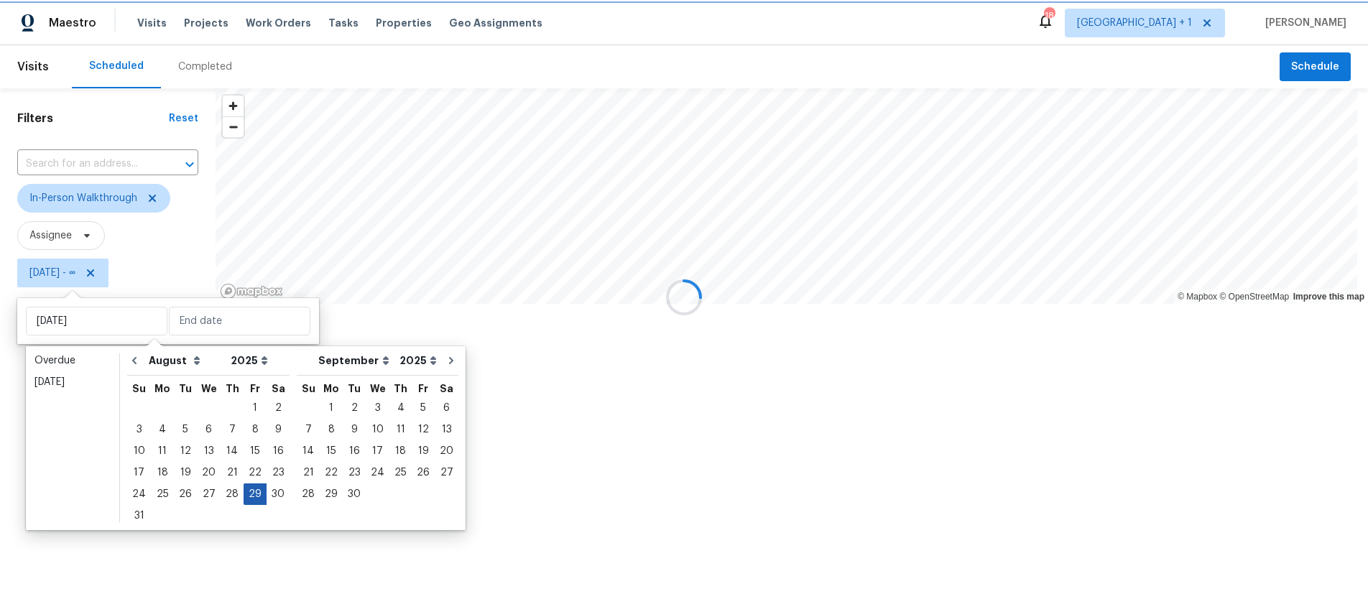
type input "[DATE]"
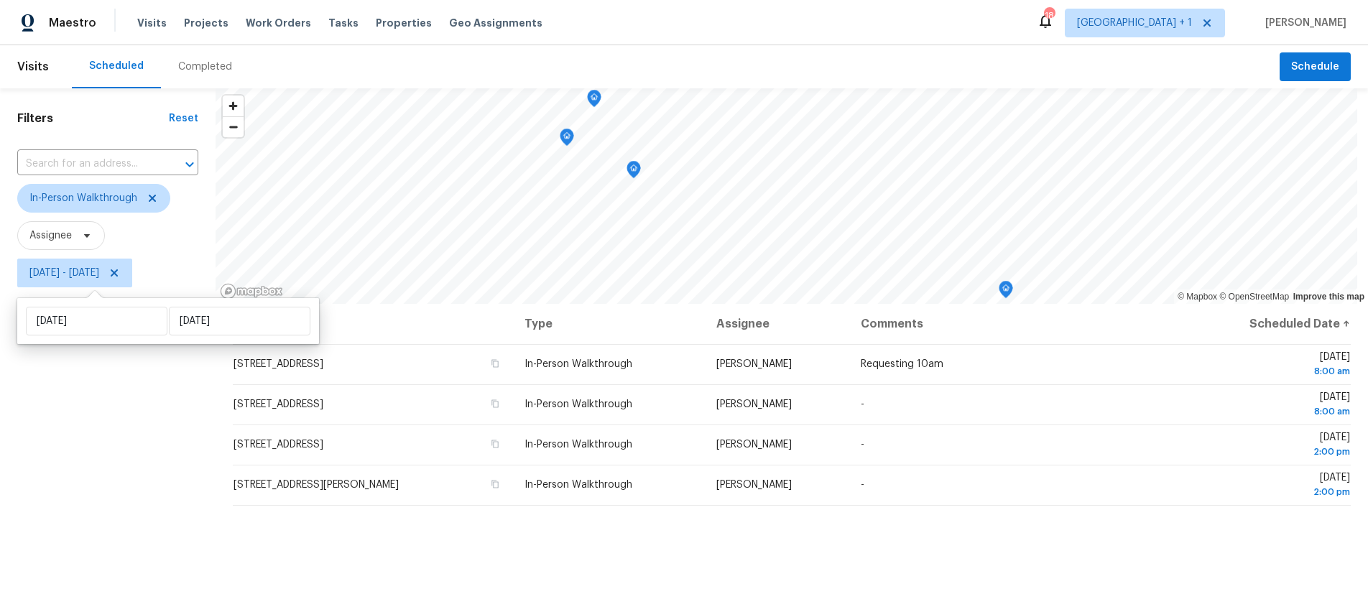
click at [85, 484] on div "Filters Reset ​ In-Person Walkthrough Assignee [DATE] - [DATE]" at bounding box center [108, 433] width 216 height 691
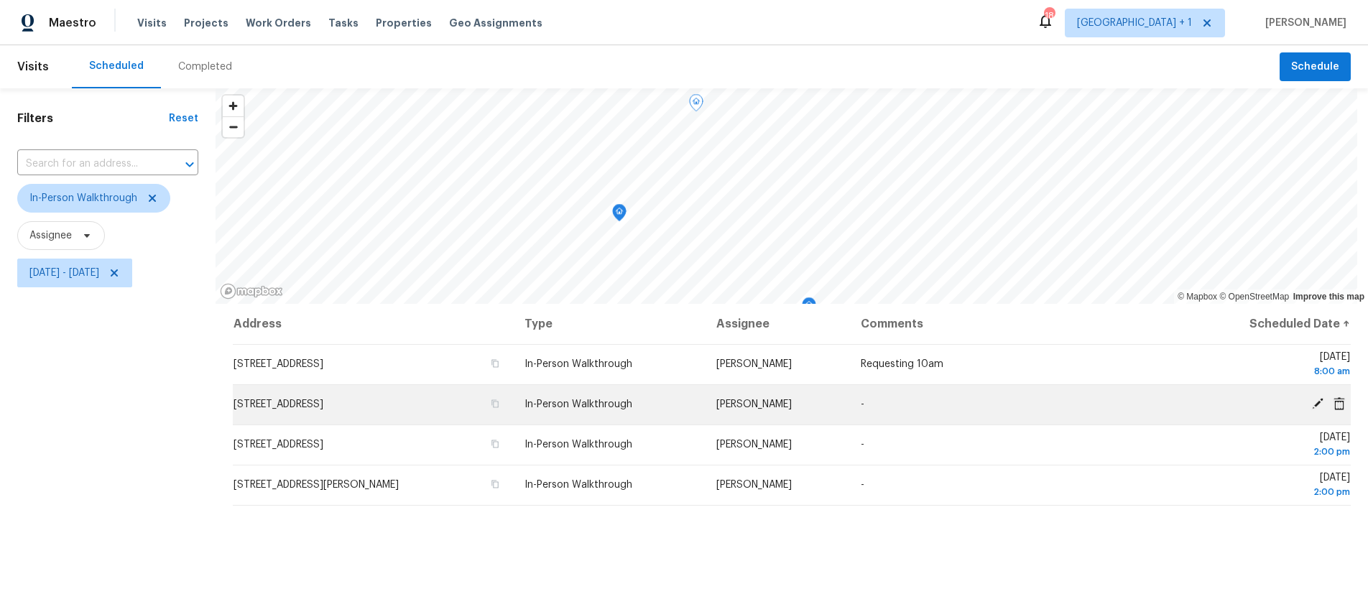
click at [513, 407] on td "[STREET_ADDRESS]" at bounding box center [373, 404] width 280 height 40
click at [499, 403] on icon "button" at bounding box center [495, 404] width 9 height 9
click at [502, 406] on button "button" at bounding box center [495, 403] width 13 height 13
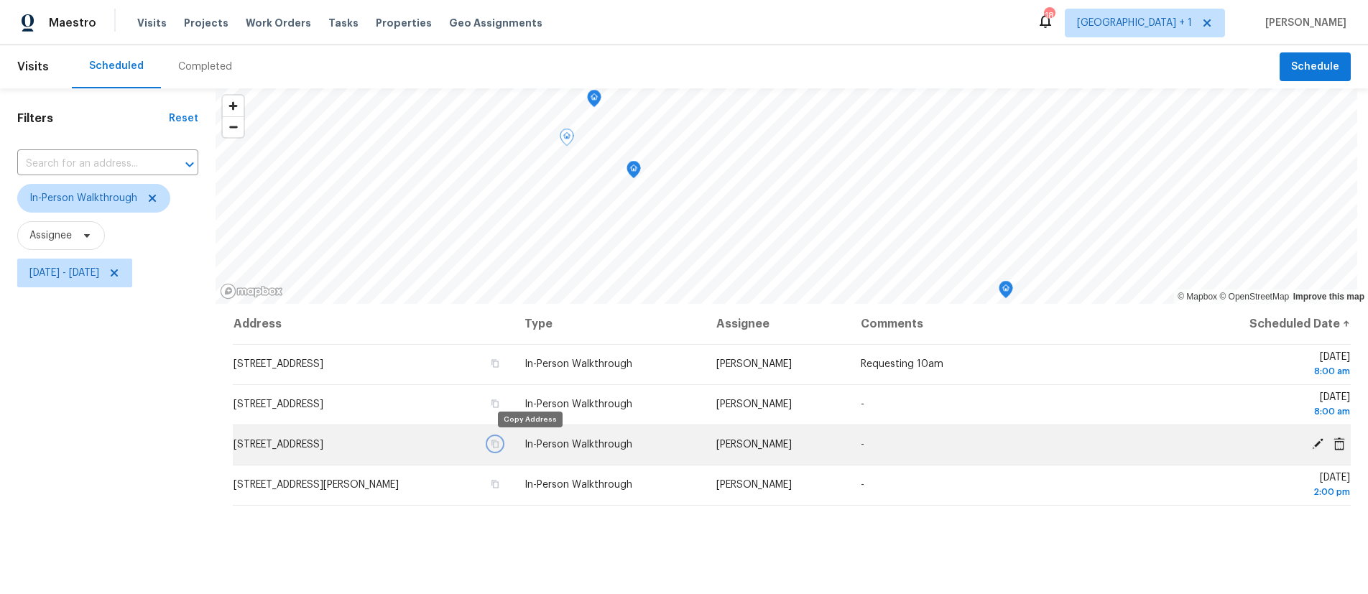
click at [499, 445] on icon "button" at bounding box center [495, 444] width 9 height 9
